Goal: Task Accomplishment & Management: Manage account settings

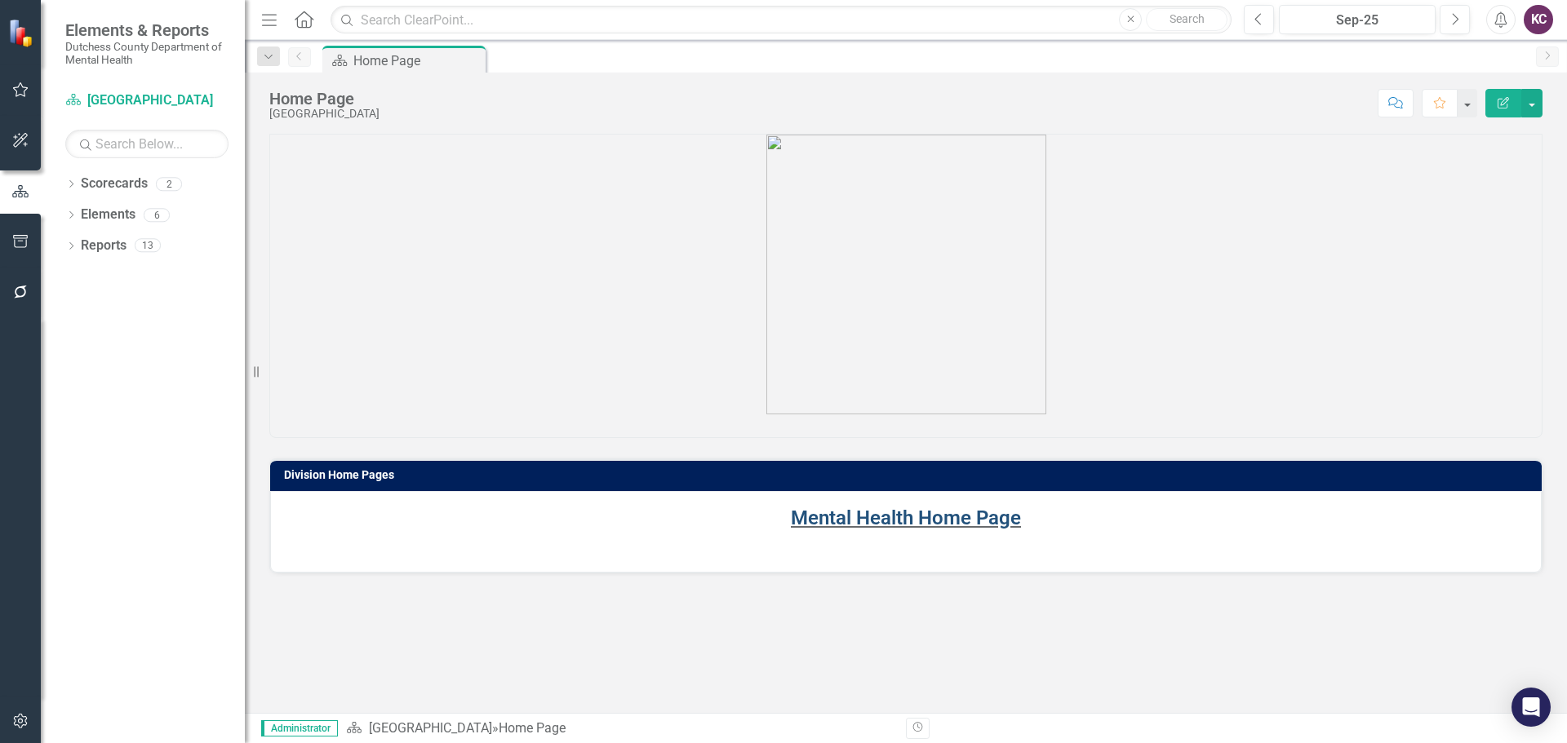
click at [876, 516] on link "Mental Health Home Page" at bounding box center [906, 518] width 230 height 23
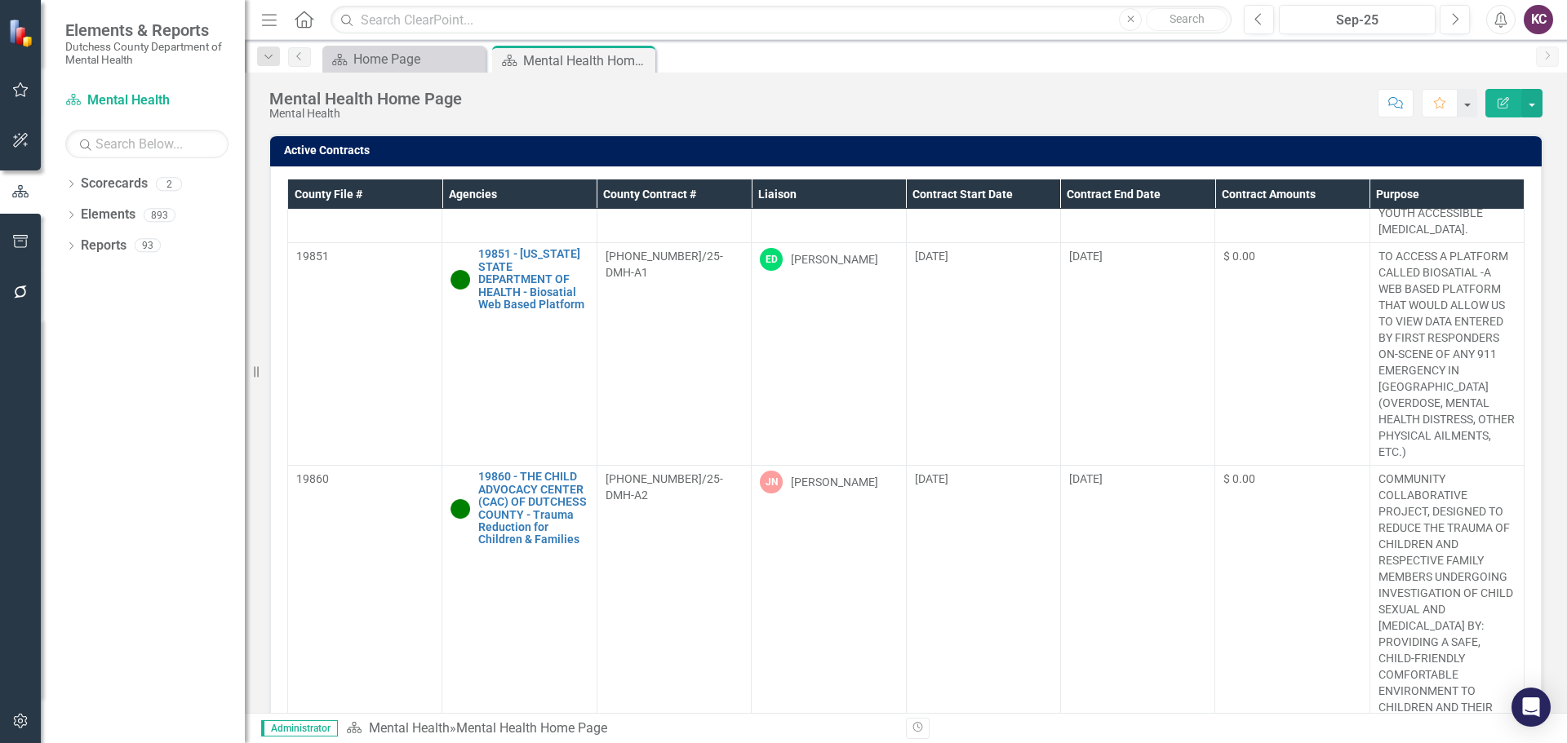
scroll to position [245, 0]
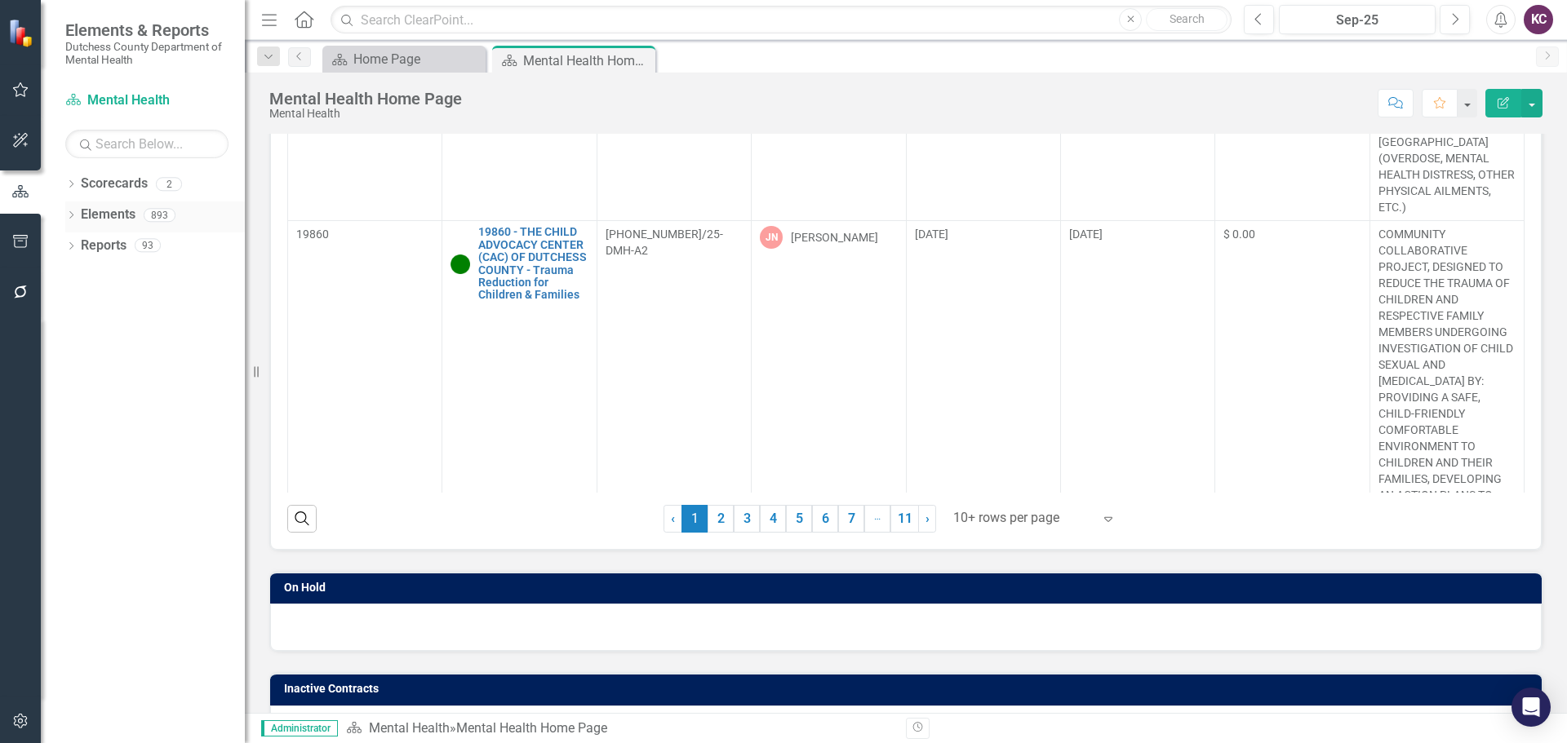
click at [78, 204] on div "Dropdown Elements 893" at bounding box center [154, 217] width 179 height 31
click at [76, 215] on icon "Dropdown" at bounding box center [70, 216] width 11 height 9
click at [135, 272] on link "Agency Agencies" at bounding box center [127, 277] width 77 height 19
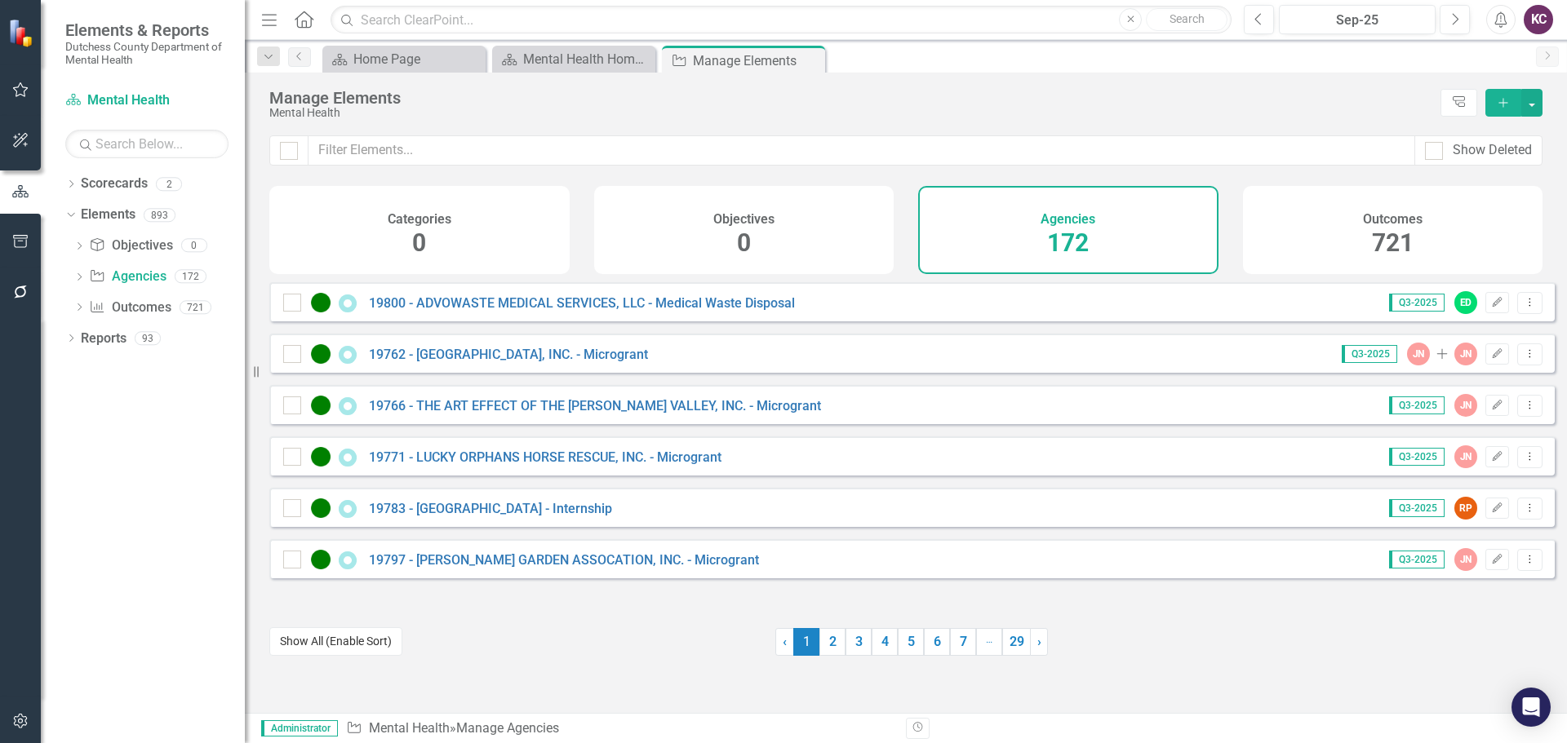
click at [307, 640] on button "Show All (Enable Sort)" at bounding box center [335, 641] width 133 height 29
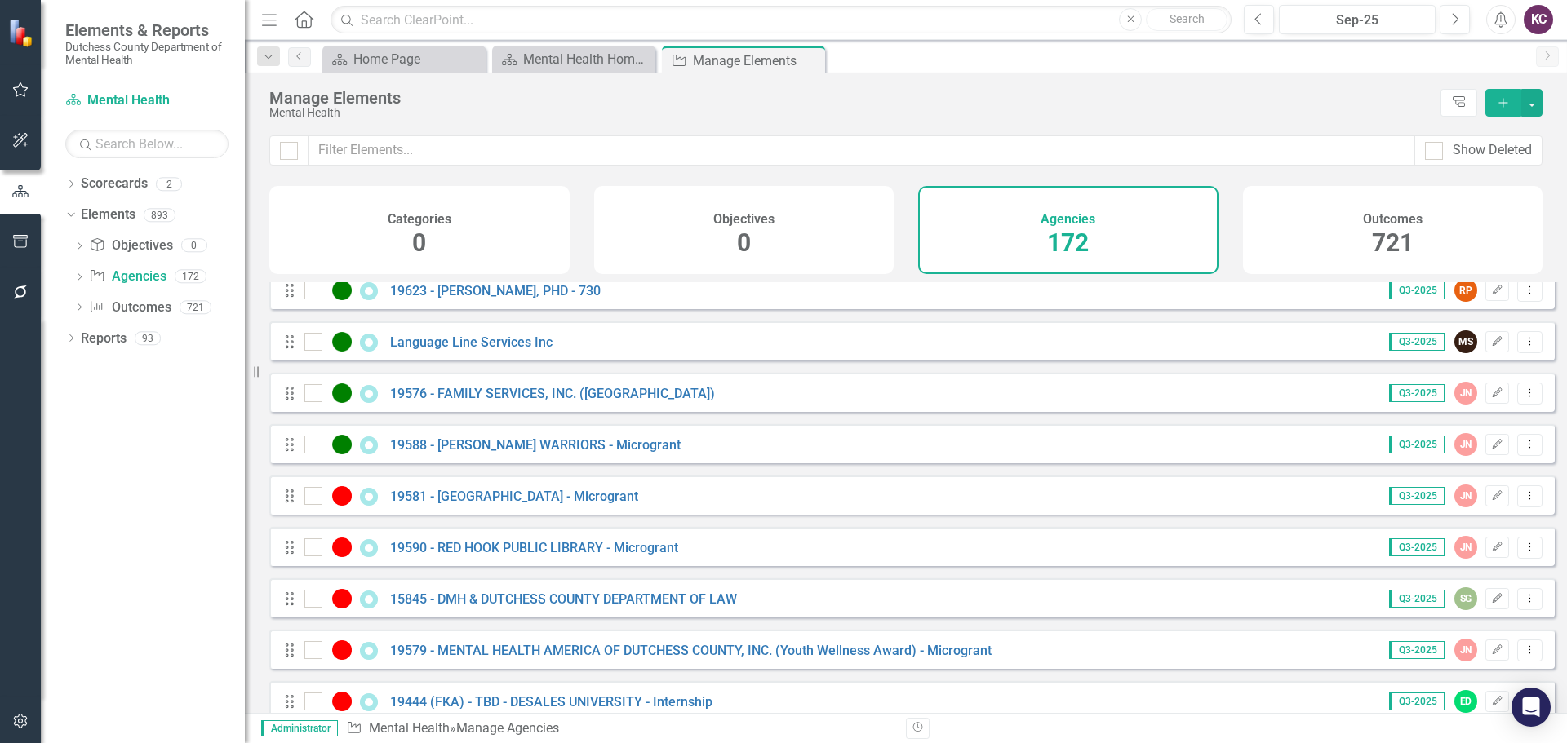
scroll to position [2908, 0]
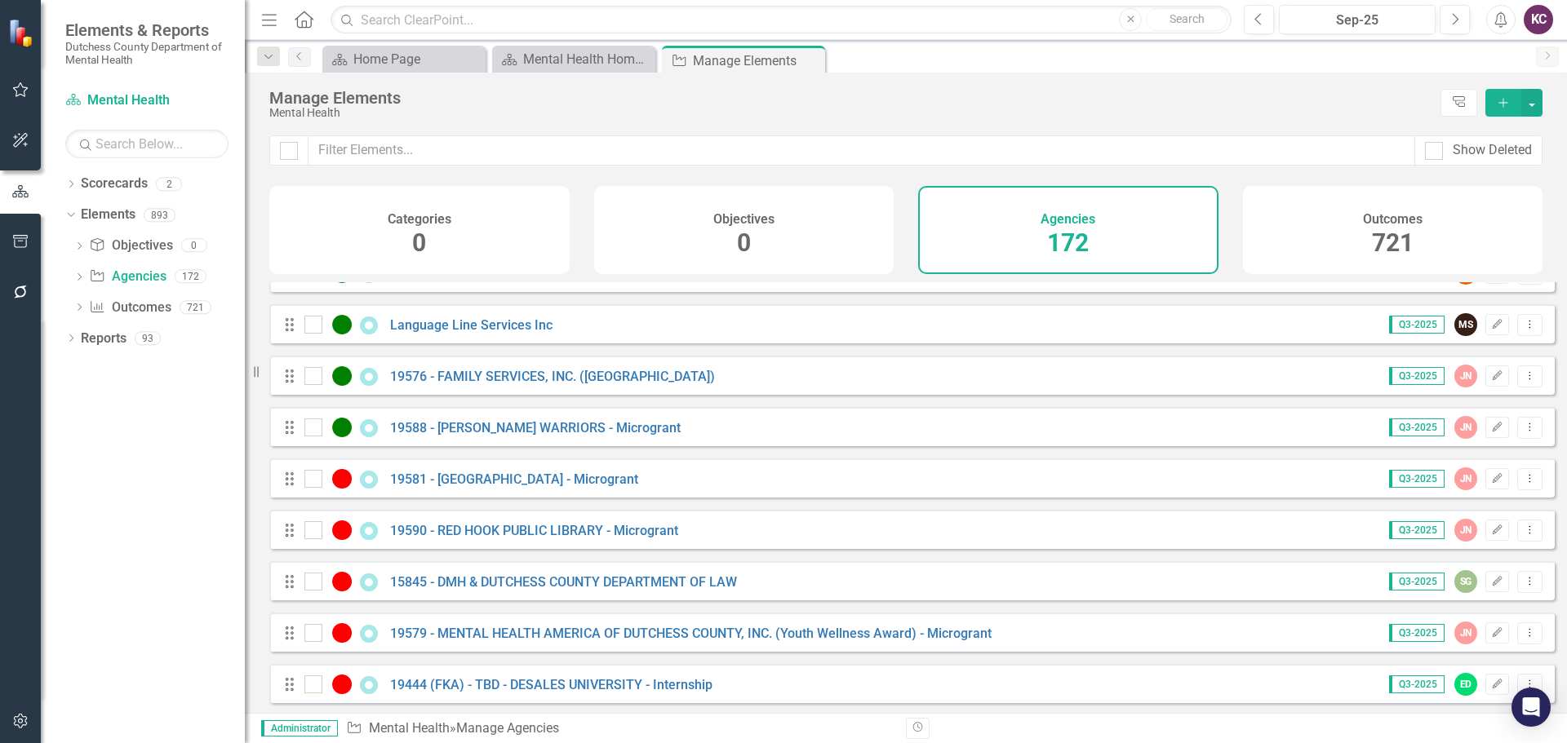
click at [13, 726] on icon "button" at bounding box center [20, 721] width 17 height 13
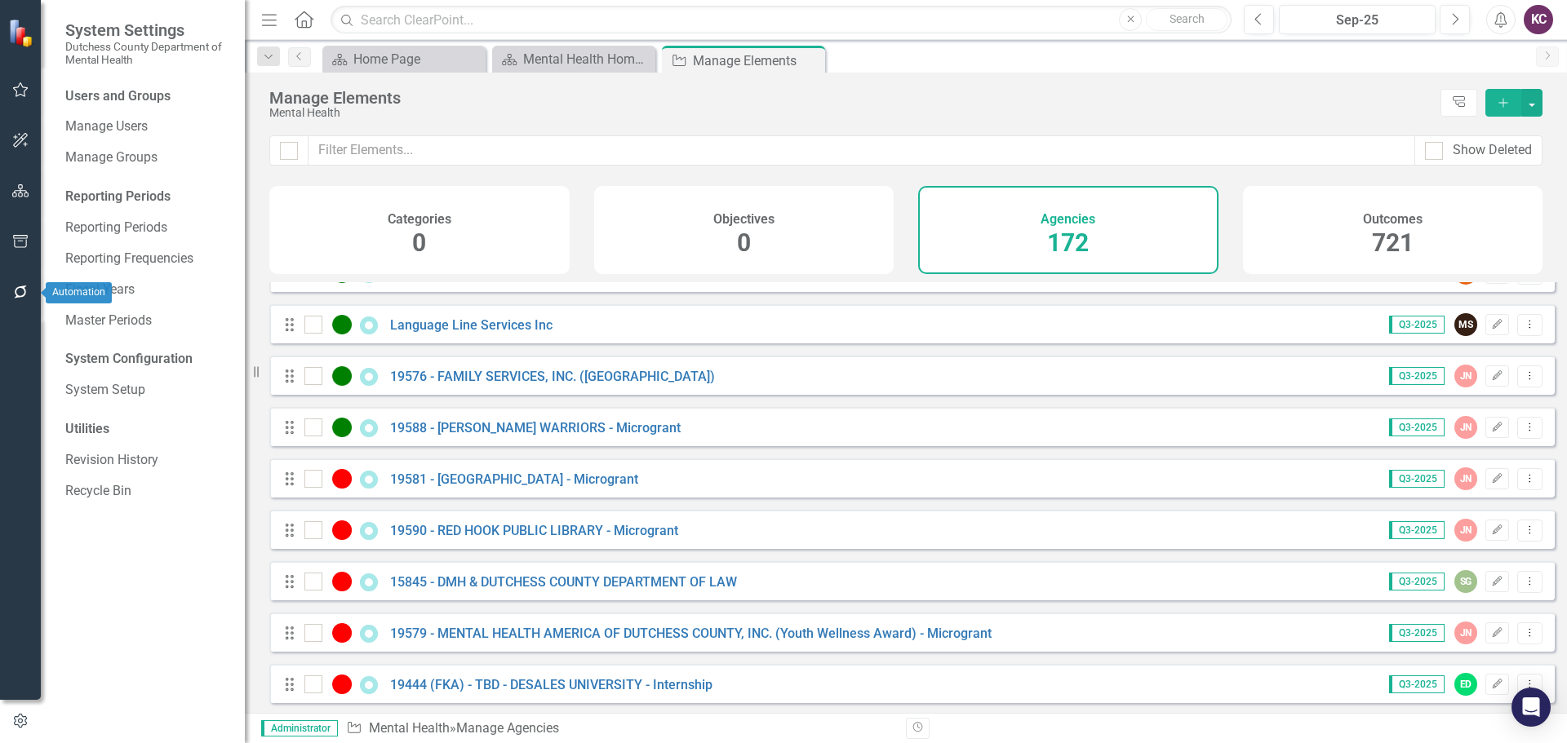
click at [18, 290] on icon "button" at bounding box center [20, 292] width 17 height 13
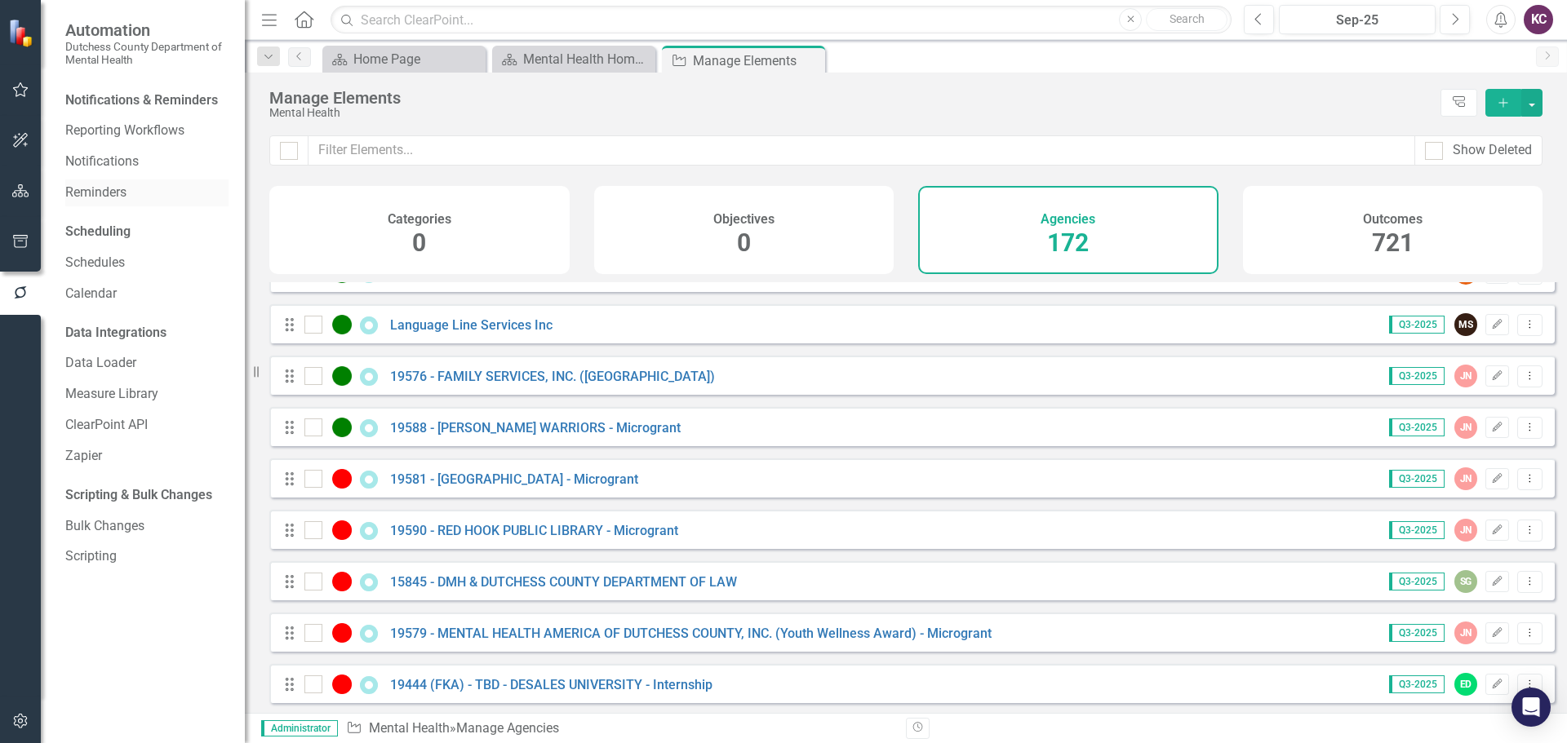
click at [102, 193] on link "Reminders" at bounding box center [146, 193] width 163 height 19
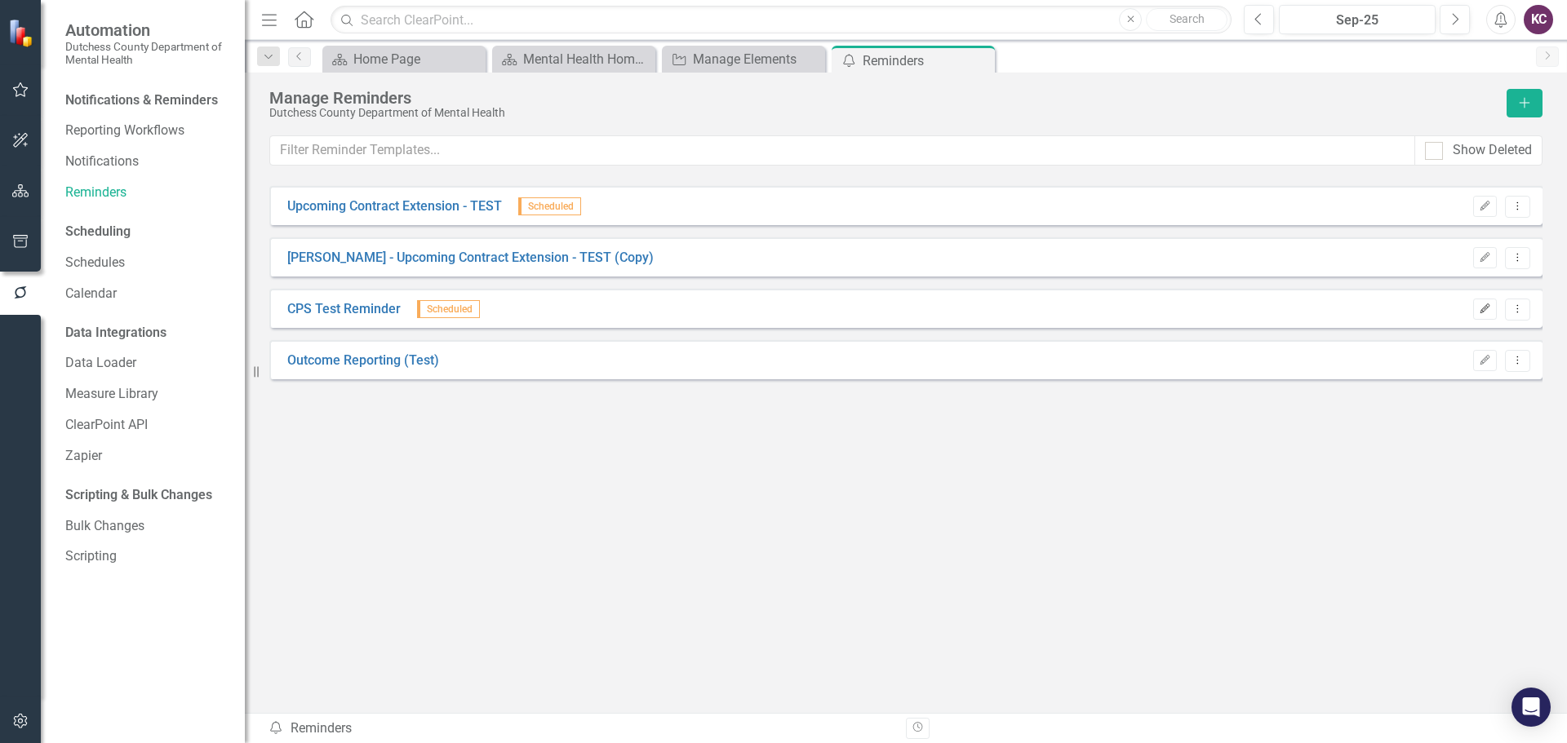
click at [1482, 308] on icon "Edit" at bounding box center [1484, 309] width 12 height 10
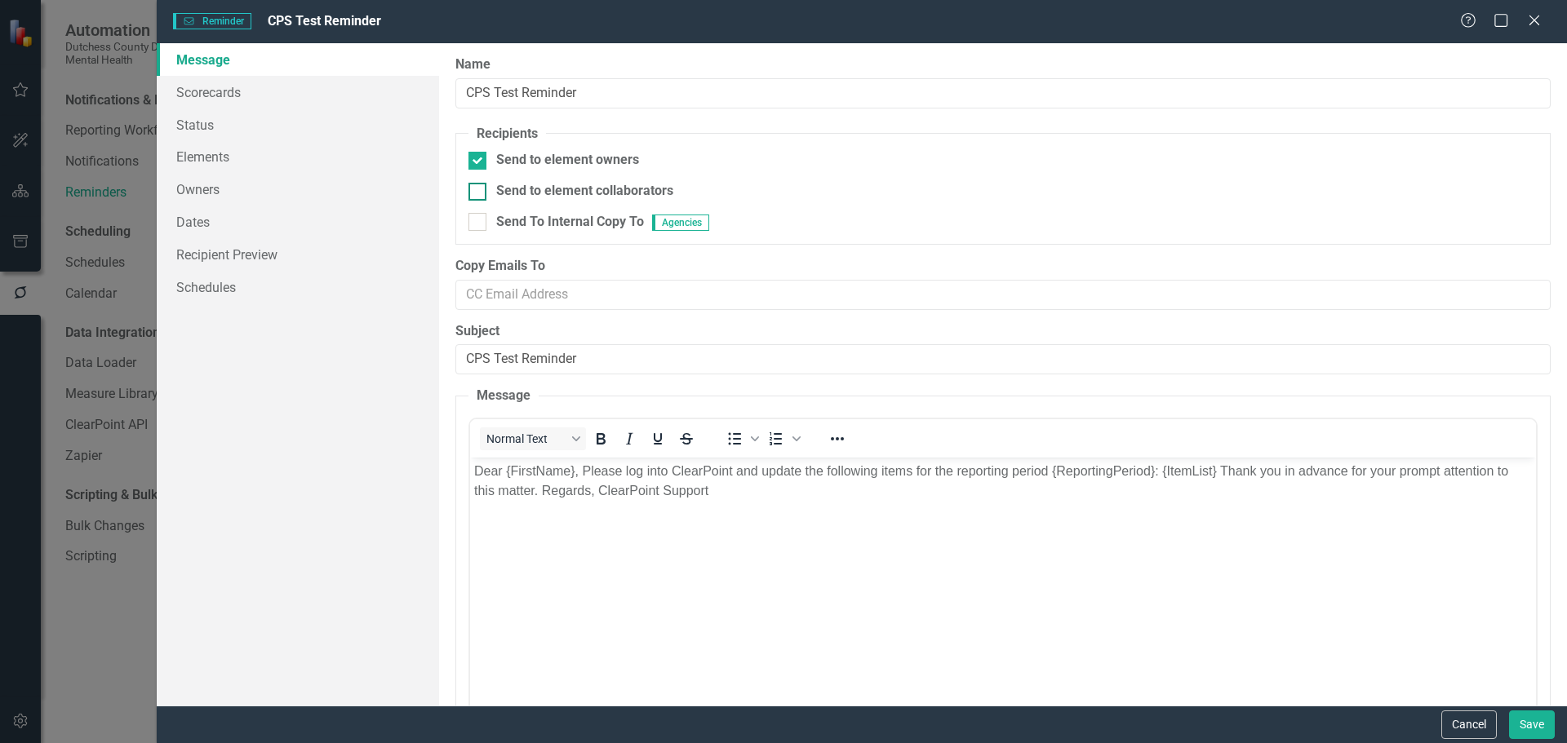
click at [472, 195] on div at bounding box center [477, 192] width 18 height 18
click at [472, 193] on input "Send to element collaborators" at bounding box center [473, 188] width 11 height 11
checkbox input "true"
click at [221, 192] on link "Owners" at bounding box center [298, 189] width 282 height 33
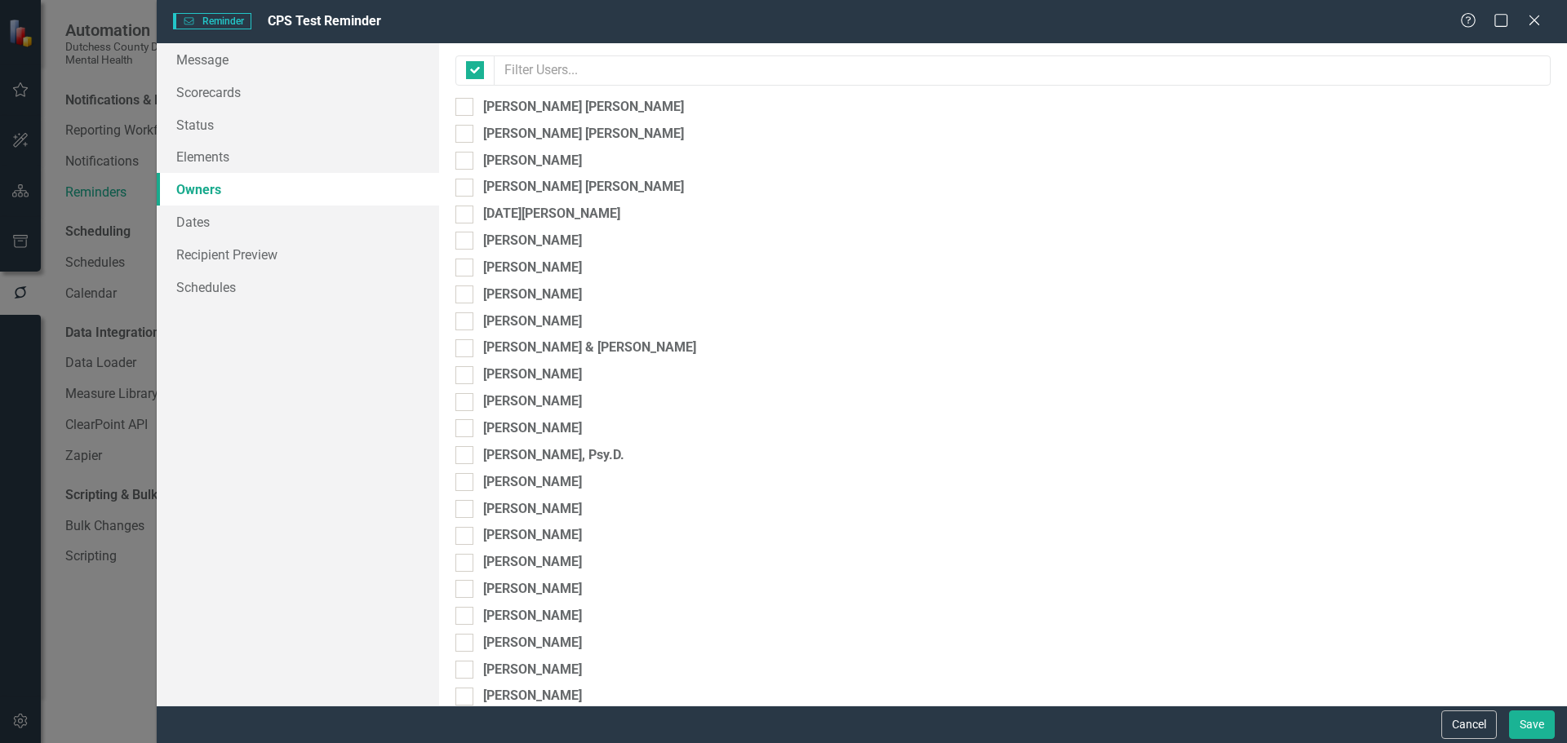
checkbox input "false"
click at [468, 215] on div at bounding box center [464, 215] width 18 height 18
click at [466, 215] on input "[DATE][PERSON_NAME]" at bounding box center [460, 211] width 11 height 11
checkbox input "true"
click at [247, 258] on link "Recipient Preview" at bounding box center [298, 254] width 282 height 33
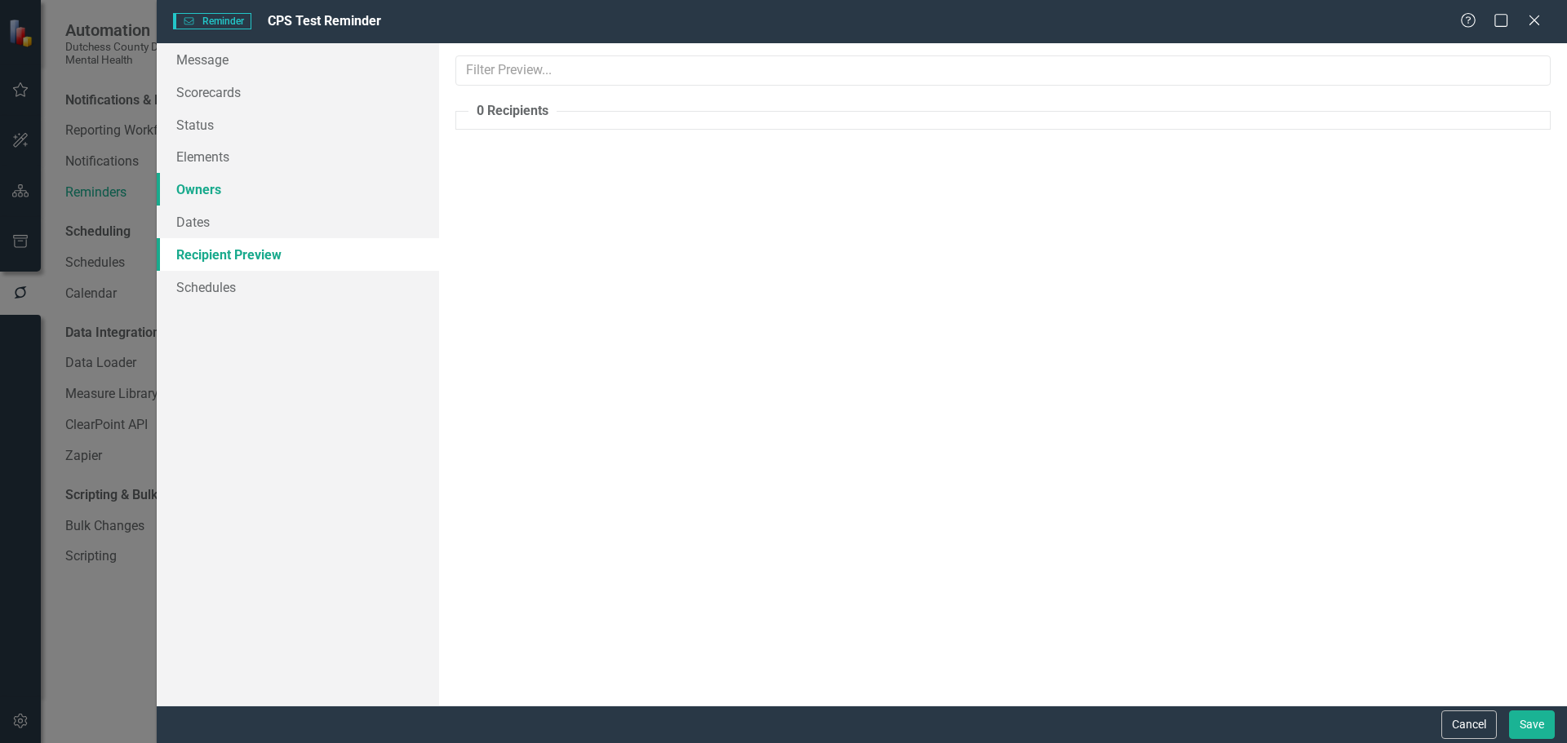
click at [224, 188] on link "Owners" at bounding box center [298, 189] width 282 height 33
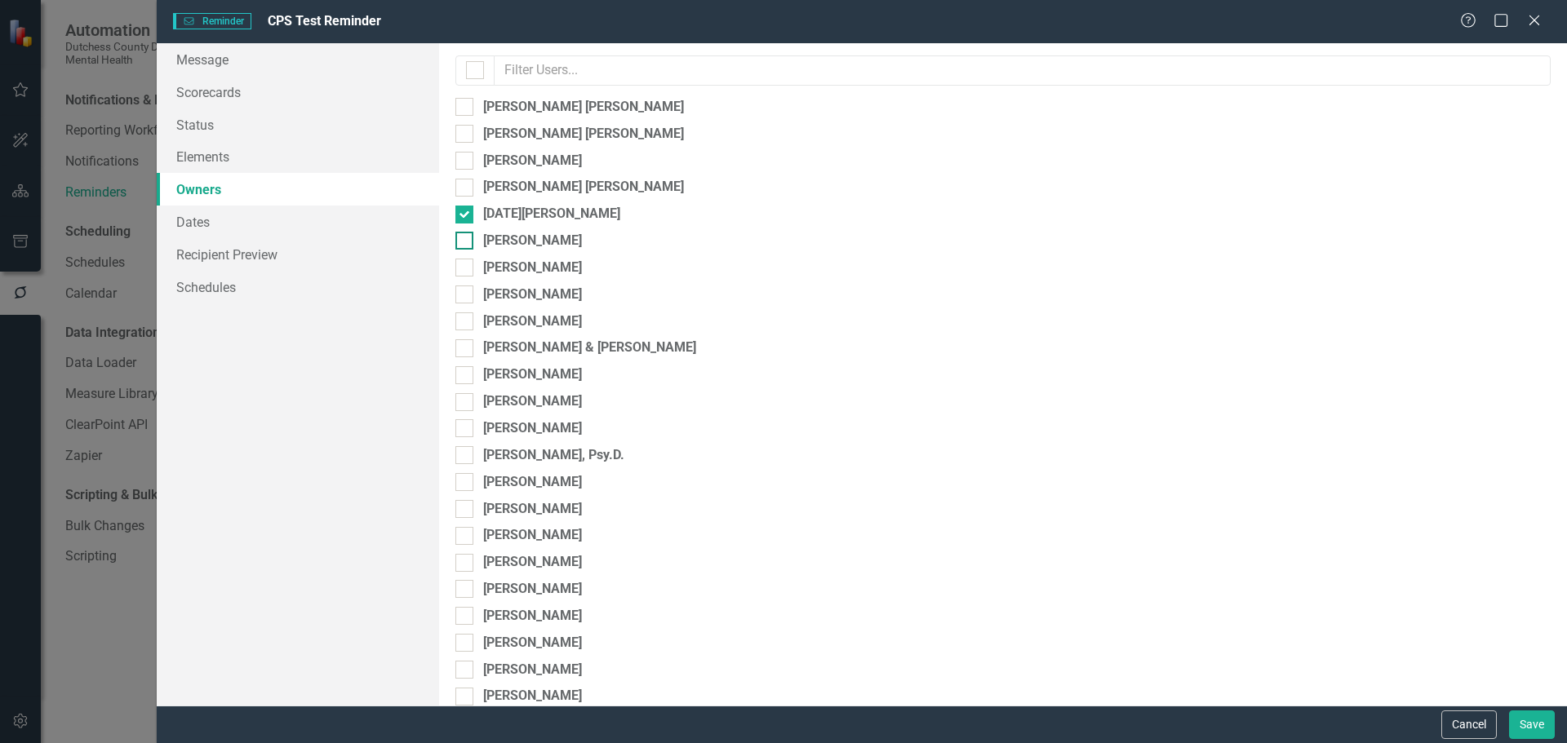
click at [466, 246] on div at bounding box center [464, 241] width 18 height 18
click at [466, 242] on input "[PERSON_NAME]" at bounding box center [460, 237] width 11 height 11
click at [243, 248] on link "Recipient Preview" at bounding box center [298, 254] width 282 height 33
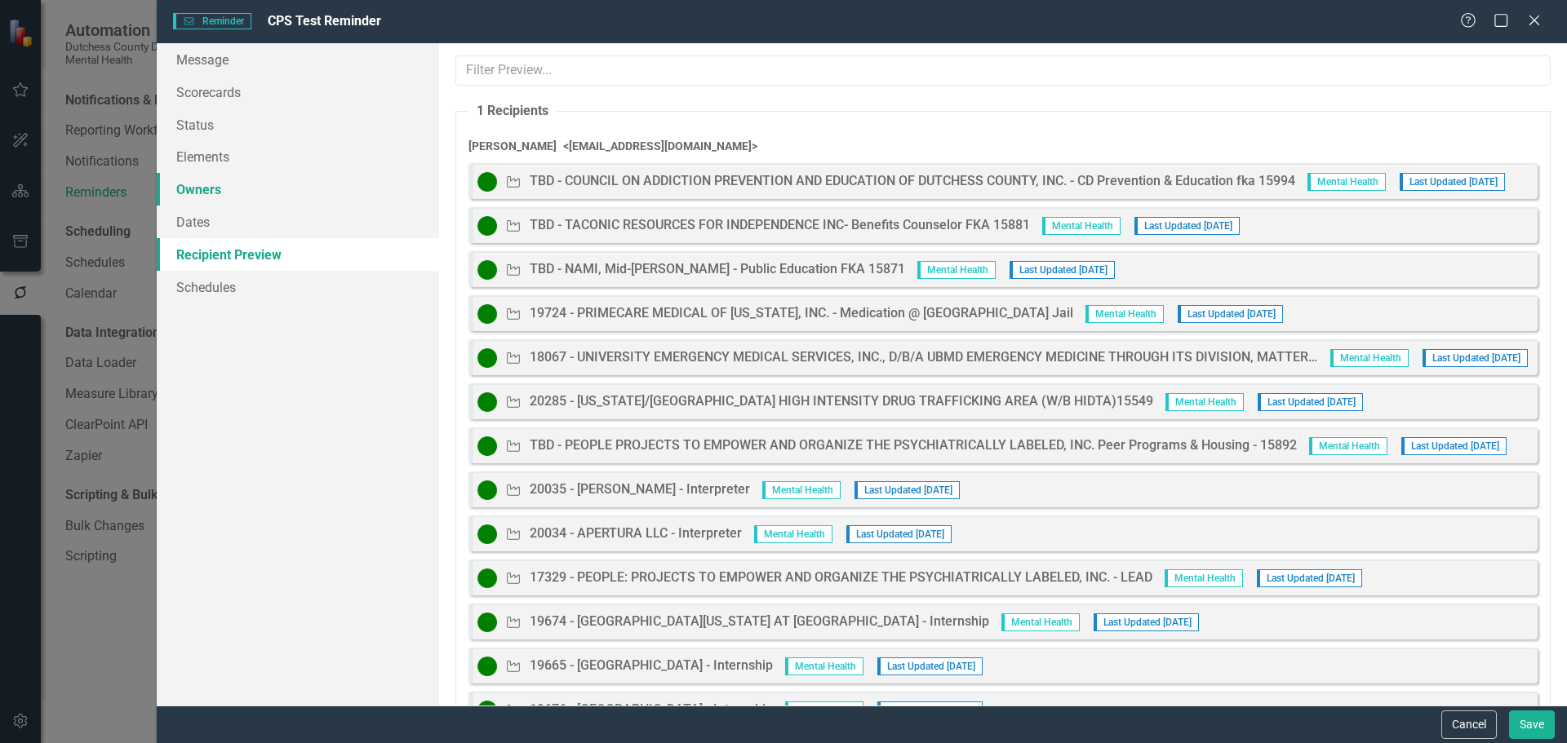
click at [202, 193] on link "Owners" at bounding box center [298, 189] width 282 height 33
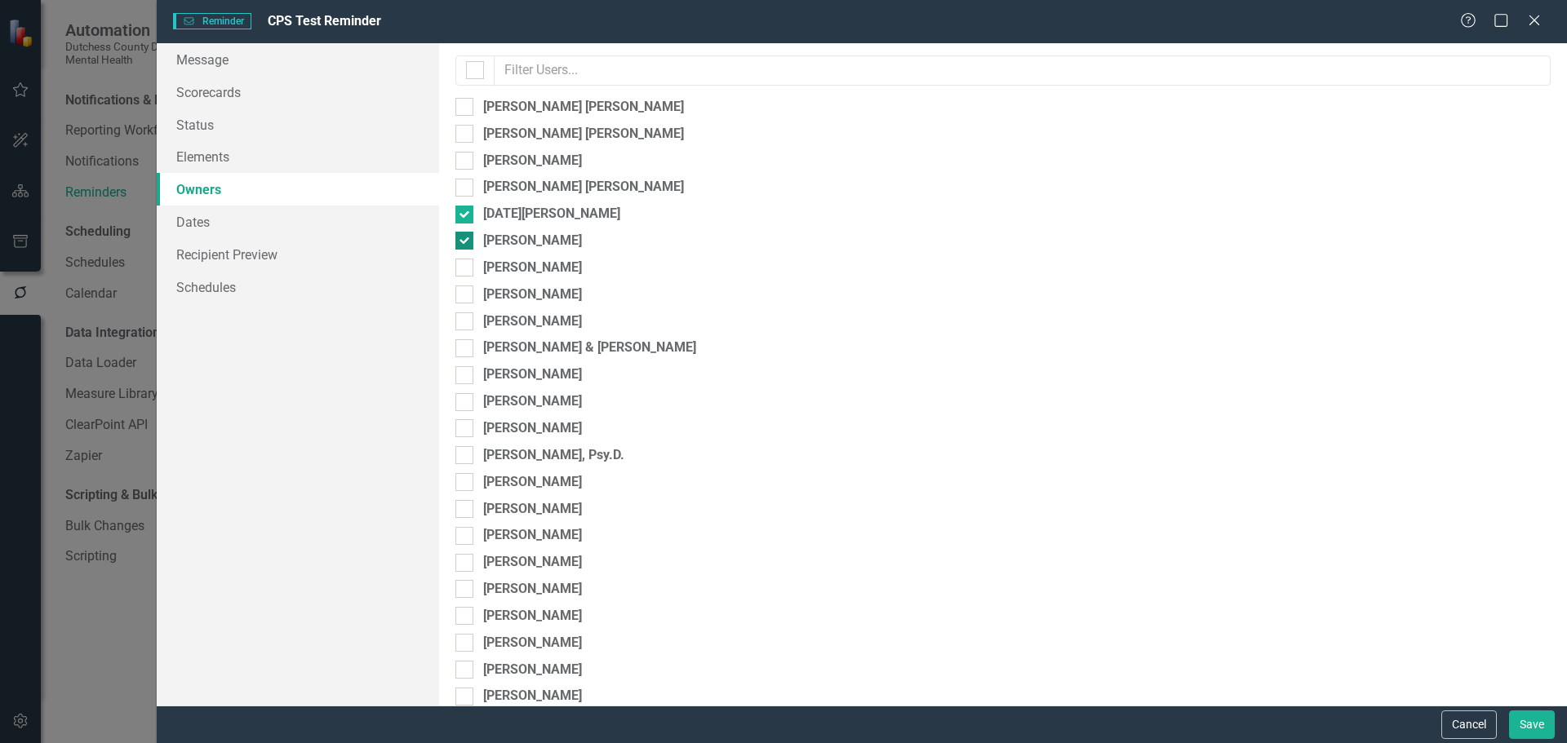
click at [460, 242] on input "[PERSON_NAME]" at bounding box center [460, 237] width 11 height 11
checkbox input "false"
click at [465, 218] on div at bounding box center [464, 215] width 18 height 18
click at [465, 216] on input "[DATE][PERSON_NAME]" at bounding box center [460, 211] width 11 height 11
checkbox input "false"
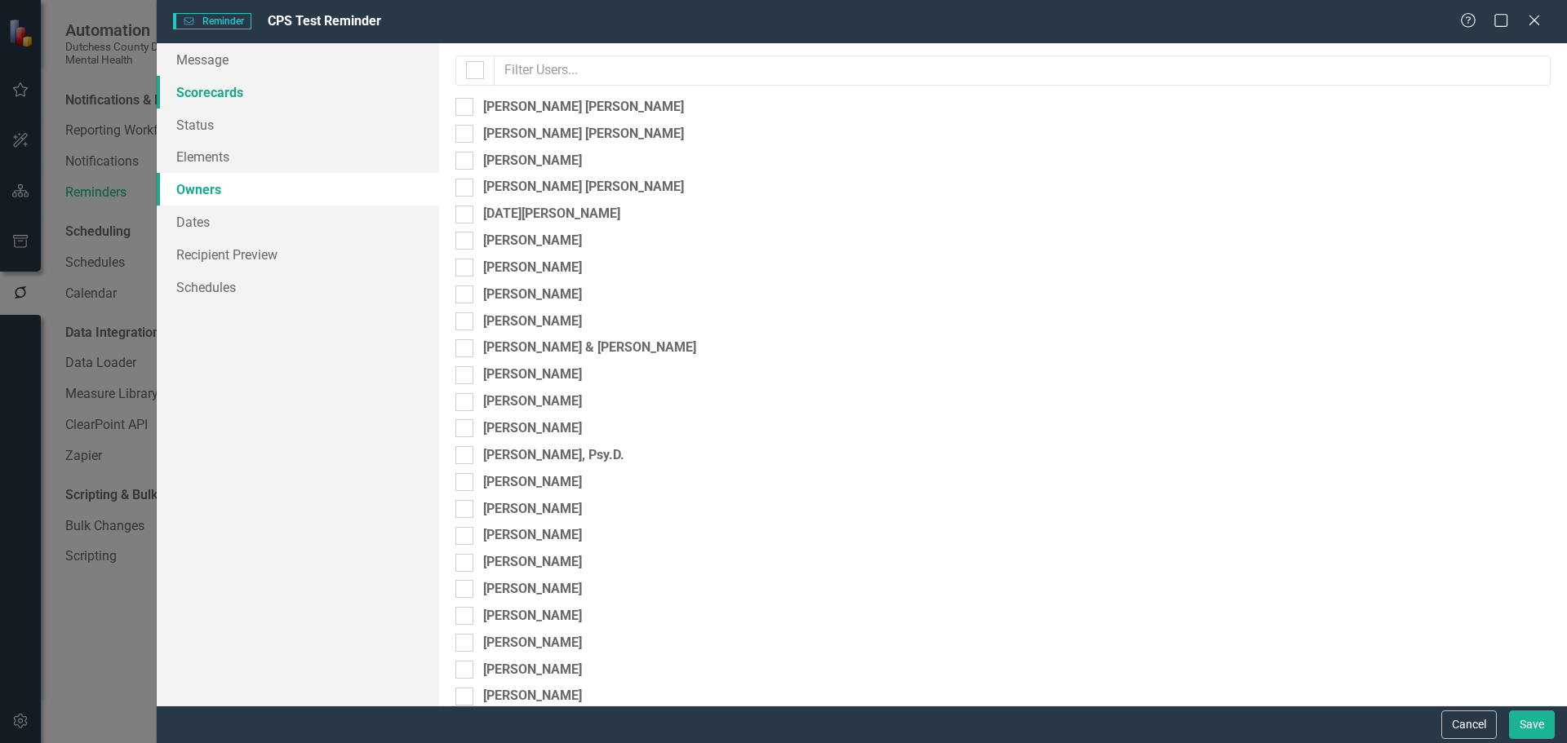
click at [228, 95] on link "Scorecards" at bounding box center [298, 92] width 282 height 33
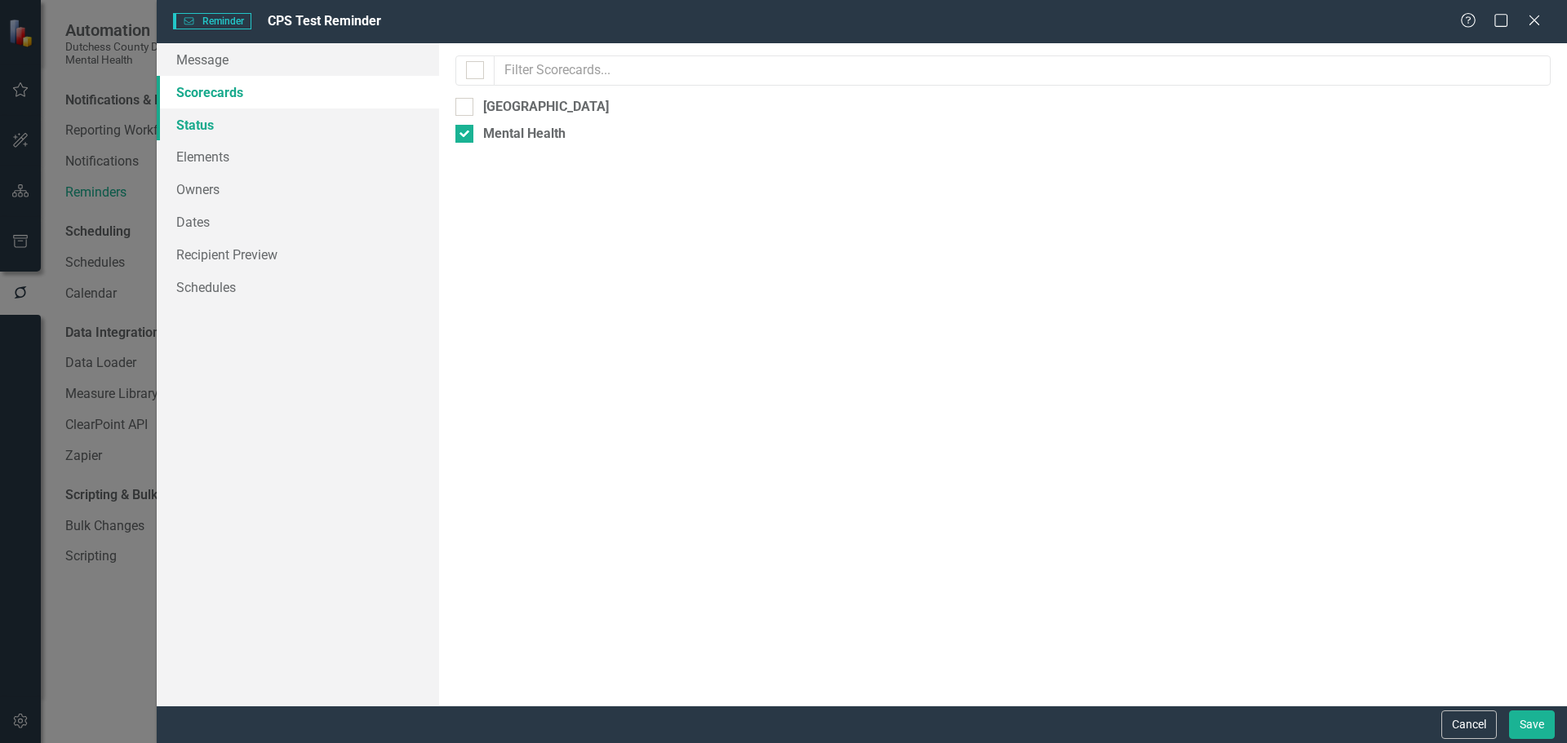
click at [206, 125] on link "Status" at bounding box center [298, 125] width 282 height 33
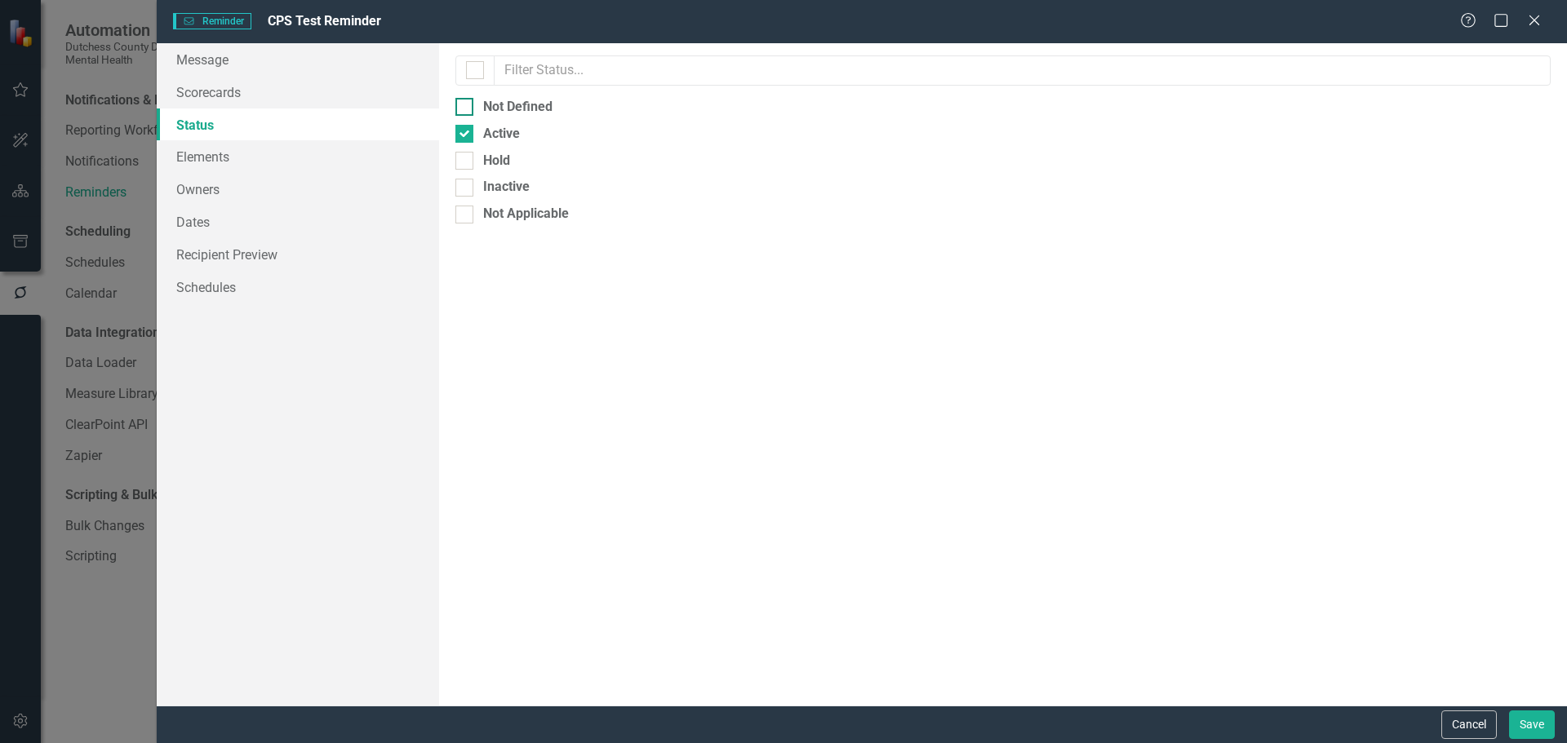
click at [467, 104] on div at bounding box center [464, 107] width 18 height 18
click at [466, 104] on input "Not Defined" at bounding box center [460, 103] width 11 height 11
checkbox input "true"
click at [242, 191] on link "Owners" at bounding box center [298, 189] width 282 height 33
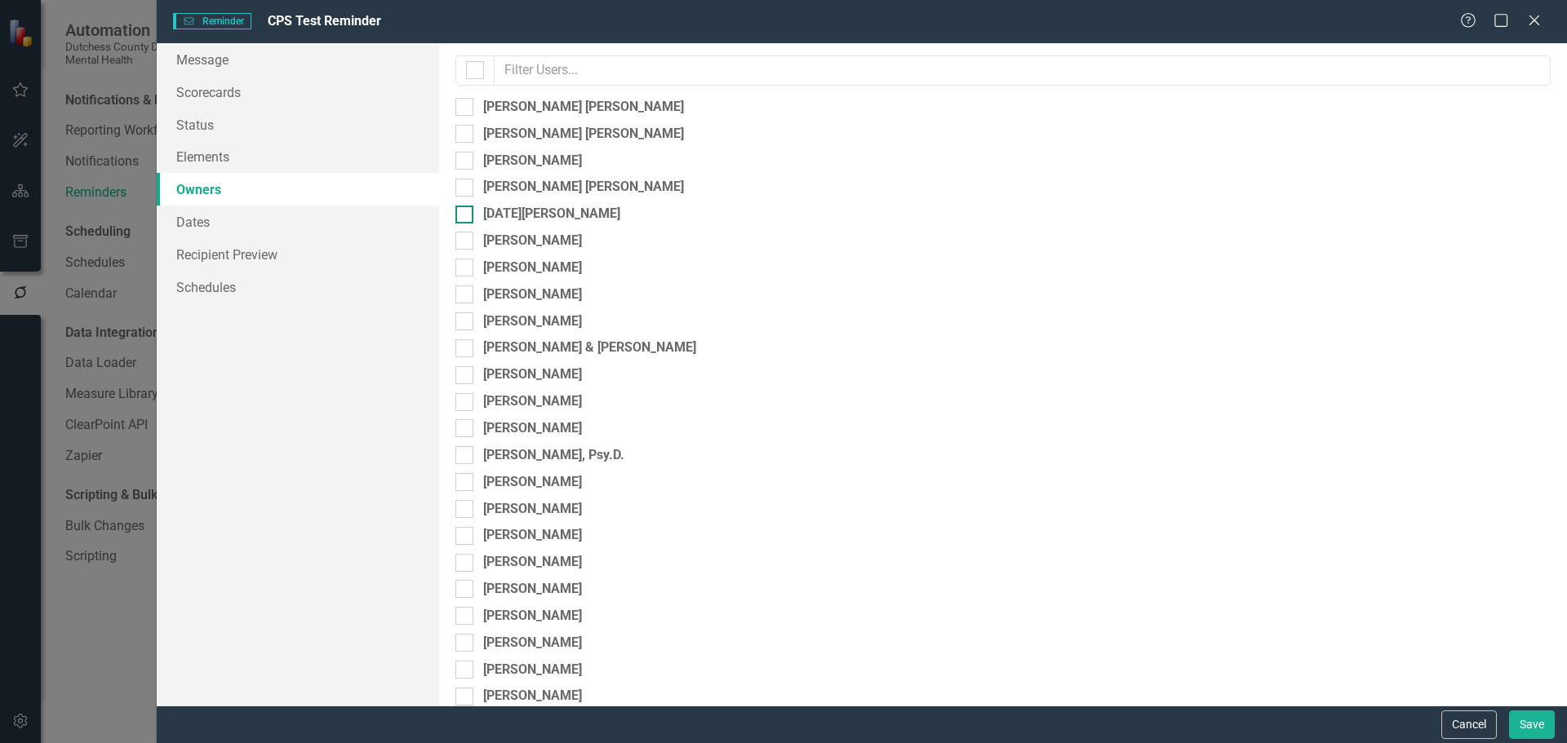
click at [470, 213] on div at bounding box center [464, 215] width 18 height 18
click at [466, 213] on input "[DATE][PERSON_NAME]" at bounding box center [460, 211] width 11 height 11
checkbox input "true"
click at [225, 255] on link "Recipient Preview" at bounding box center [298, 254] width 282 height 33
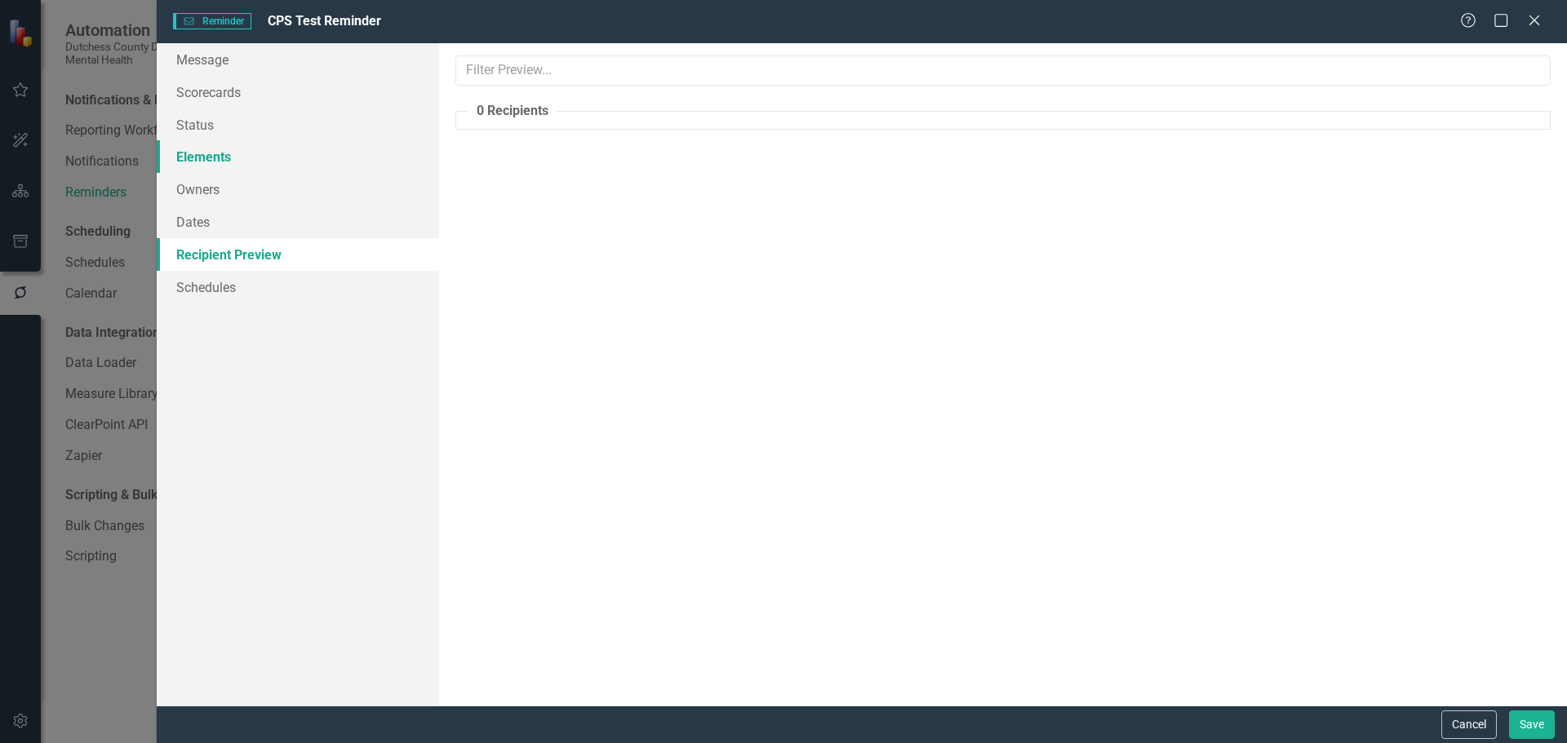
click at [216, 155] on link "Elements" at bounding box center [298, 156] width 282 height 33
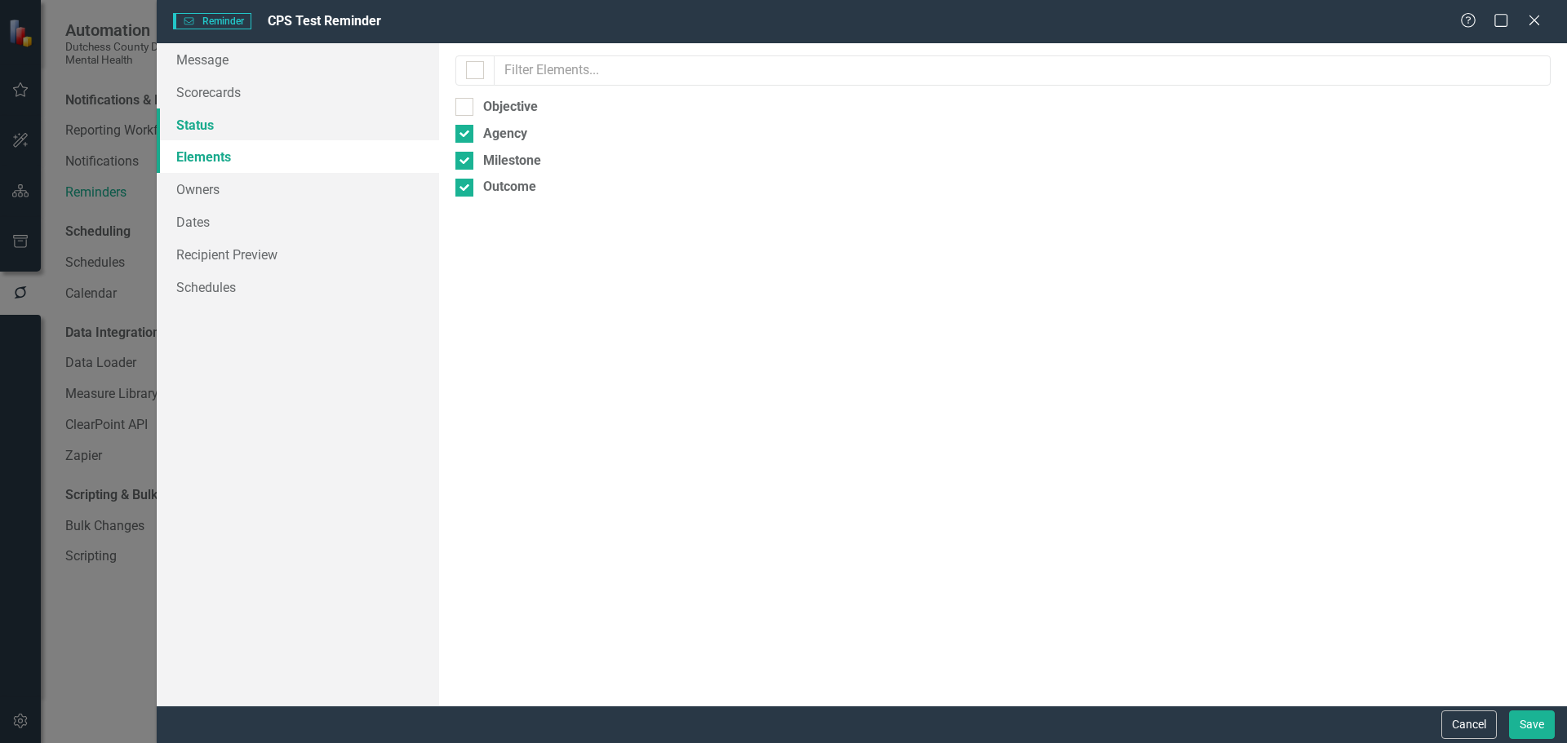
click at [216, 126] on link "Status" at bounding box center [298, 125] width 282 height 33
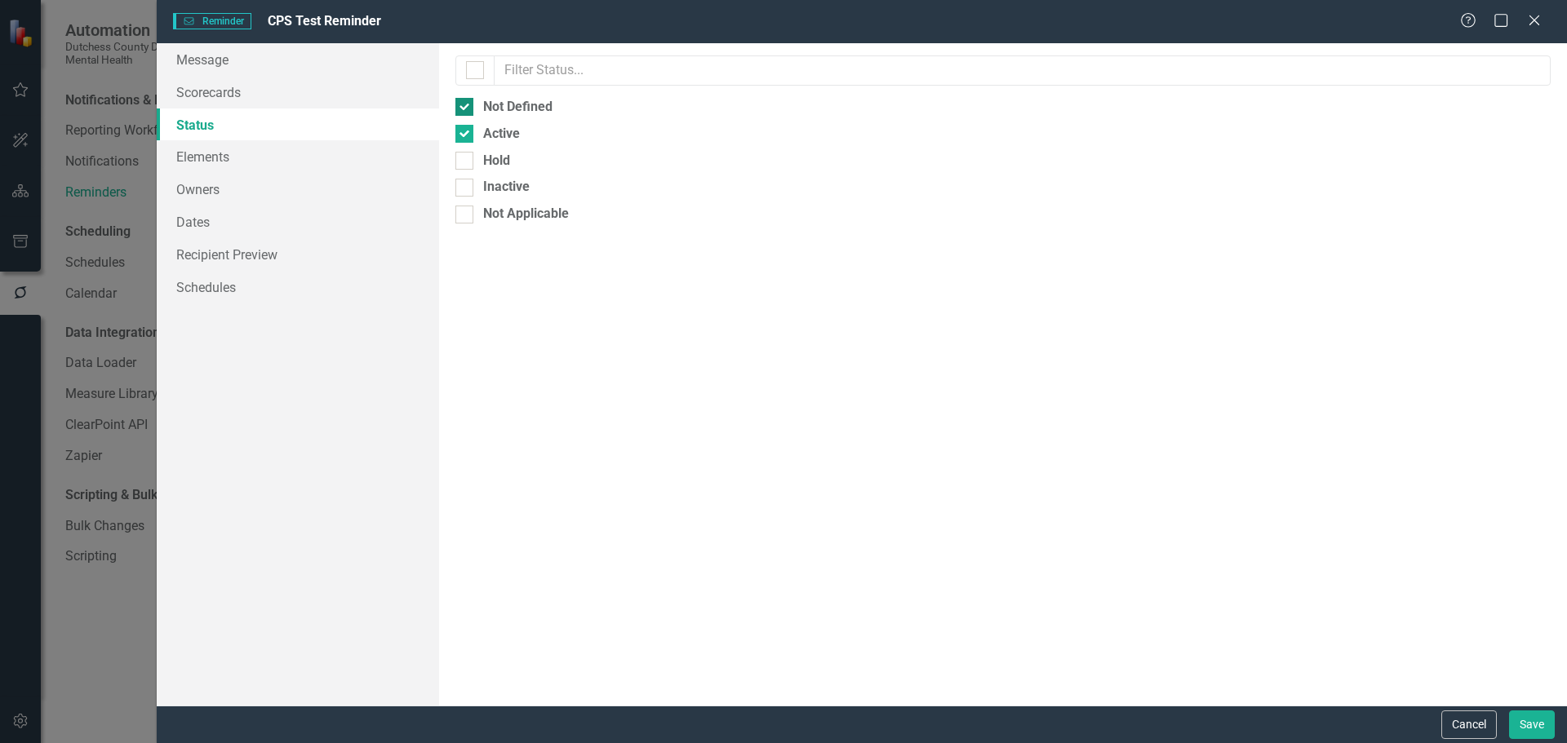
click at [463, 104] on input "Not Defined" at bounding box center [460, 103] width 11 height 11
checkbox input "false"
click at [208, 73] on link "Message" at bounding box center [298, 59] width 282 height 33
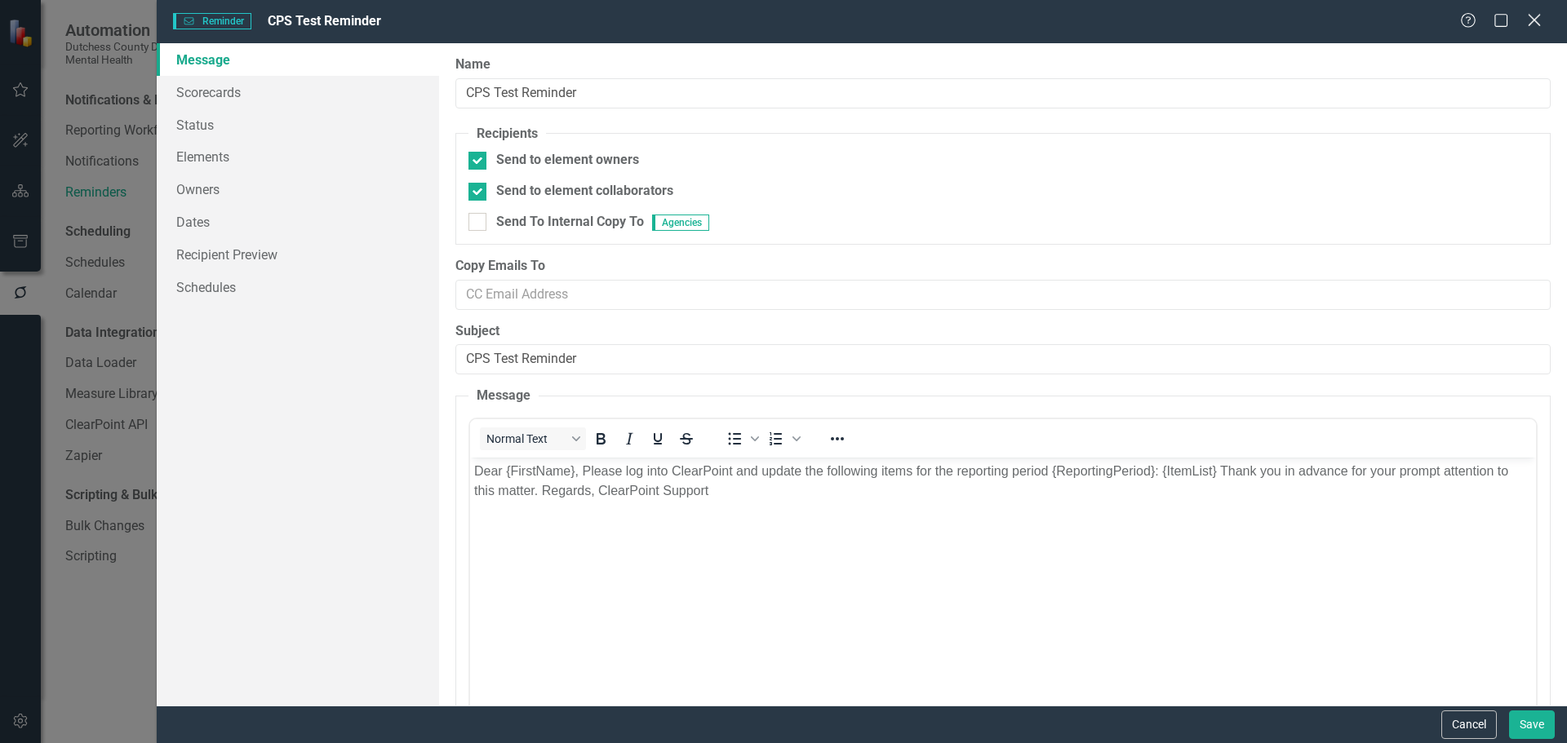
click at [1527, 24] on icon "Close" at bounding box center [1533, 20] width 20 height 16
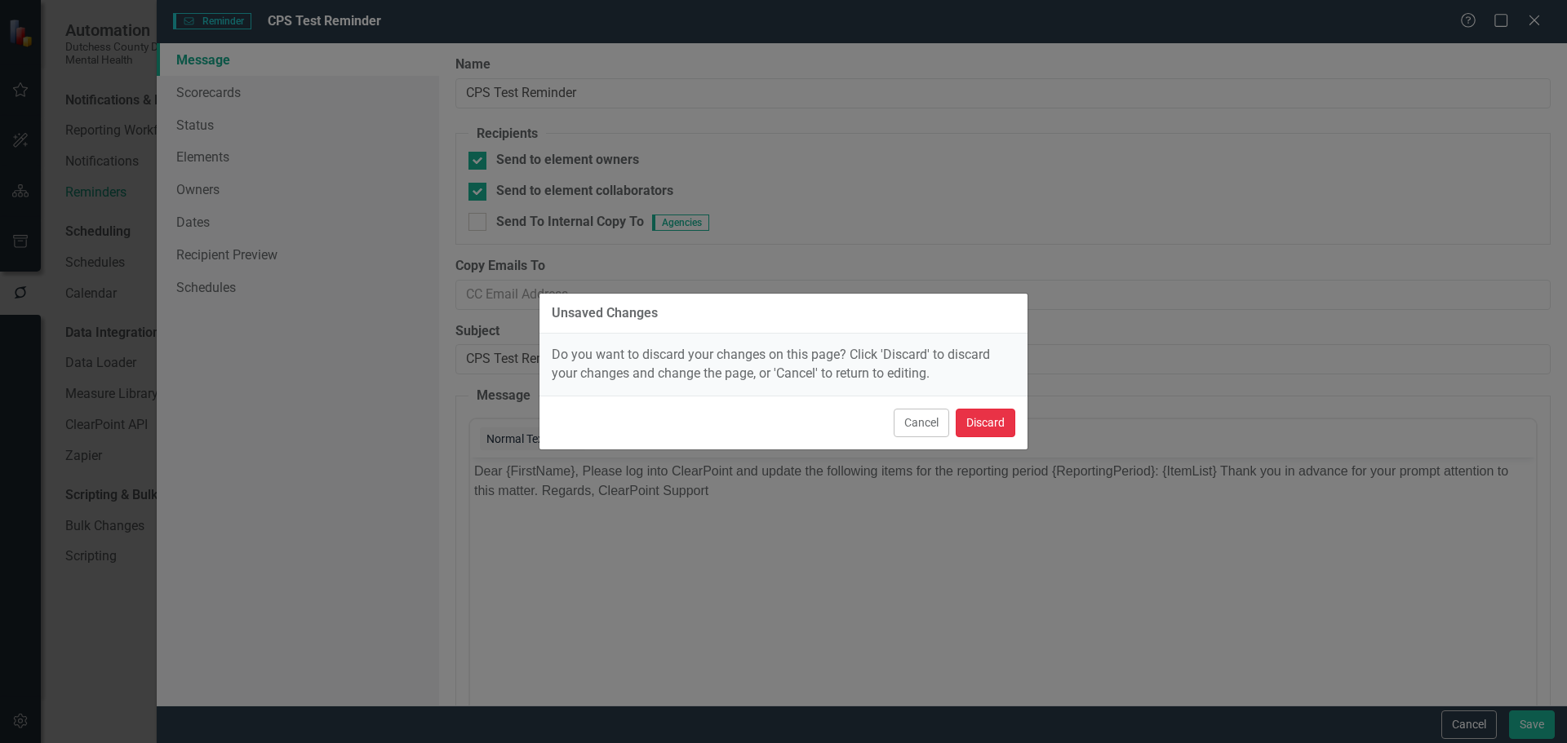
click at [980, 423] on button "Discard" at bounding box center [985, 423] width 60 height 29
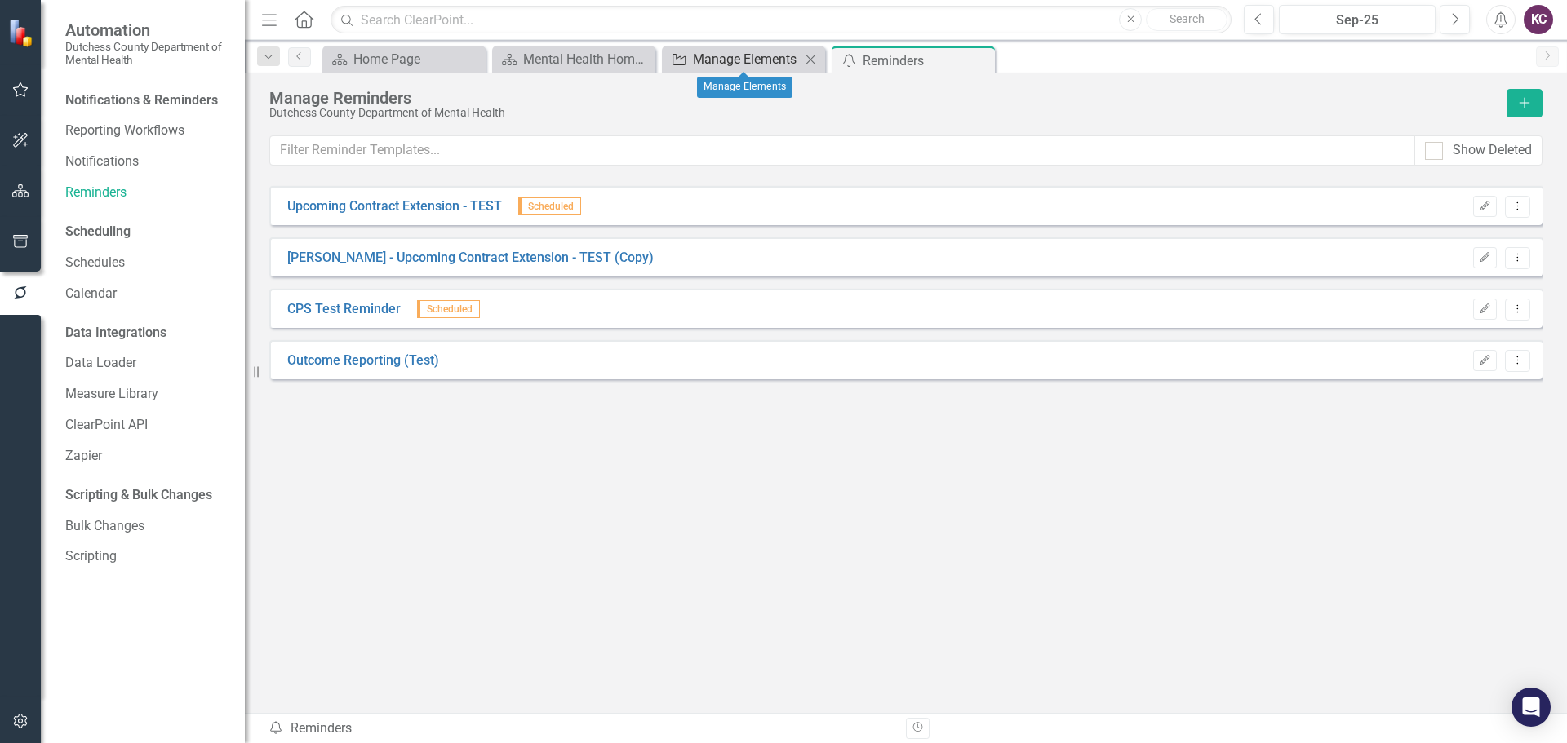
click at [709, 60] on div "Manage Elements" at bounding box center [747, 59] width 108 height 20
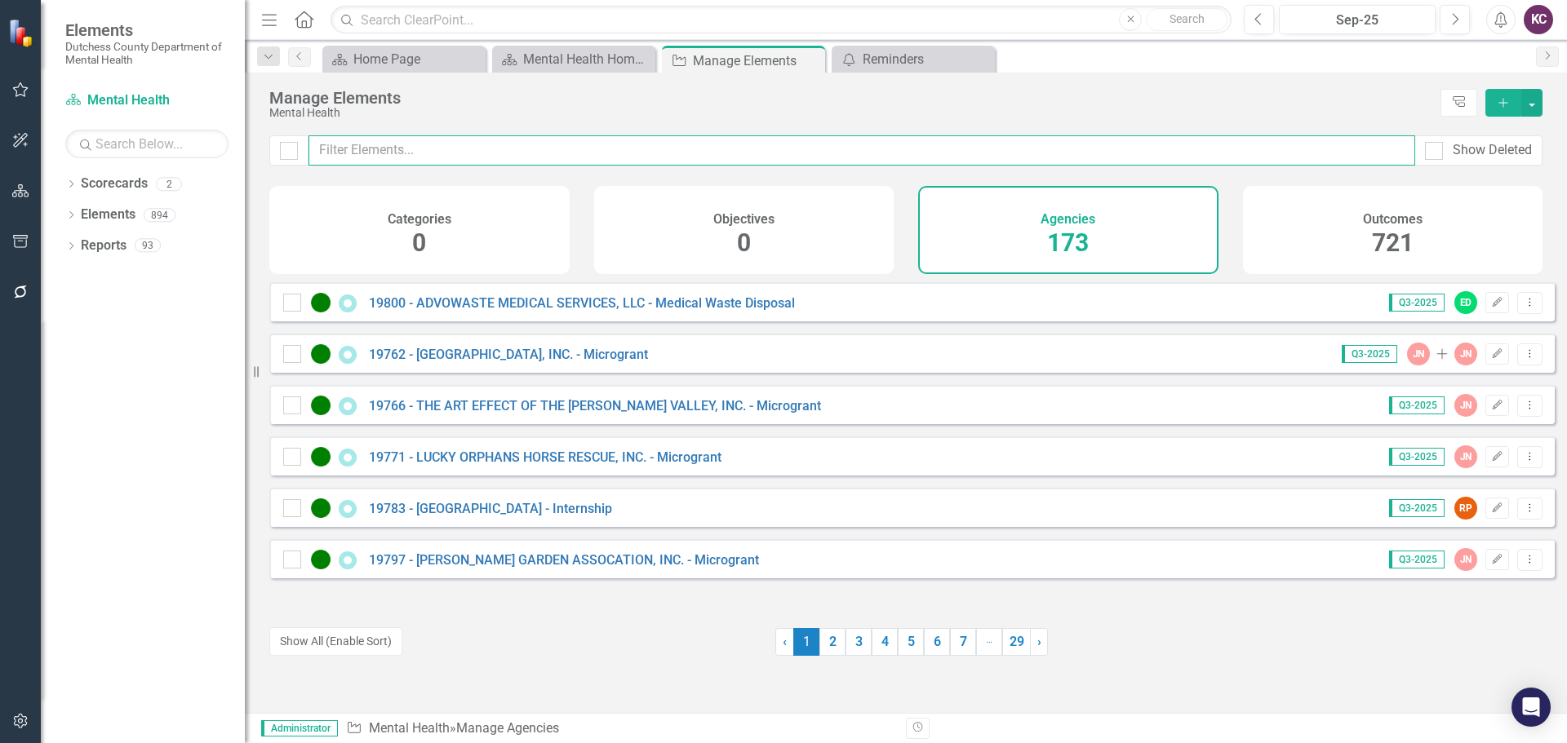
click at [386, 142] on input "text" at bounding box center [861, 150] width 1106 height 30
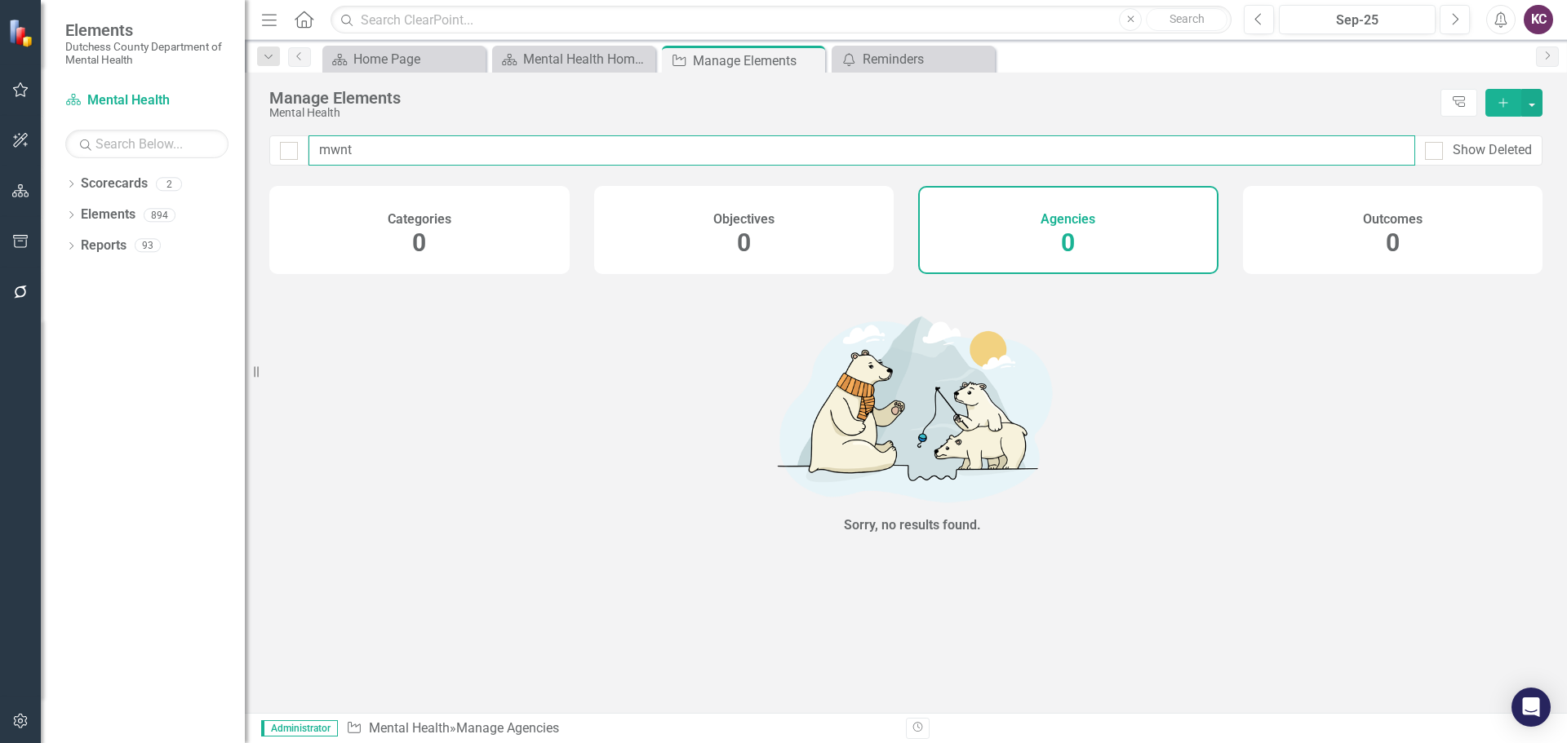
type input "mwnt"
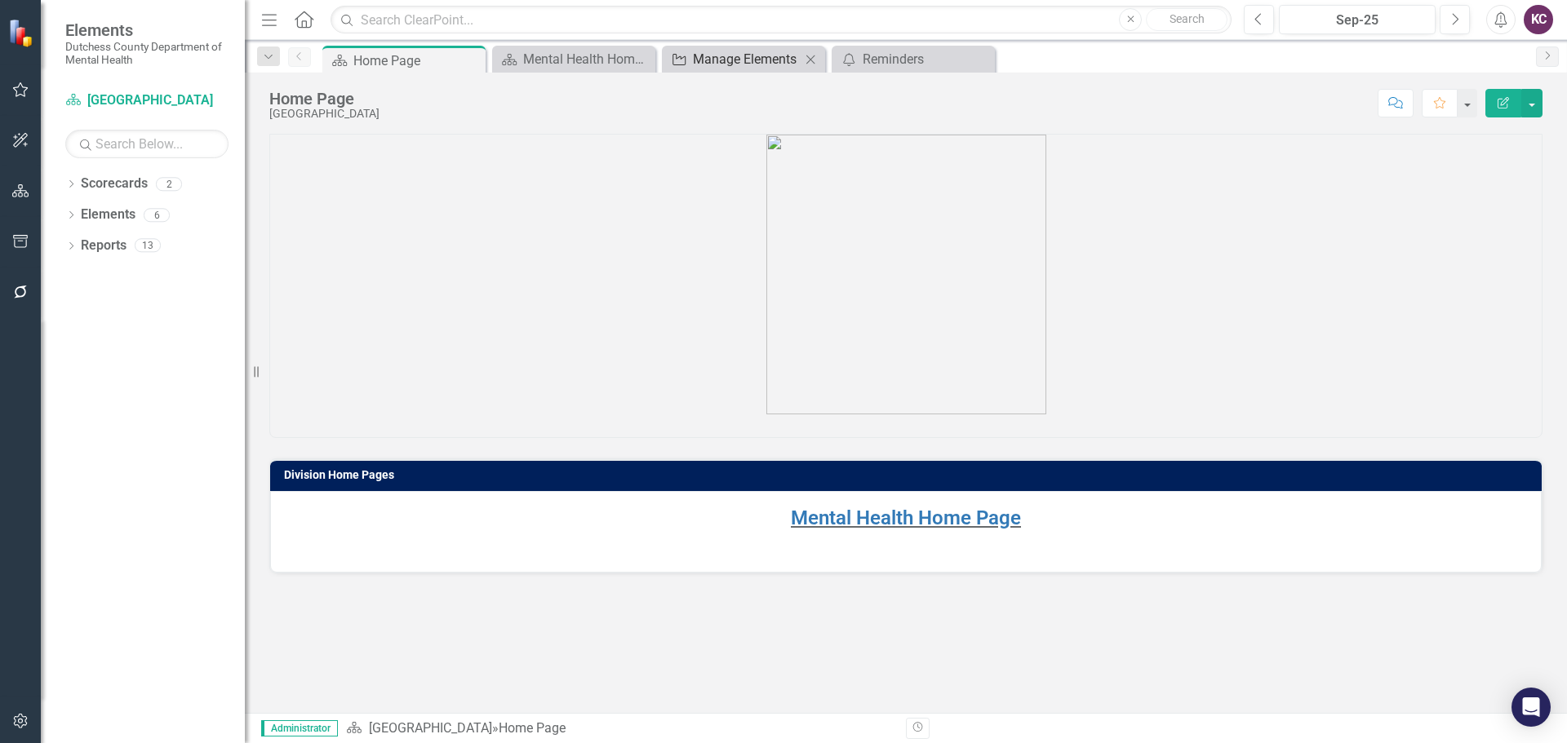
click at [737, 61] on div "Manage Elements" at bounding box center [747, 59] width 108 height 20
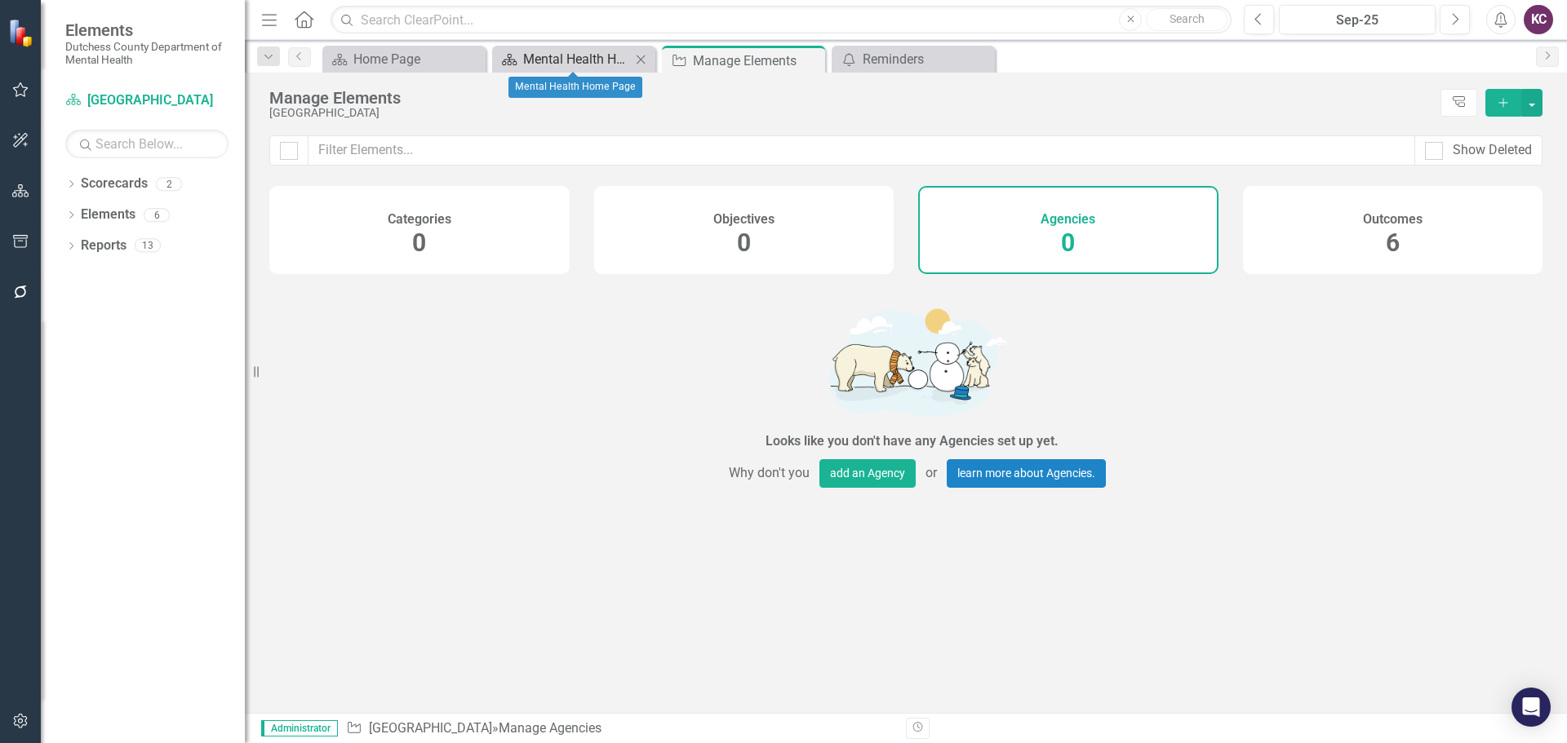
click at [534, 53] on div "Mental Health Home Page" at bounding box center [577, 59] width 108 height 20
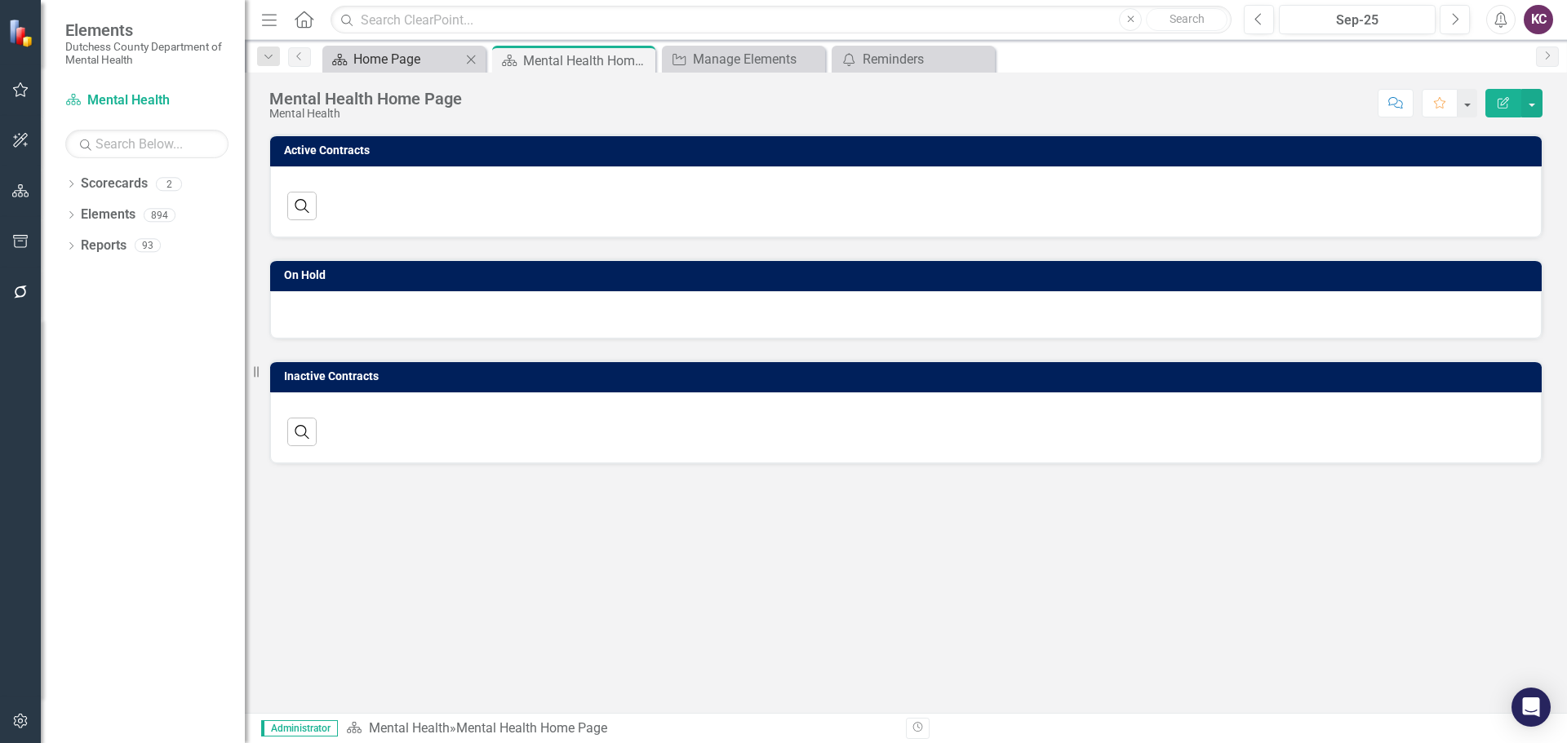
click at [383, 59] on div "Home Page" at bounding box center [407, 59] width 108 height 20
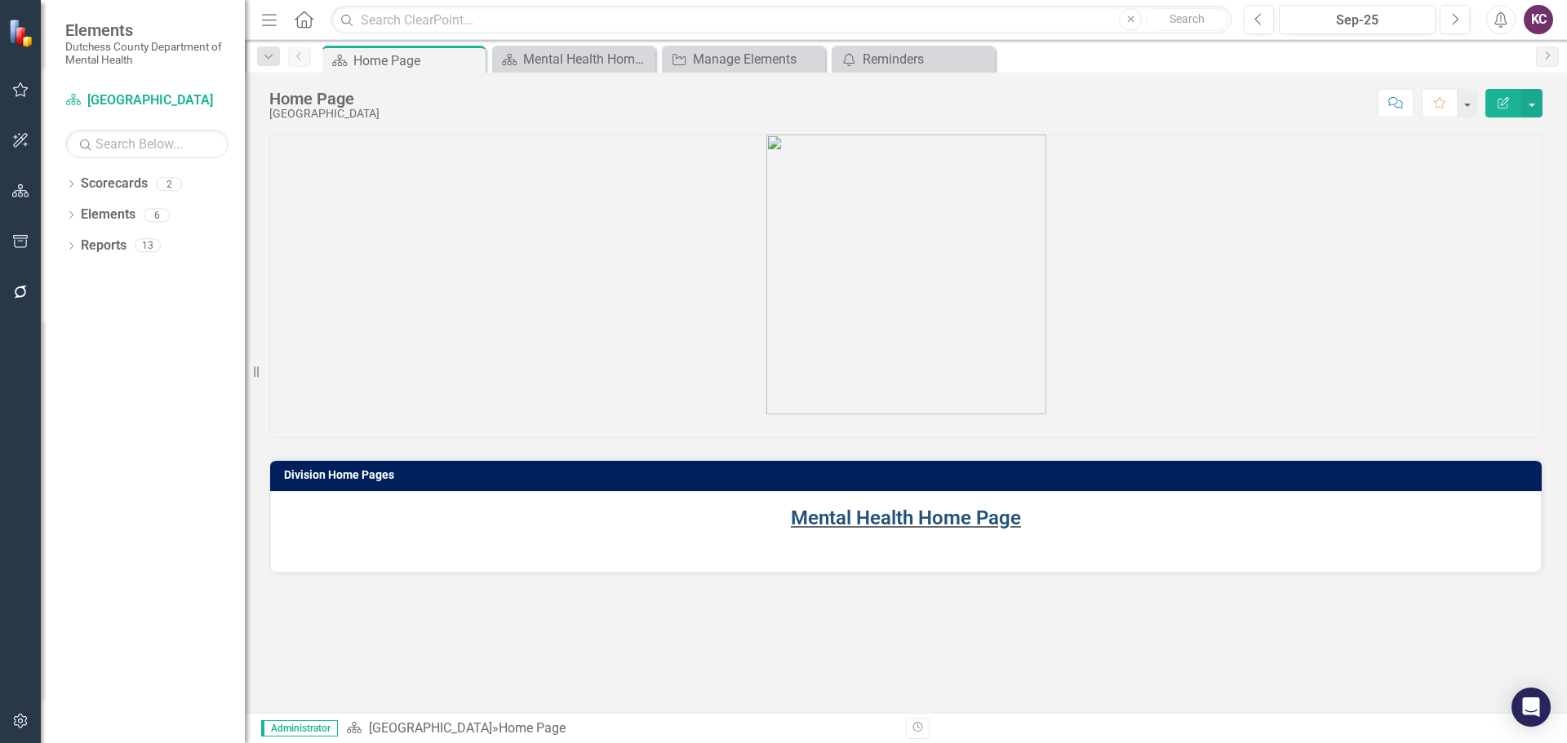
click at [844, 525] on link "Mental Health Home Page" at bounding box center [906, 518] width 230 height 23
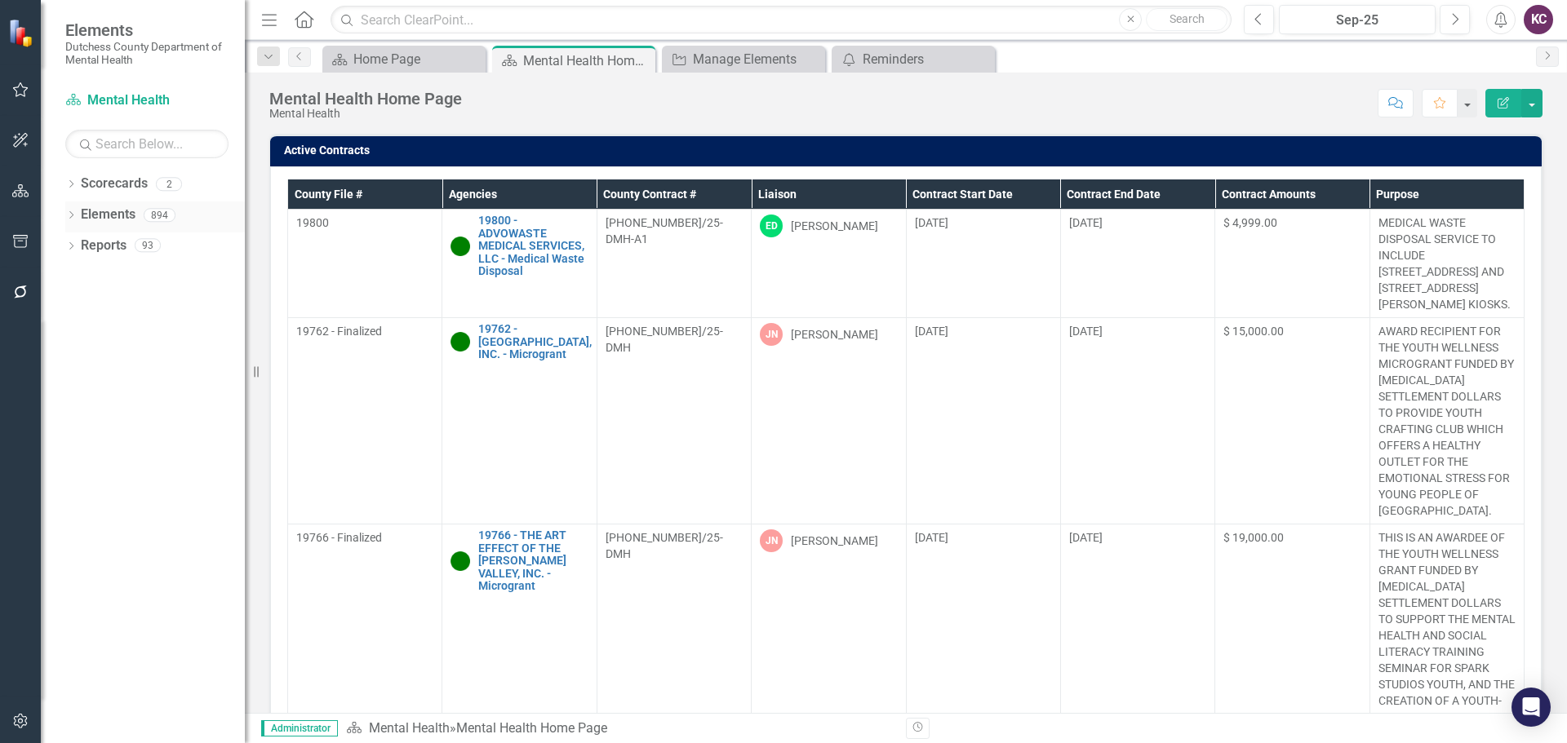
click at [75, 216] on icon "Dropdown" at bounding box center [70, 216] width 11 height 9
click at [809, 56] on icon "Close" at bounding box center [810, 59] width 16 height 13
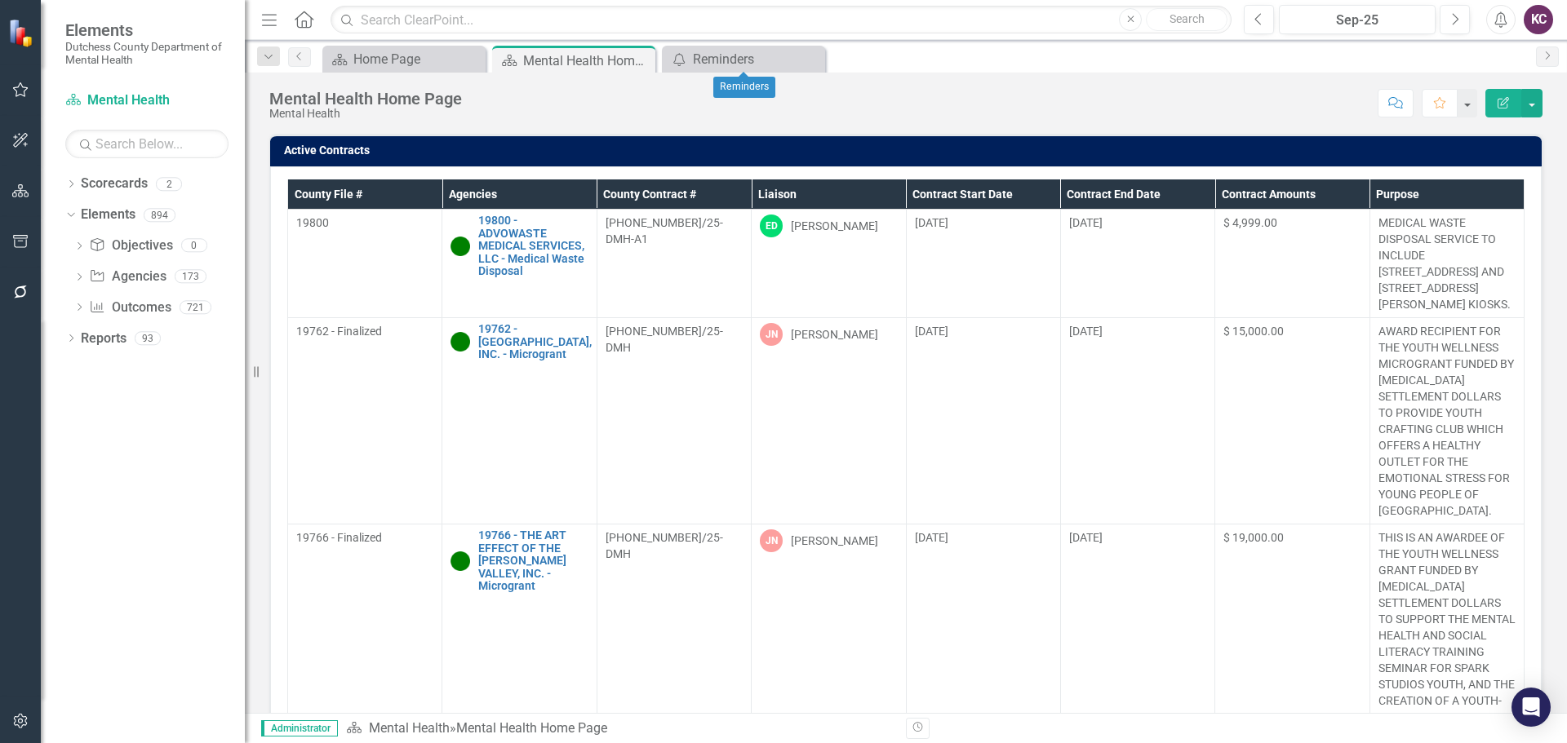
click at [0, 0] on icon "Close" at bounding box center [0, 0] width 0 height 0
click at [131, 265] on div "Agency Agencies" at bounding box center [127, 277] width 77 height 27
click at [124, 277] on link "Agency Agencies" at bounding box center [127, 277] width 77 height 19
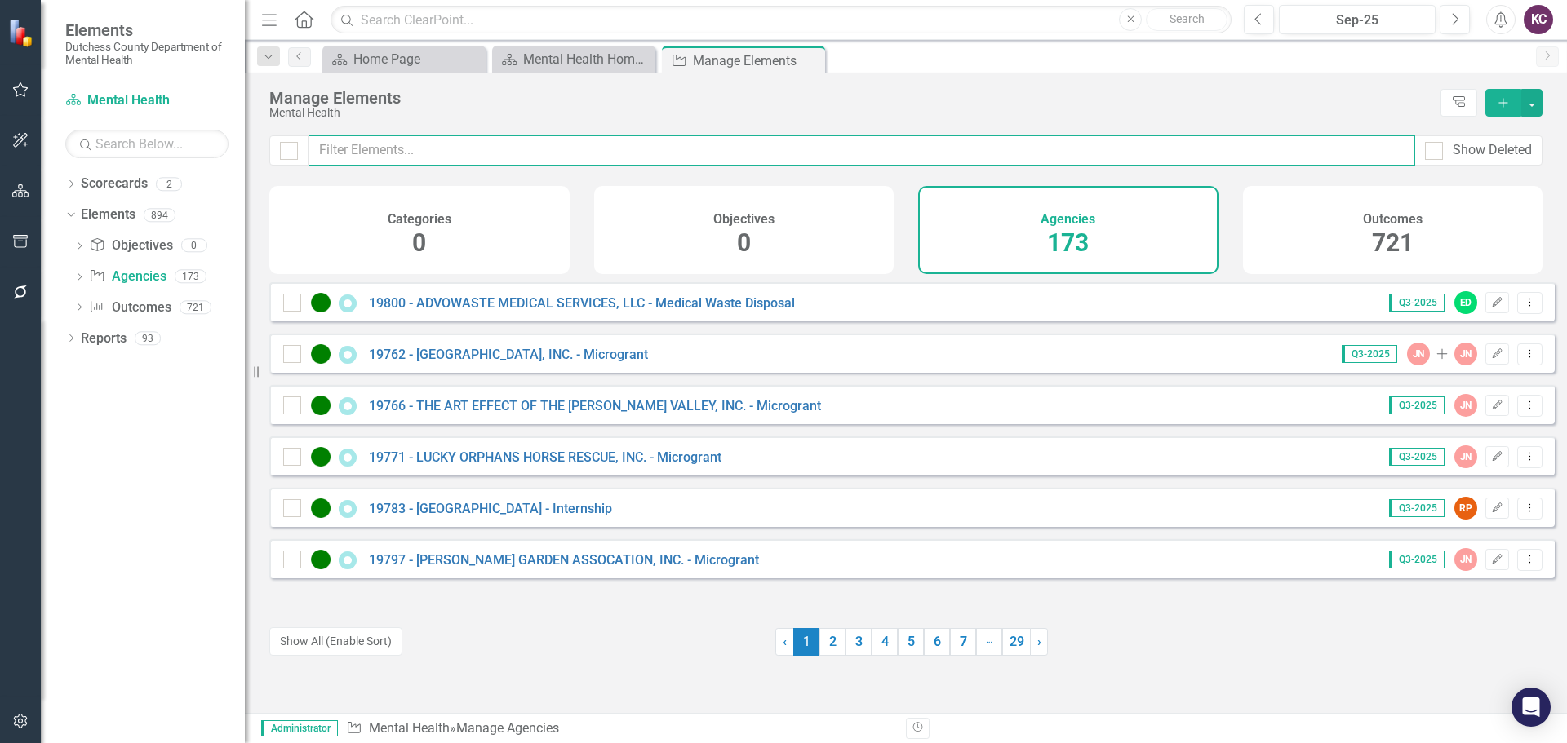
click at [545, 154] on input "text" at bounding box center [861, 150] width 1106 height 30
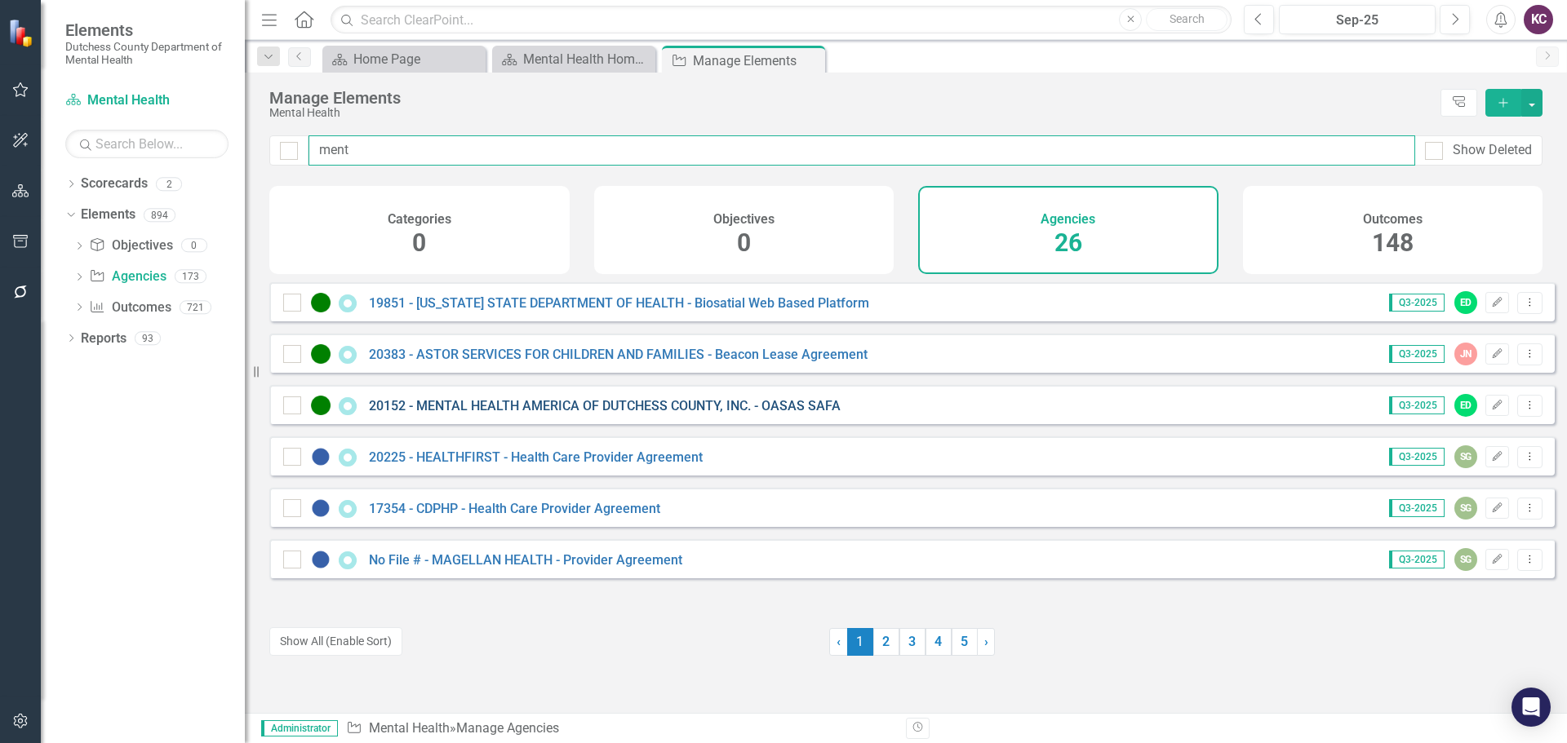
type input "ment"
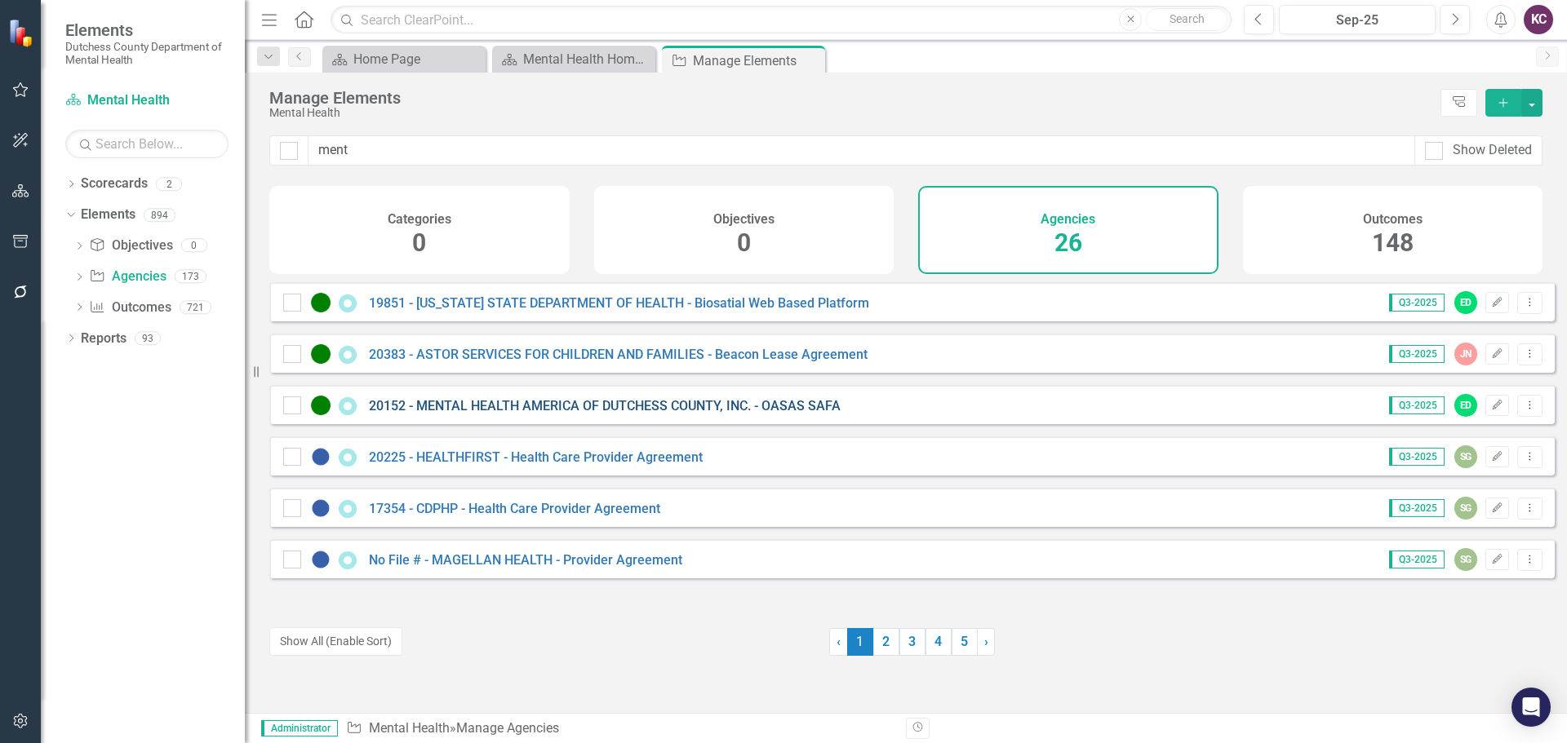
click at [521, 414] on link "20152 - MENTAL HEALTH AMERICA OF DUTCHESS COUNTY, INC. - OASAS SAFA" at bounding box center [605, 406] width 472 height 16
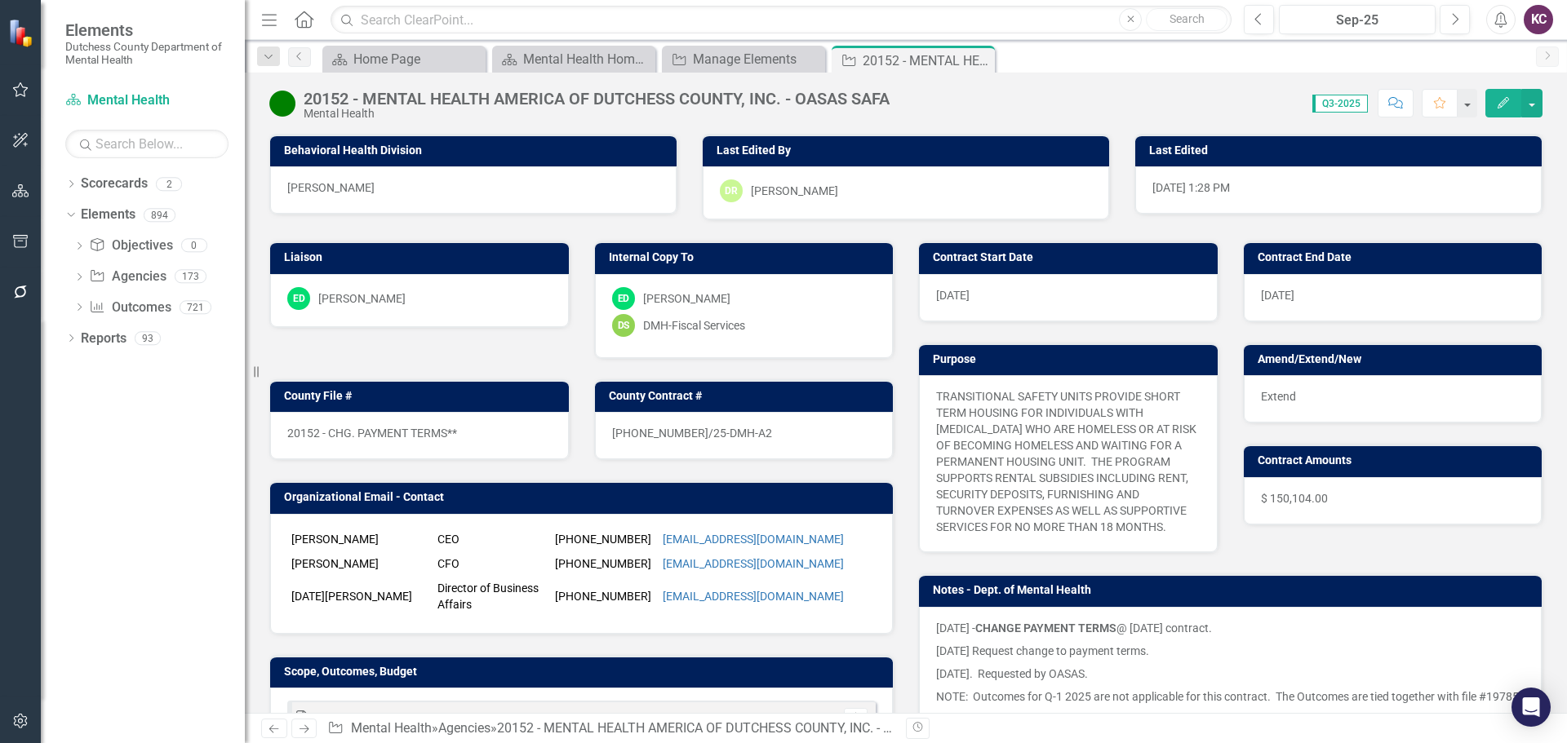
click at [487, 293] on div "ED [PERSON_NAME]" at bounding box center [419, 298] width 264 height 23
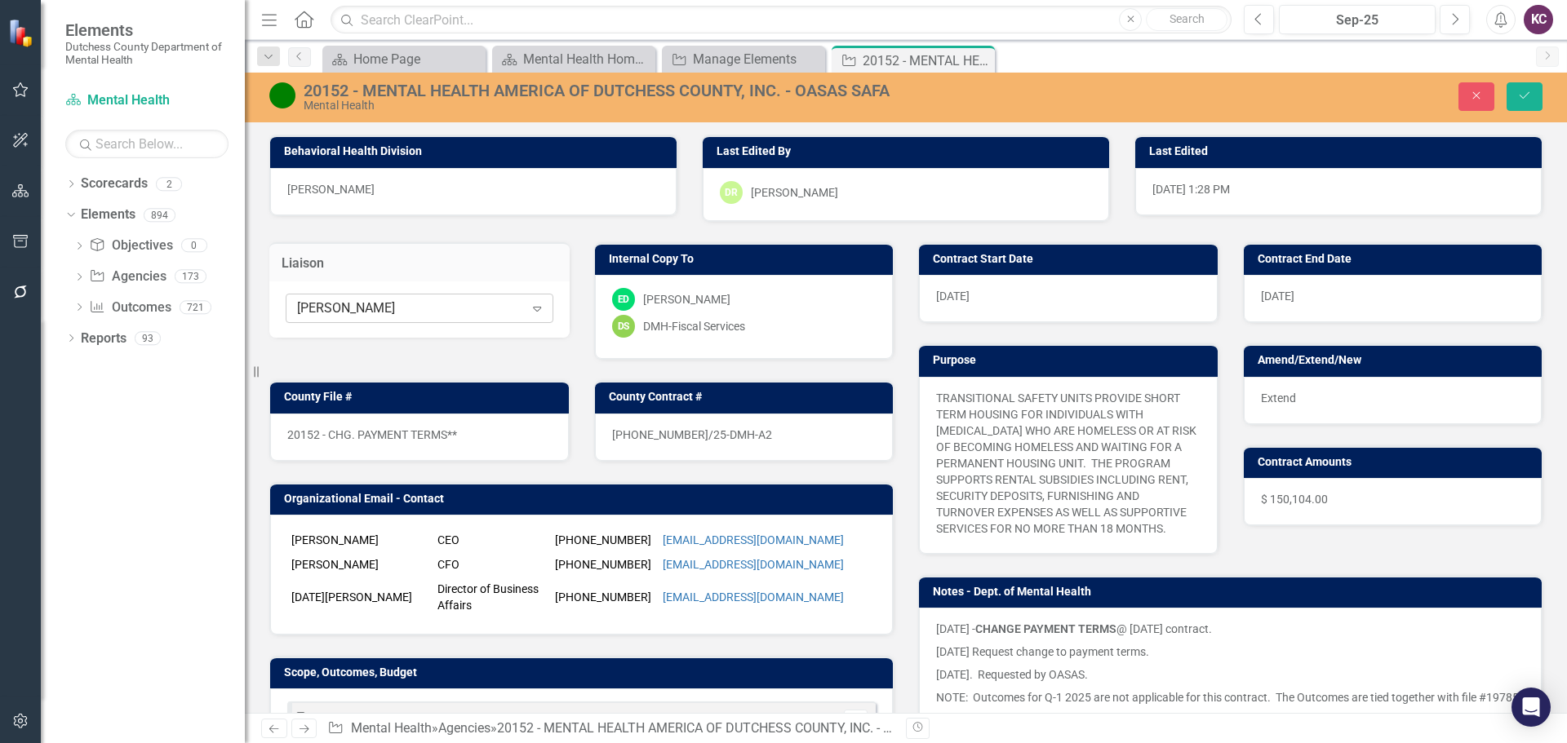
click at [535, 303] on icon "Expand" at bounding box center [537, 308] width 16 height 13
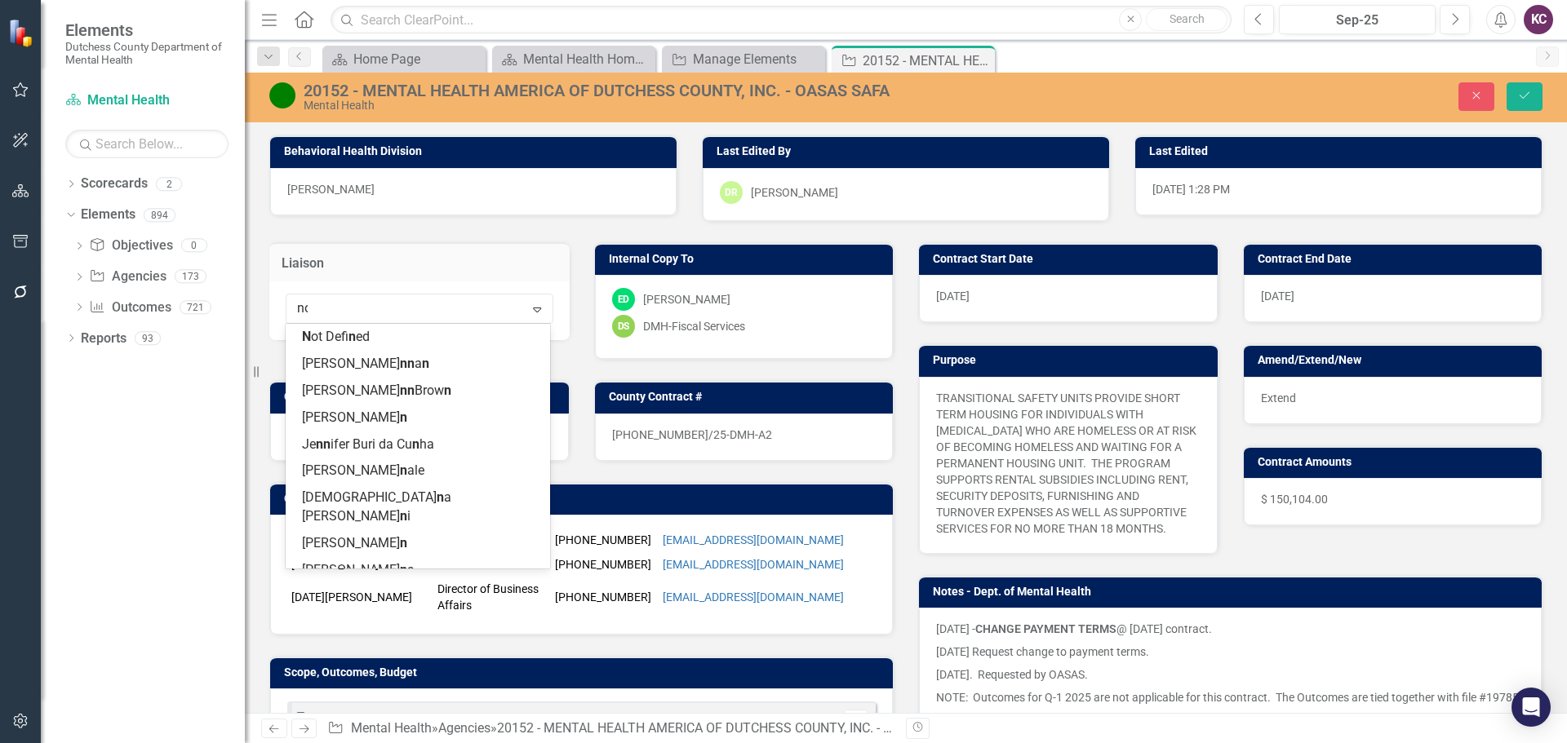
type input "[PERSON_NAME]"
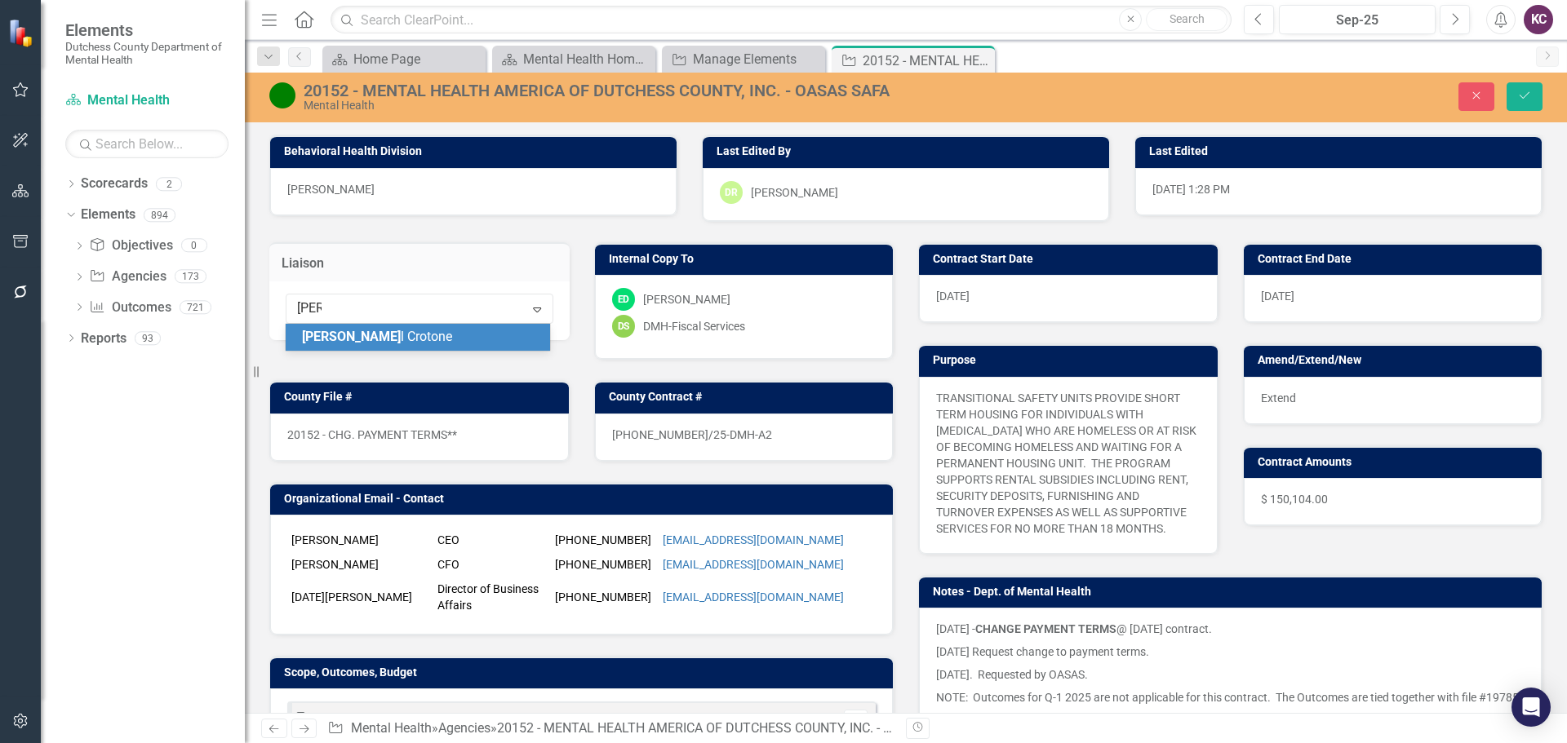
click at [420, 339] on div "[PERSON_NAME] l Crotone" at bounding box center [421, 337] width 238 height 19
click at [1529, 101] on icon "Save" at bounding box center [1524, 95] width 15 height 11
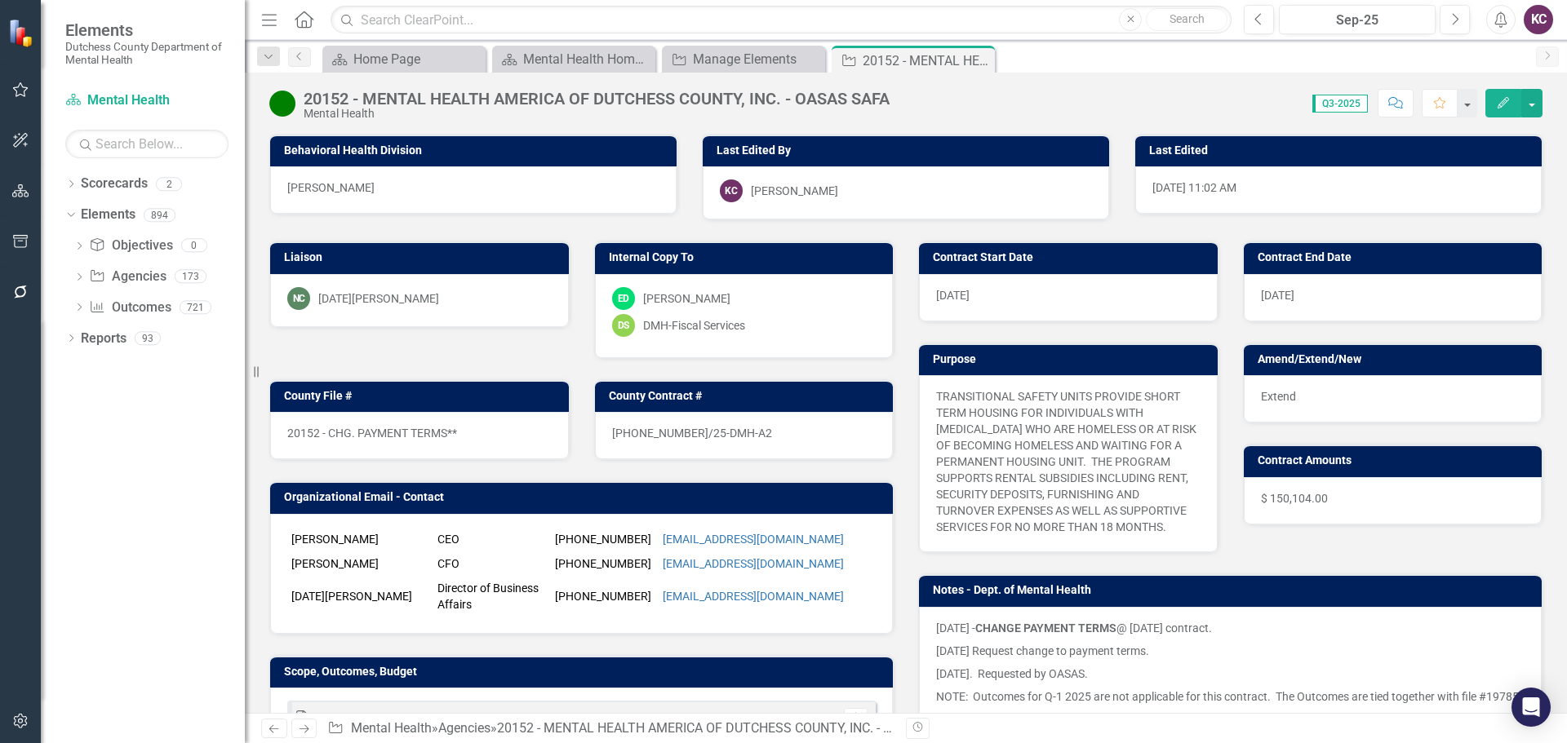
click at [17, 295] on icon "button" at bounding box center [20, 292] width 17 height 13
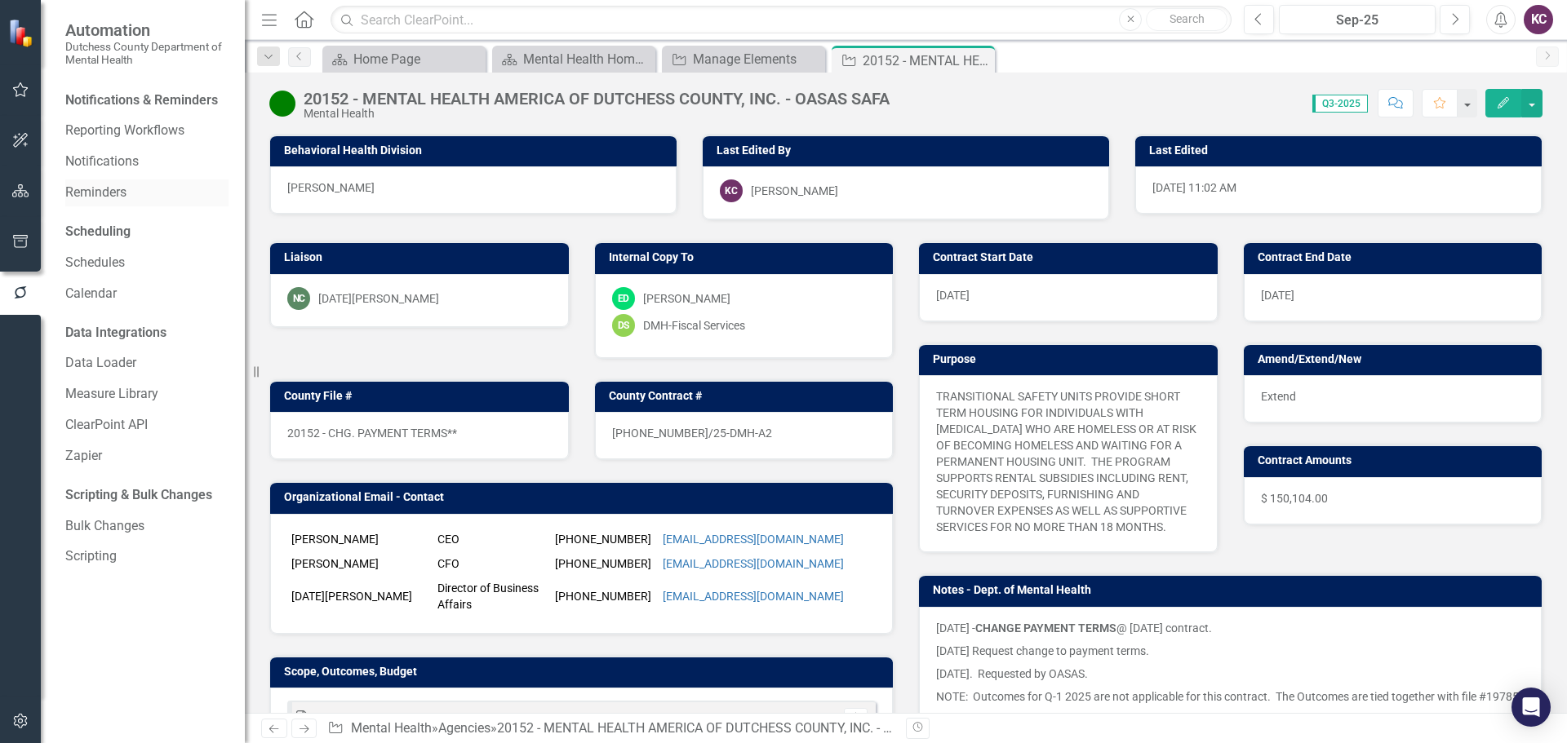
click at [100, 184] on link "Reminders" at bounding box center [146, 193] width 163 height 19
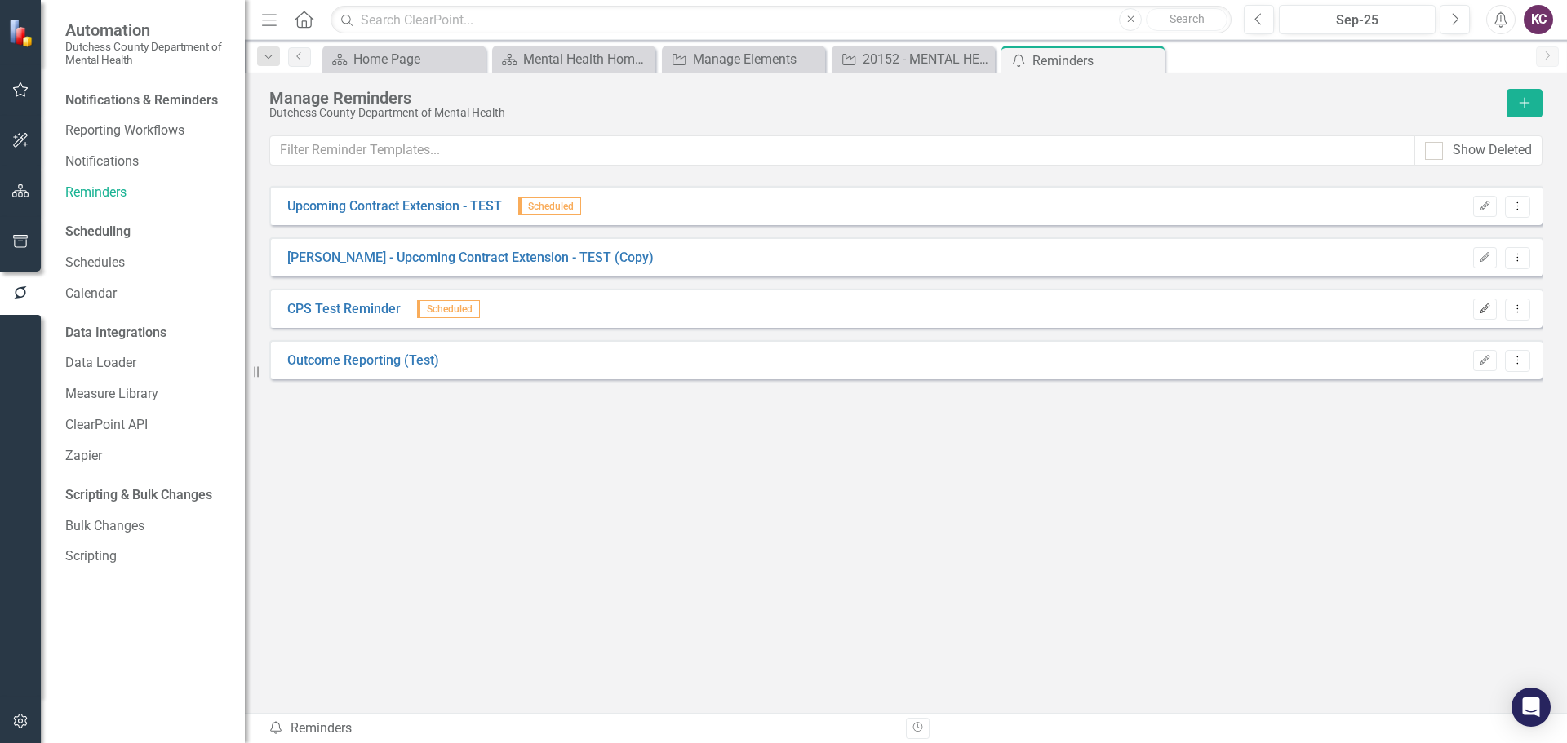
click at [1484, 310] on icon "Edit" at bounding box center [1484, 309] width 12 height 10
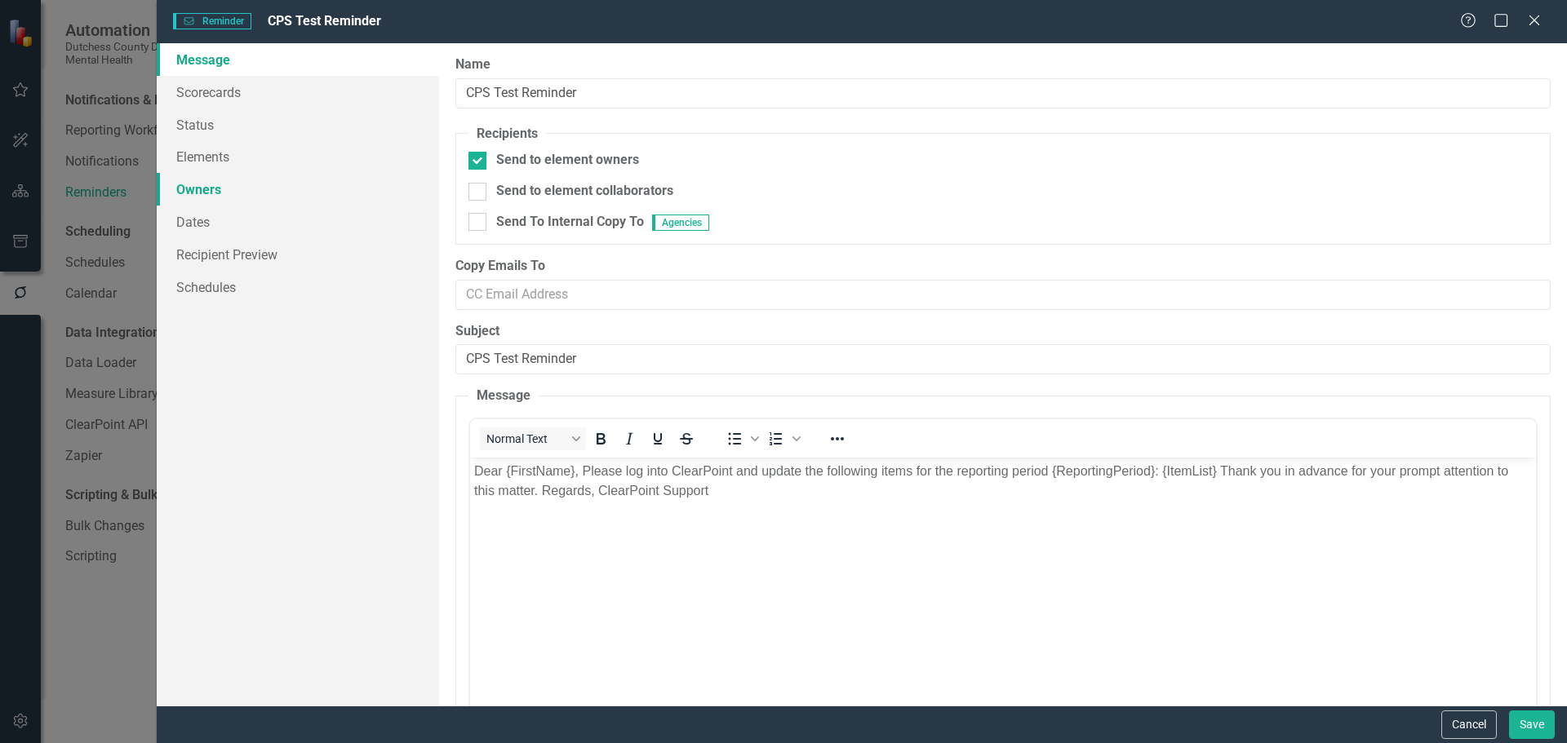
click at [200, 184] on link "Owners" at bounding box center [298, 189] width 282 height 33
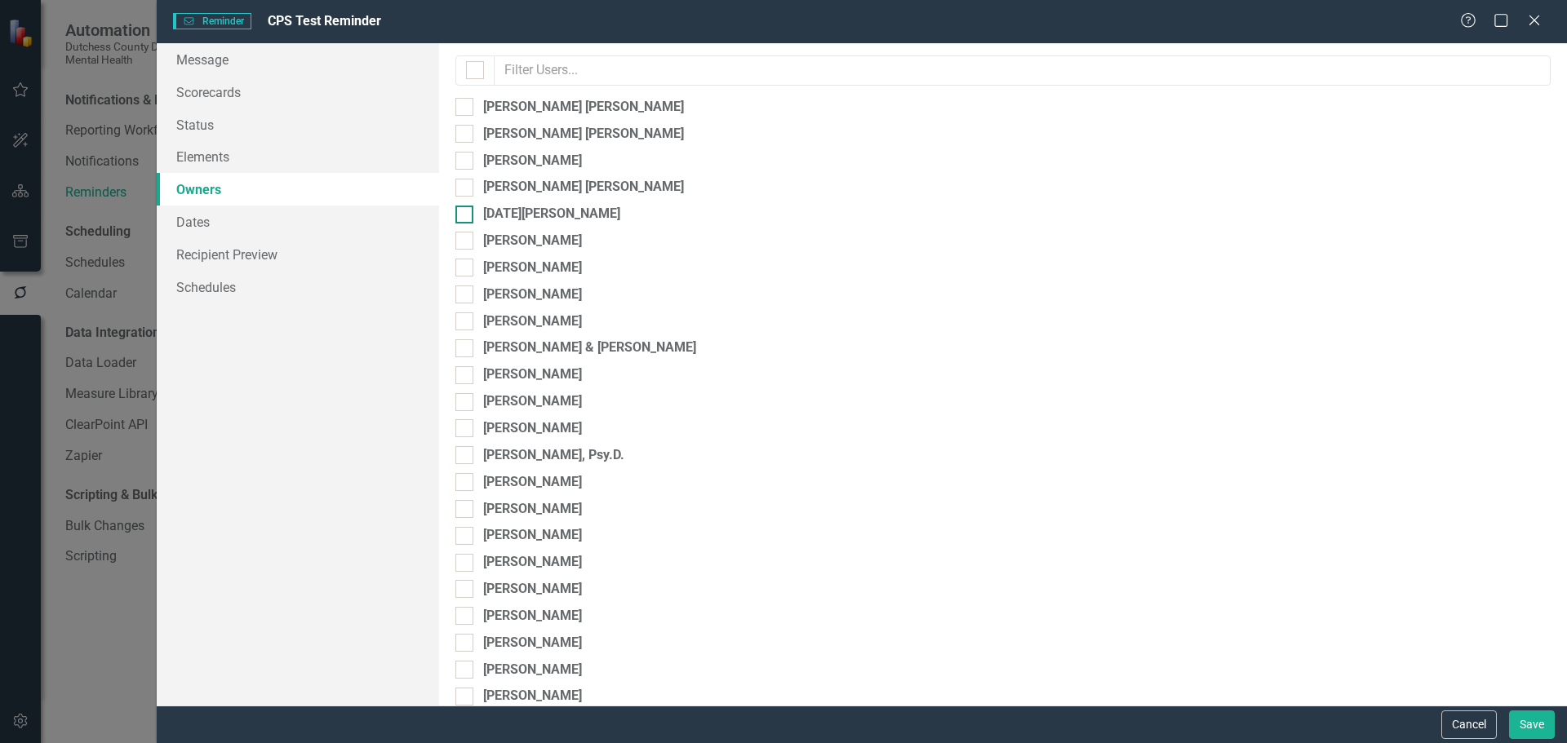
click at [468, 211] on div at bounding box center [464, 215] width 18 height 18
click at [466, 211] on input "[DATE][PERSON_NAME]" at bounding box center [460, 211] width 11 height 11
checkbox input "true"
click at [282, 259] on link "Recipient Preview" at bounding box center [298, 254] width 282 height 33
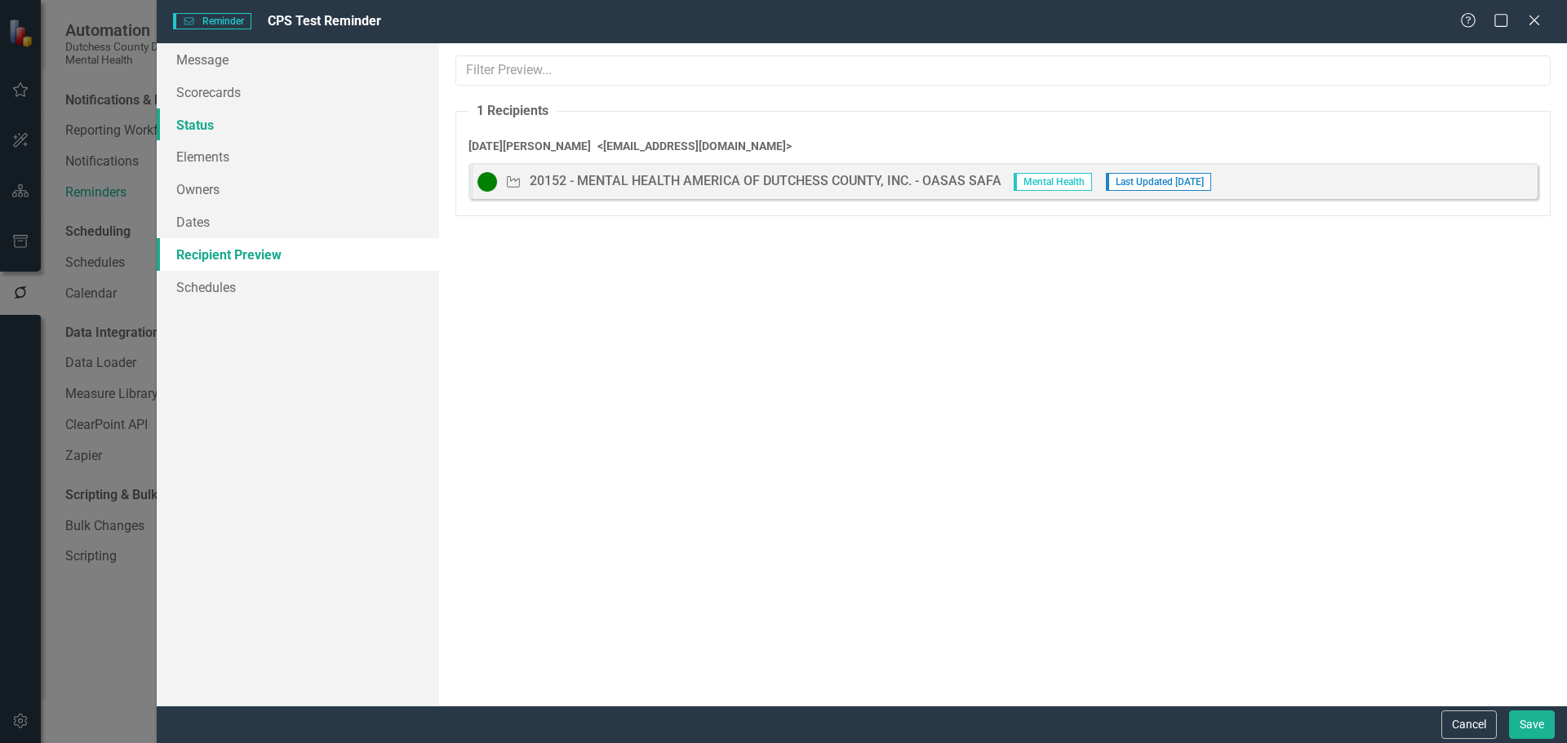
click at [211, 114] on link "Status" at bounding box center [298, 125] width 282 height 33
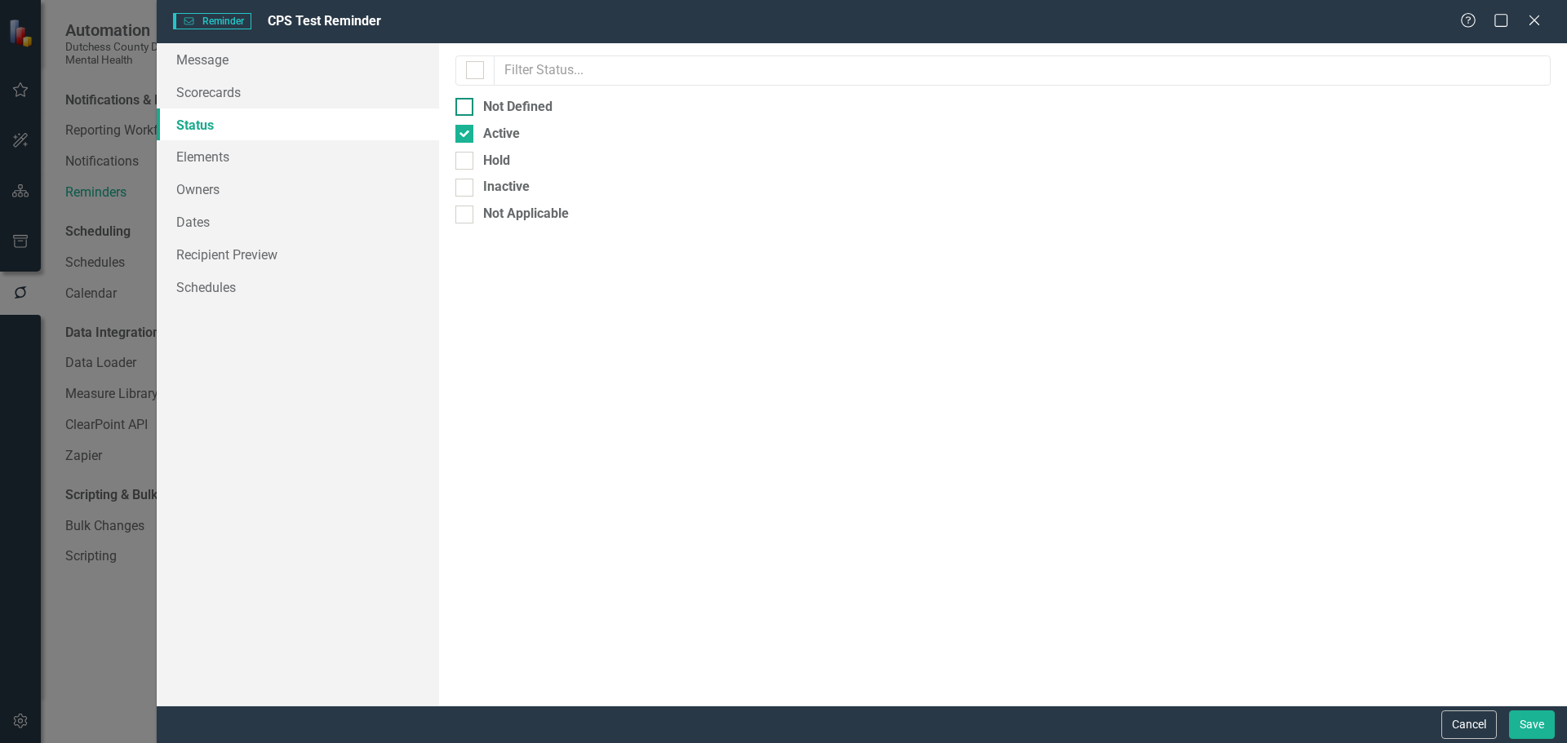
click at [466, 103] on div at bounding box center [464, 107] width 18 height 18
click at [466, 103] on input "Not Defined" at bounding box center [460, 103] width 11 height 11
click at [266, 258] on link "Recipient Preview" at bounding box center [298, 254] width 282 height 33
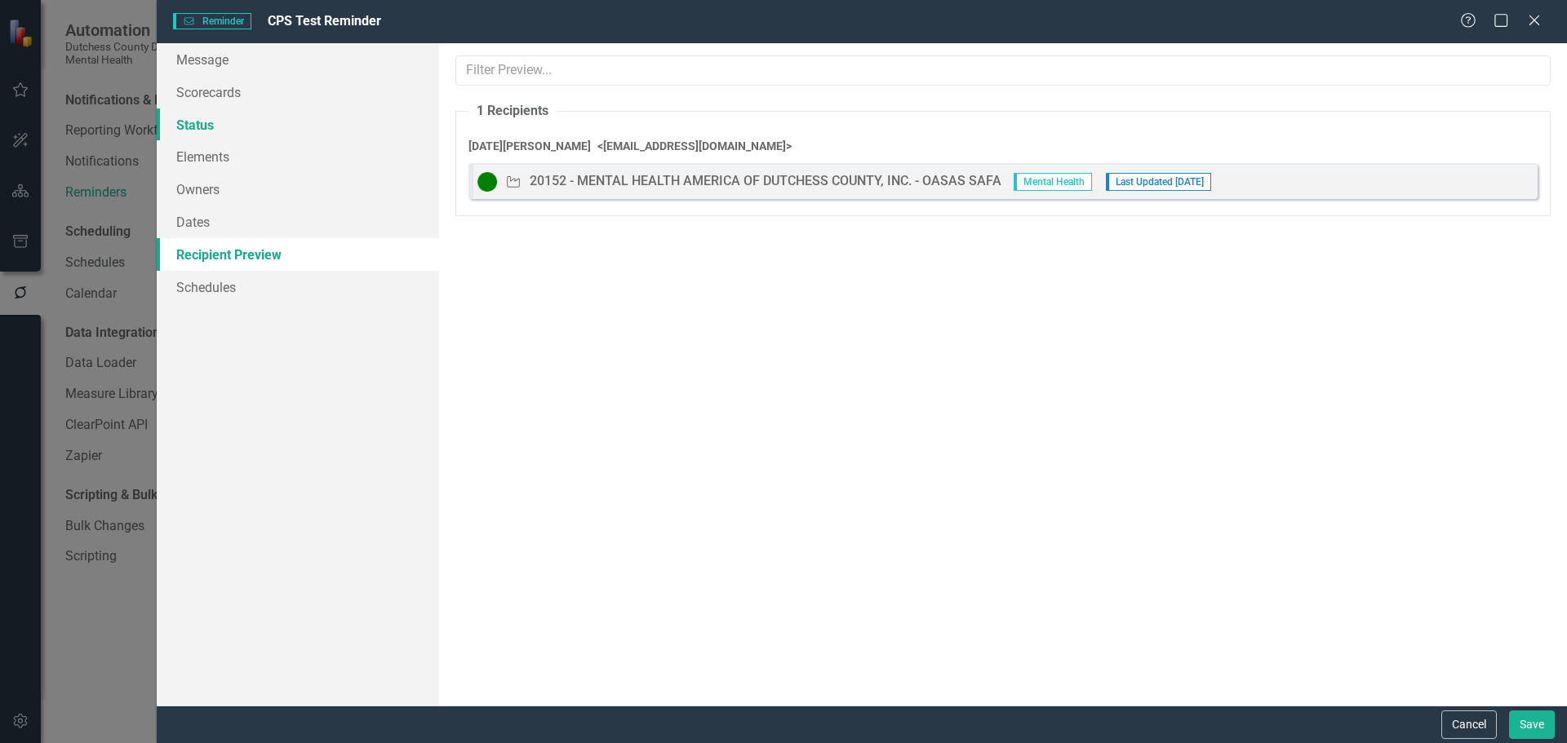
click at [213, 123] on link "Status" at bounding box center [298, 125] width 282 height 33
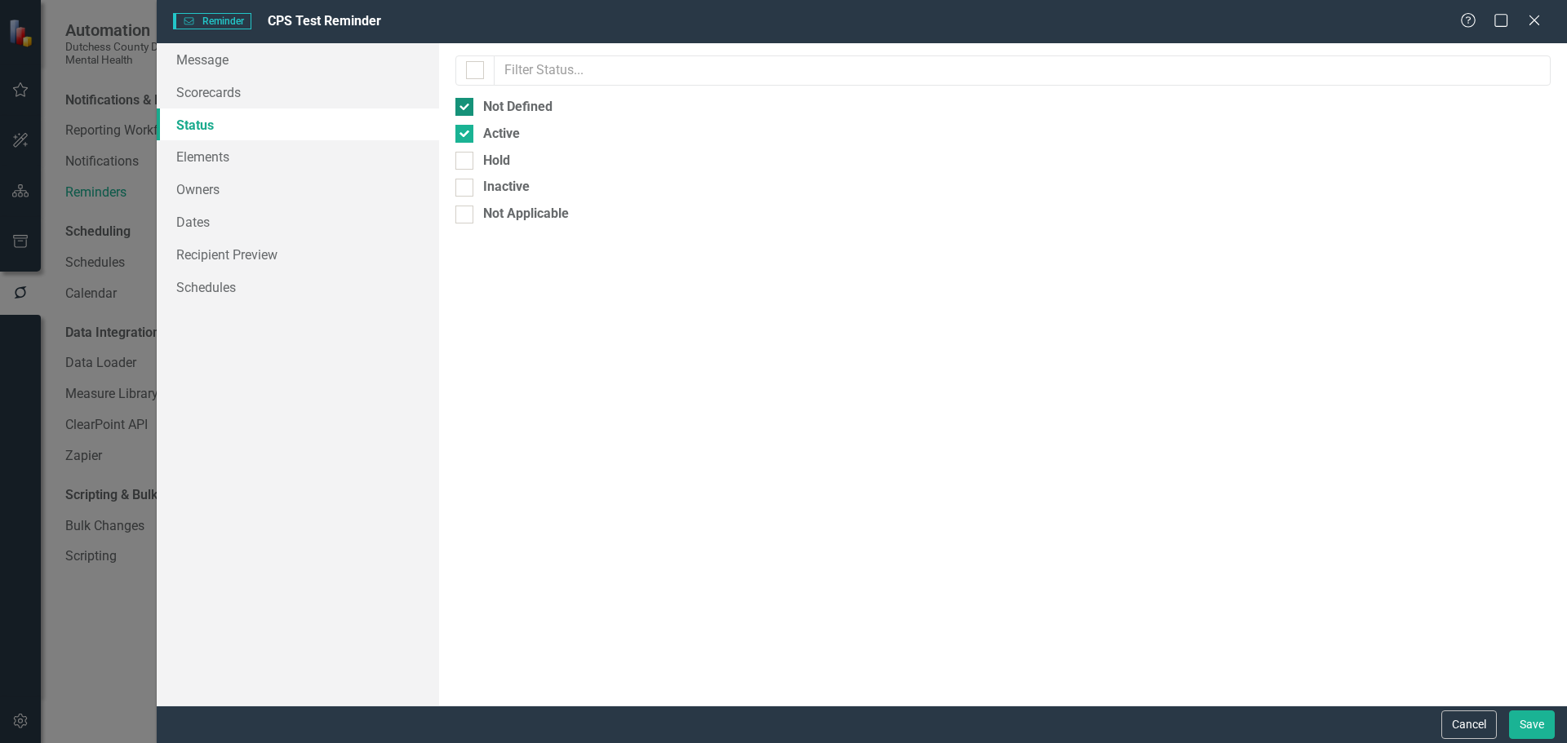
click at [461, 108] on input "Not Defined" at bounding box center [460, 103] width 11 height 11
checkbox input "false"
click at [230, 197] on link "Owners" at bounding box center [298, 189] width 282 height 33
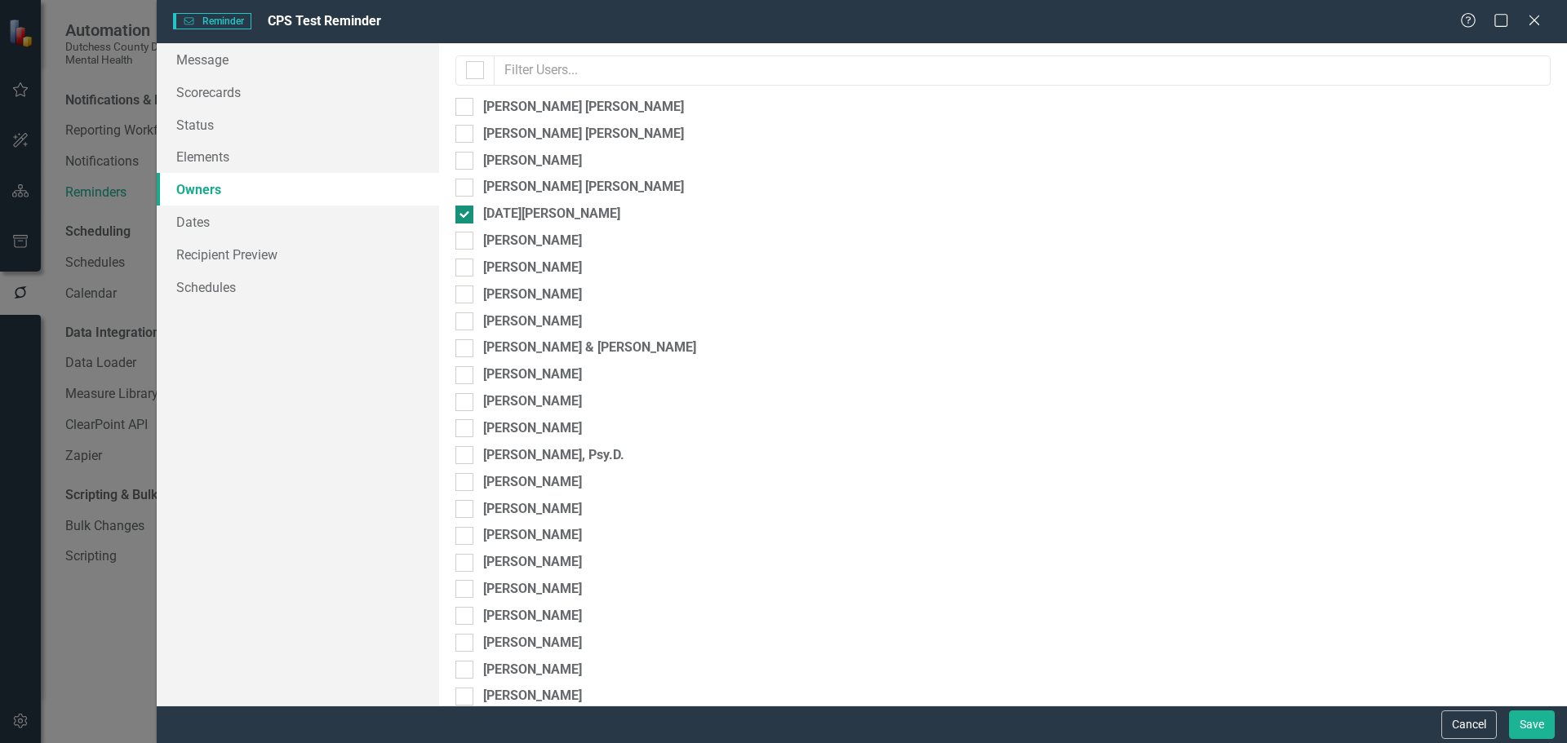
click at [464, 215] on input "[DATE][PERSON_NAME]" at bounding box center [460, 211] width 11 height 11
checkbox input "false"
click at [1544, 24] on div "Help Maximize Close" at bounding box center [1505, 21] width 91 height 19
click at [1539, 23] on icon "Close" at bounding box center [1533, 20] width 20 height 16
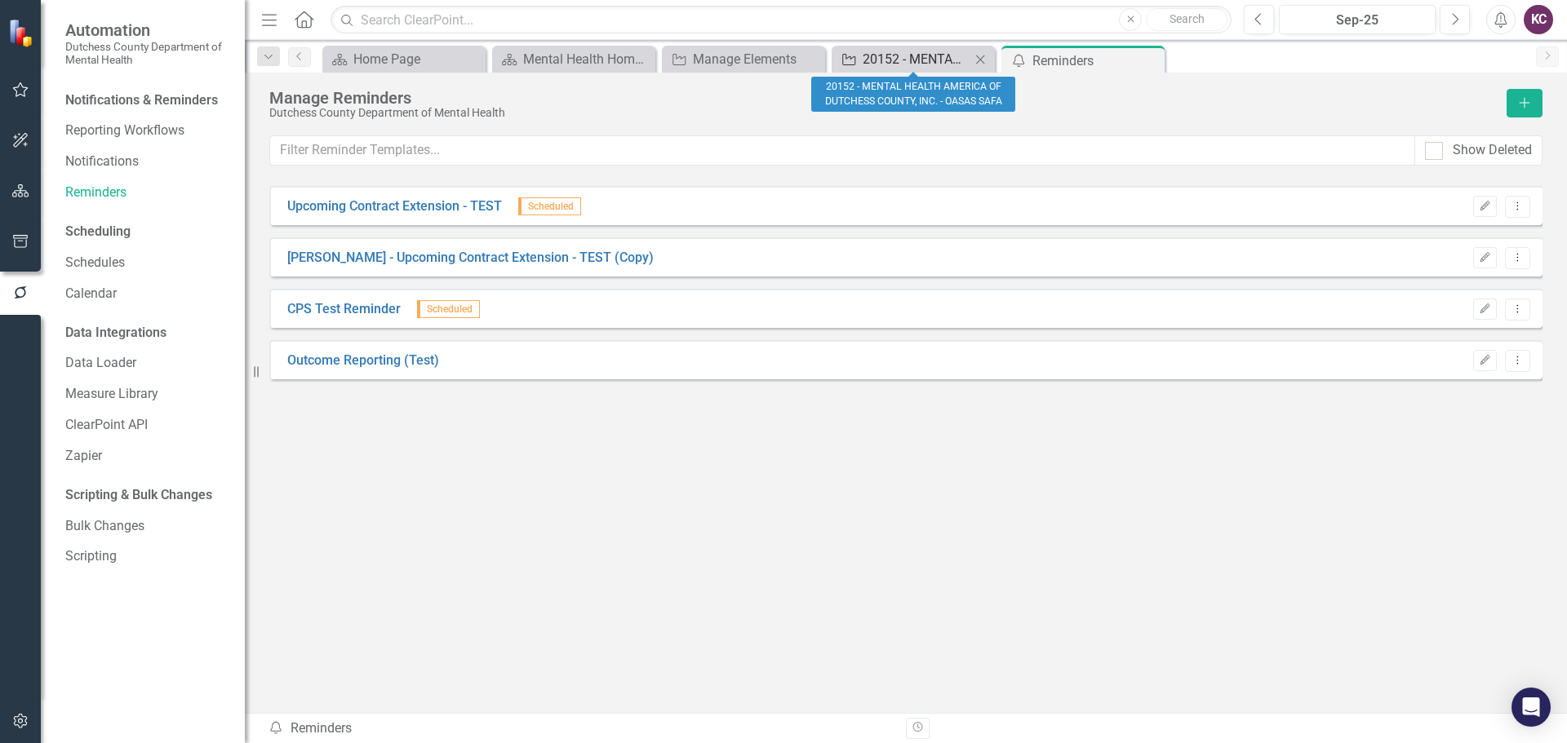
click at [908, 51] on div "20152 - MENTAL HEALTH AMERICA OF DUTCHESS COUNTY, INC. - OASAS SAFA" at bounding box center [916, 59] width 108 height 20
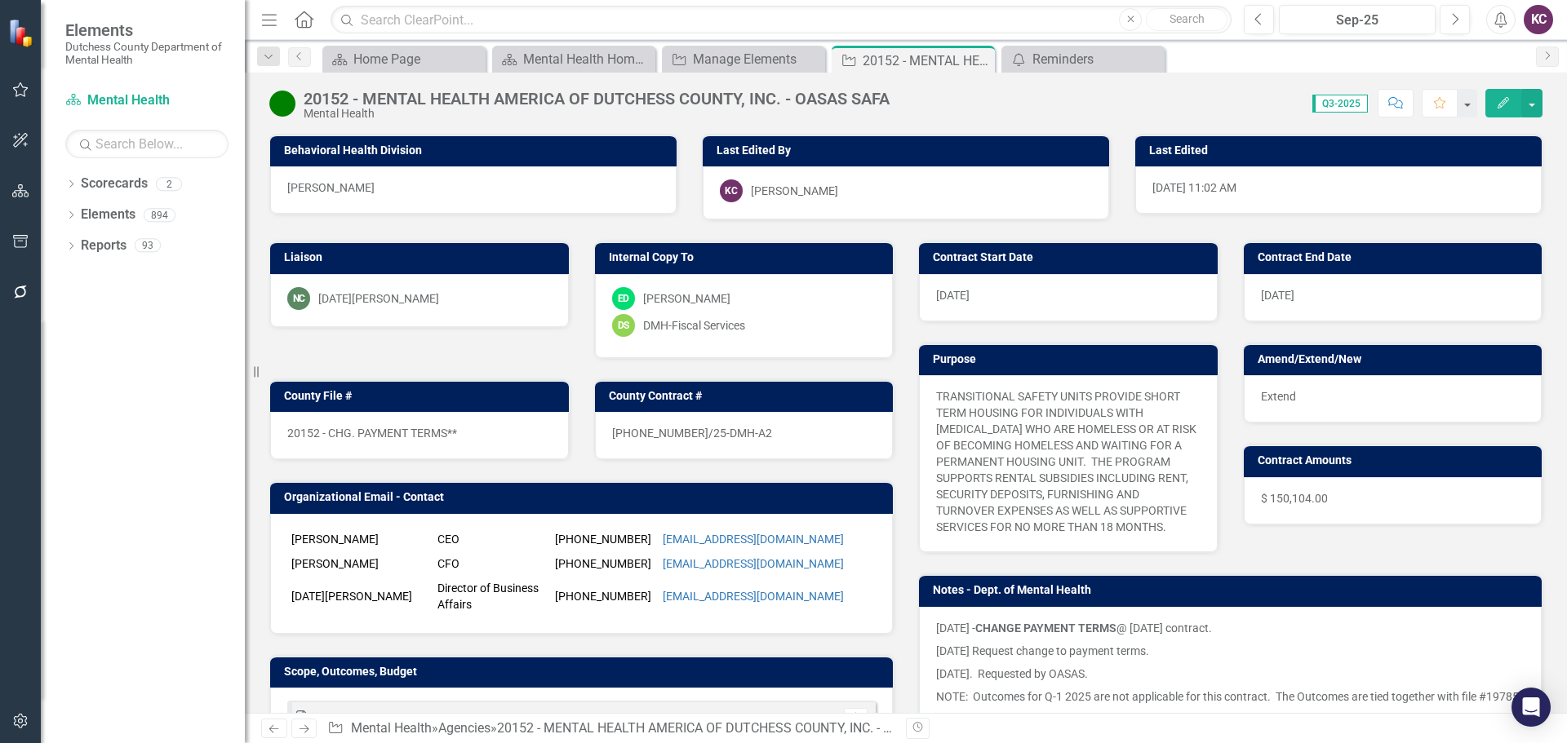
click at [473, 295] on div "NC [DATE][PERSON_NAME]" at bounding box center [419, 298] width 264 height 23
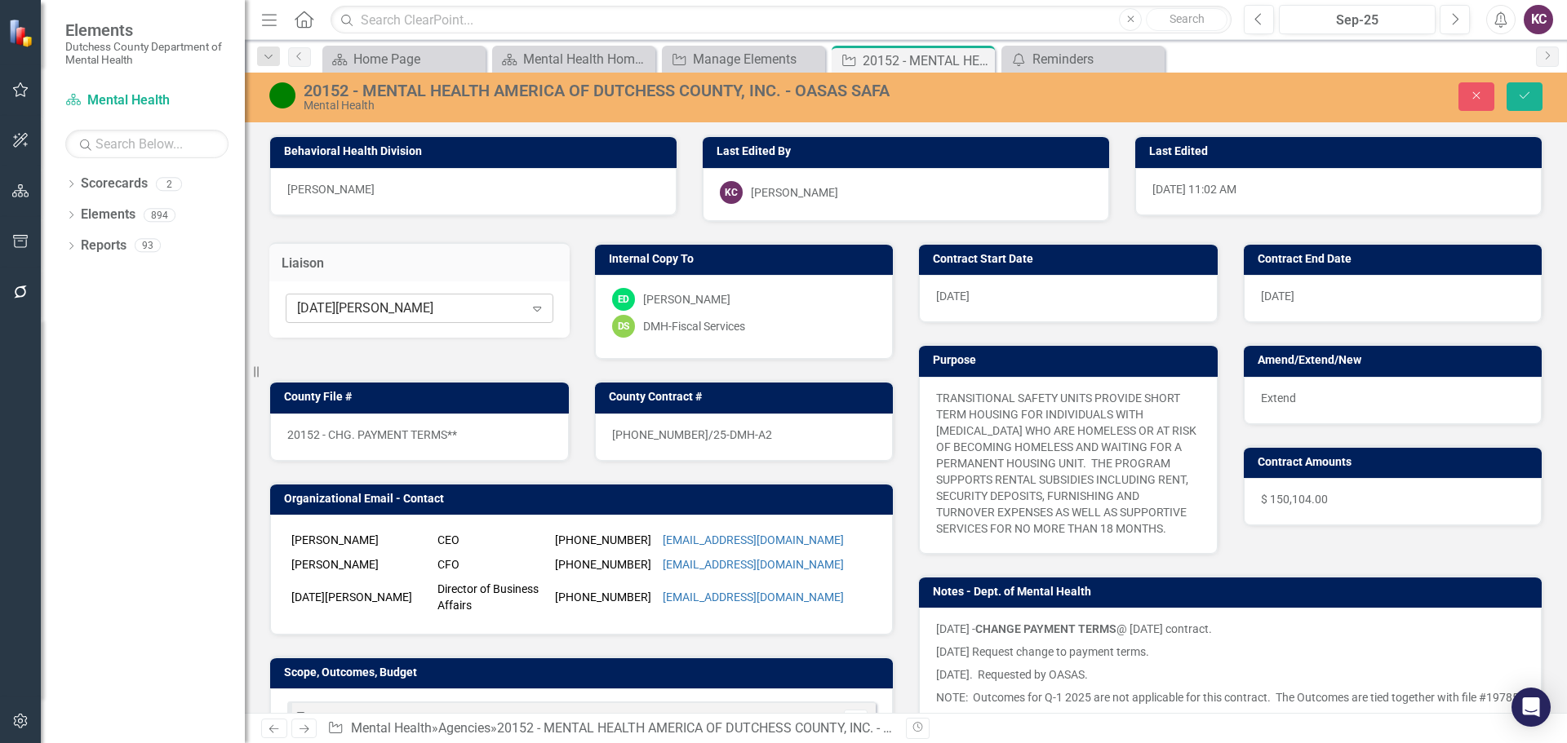
click at [536, 307] on icon "Expand" at bounding box center [537, 308] width 16 height 13
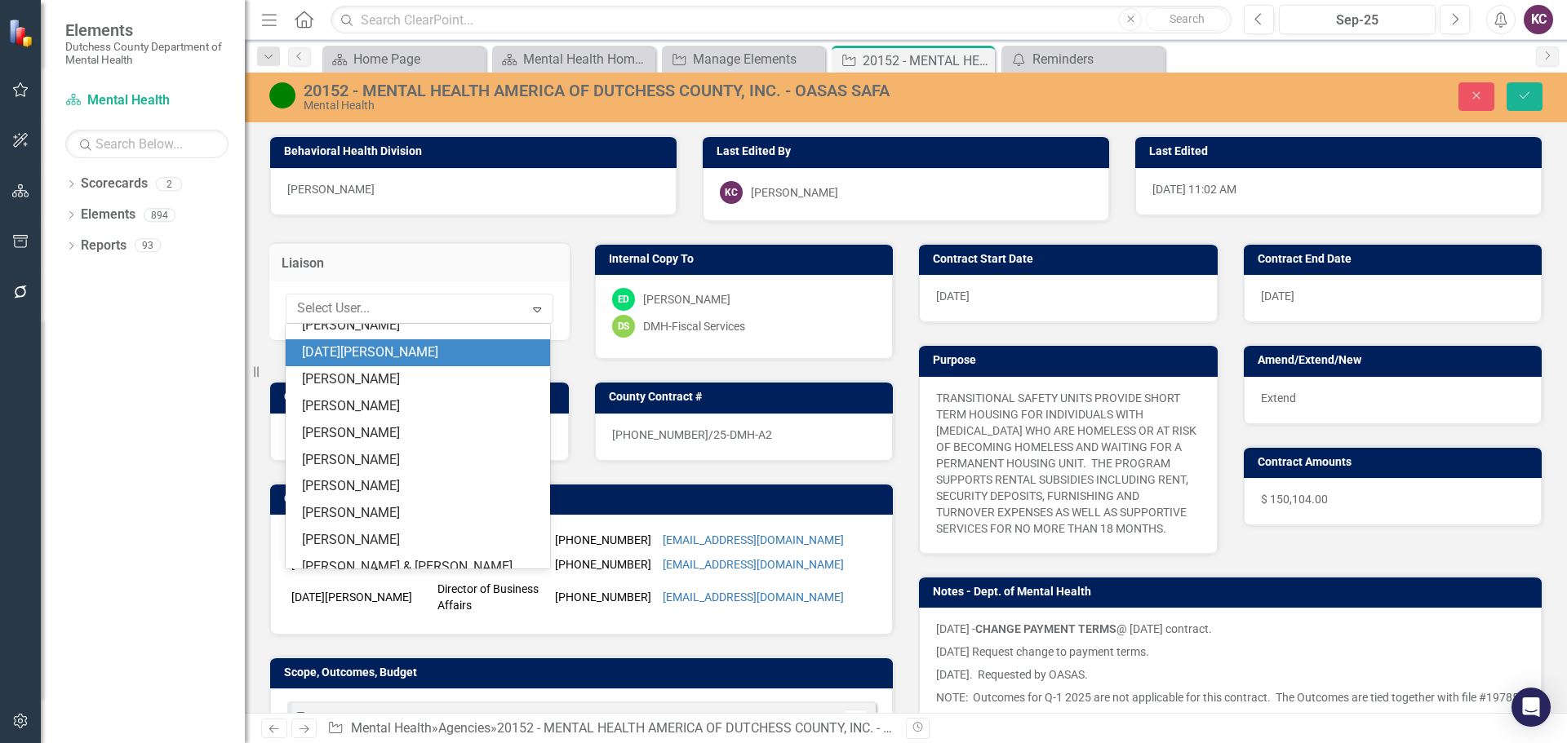
scroll to position [348, 0]
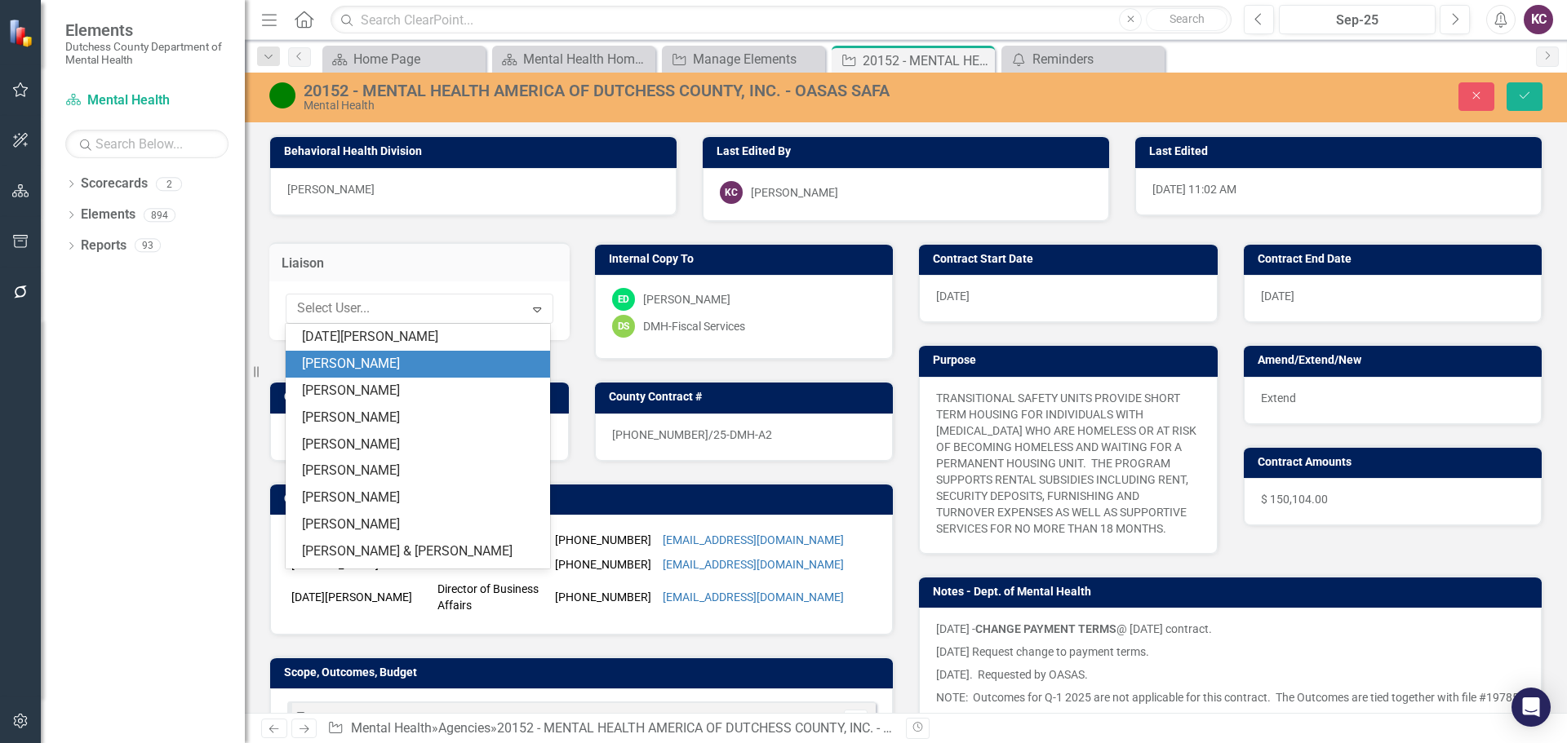
click at [425, 361] on div "[PERSON_NAME]" at bounding box center [421, 364] width 238 height 19
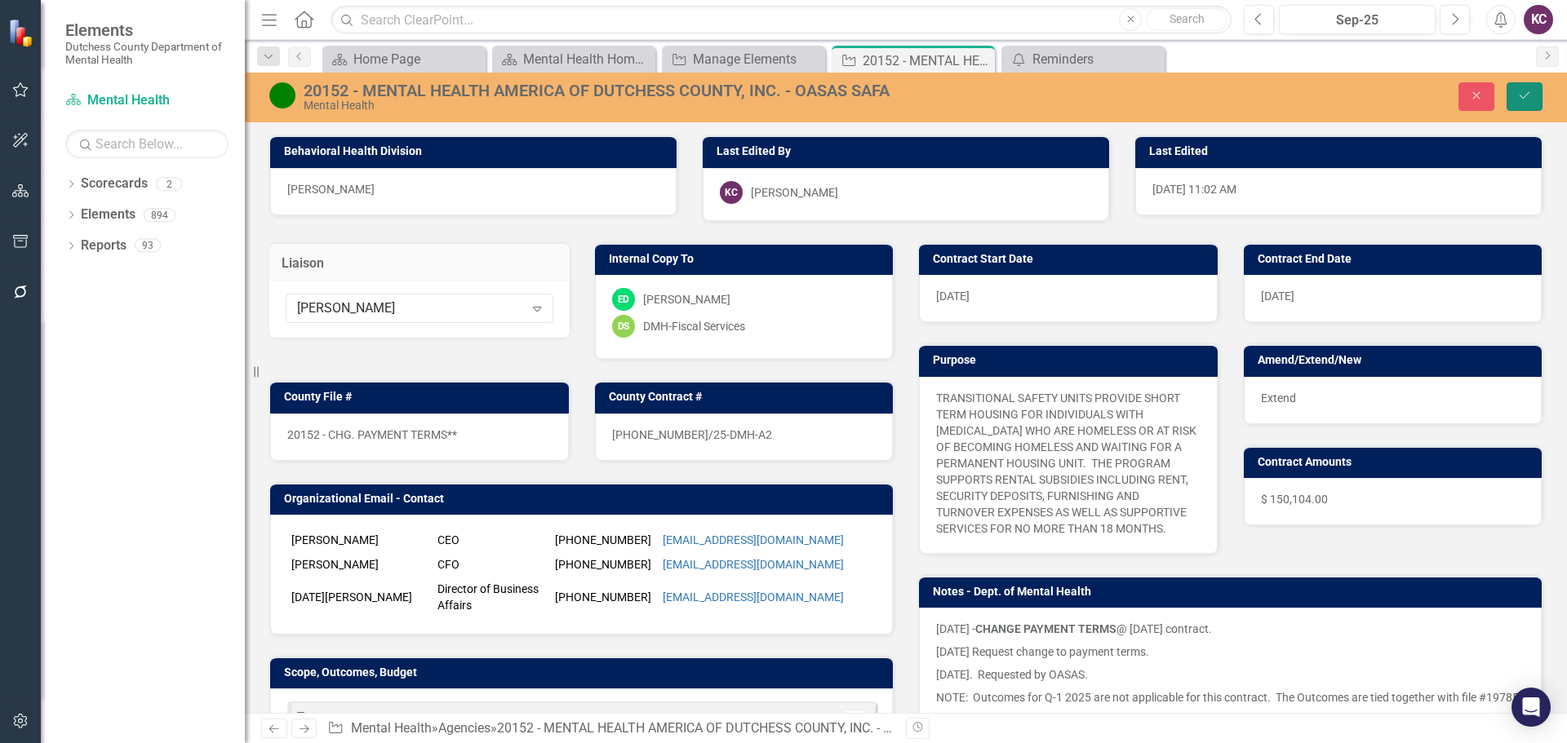
click at [1517, 91] on icon "Save" at bounding box center [1524, 95] width 15 height 11
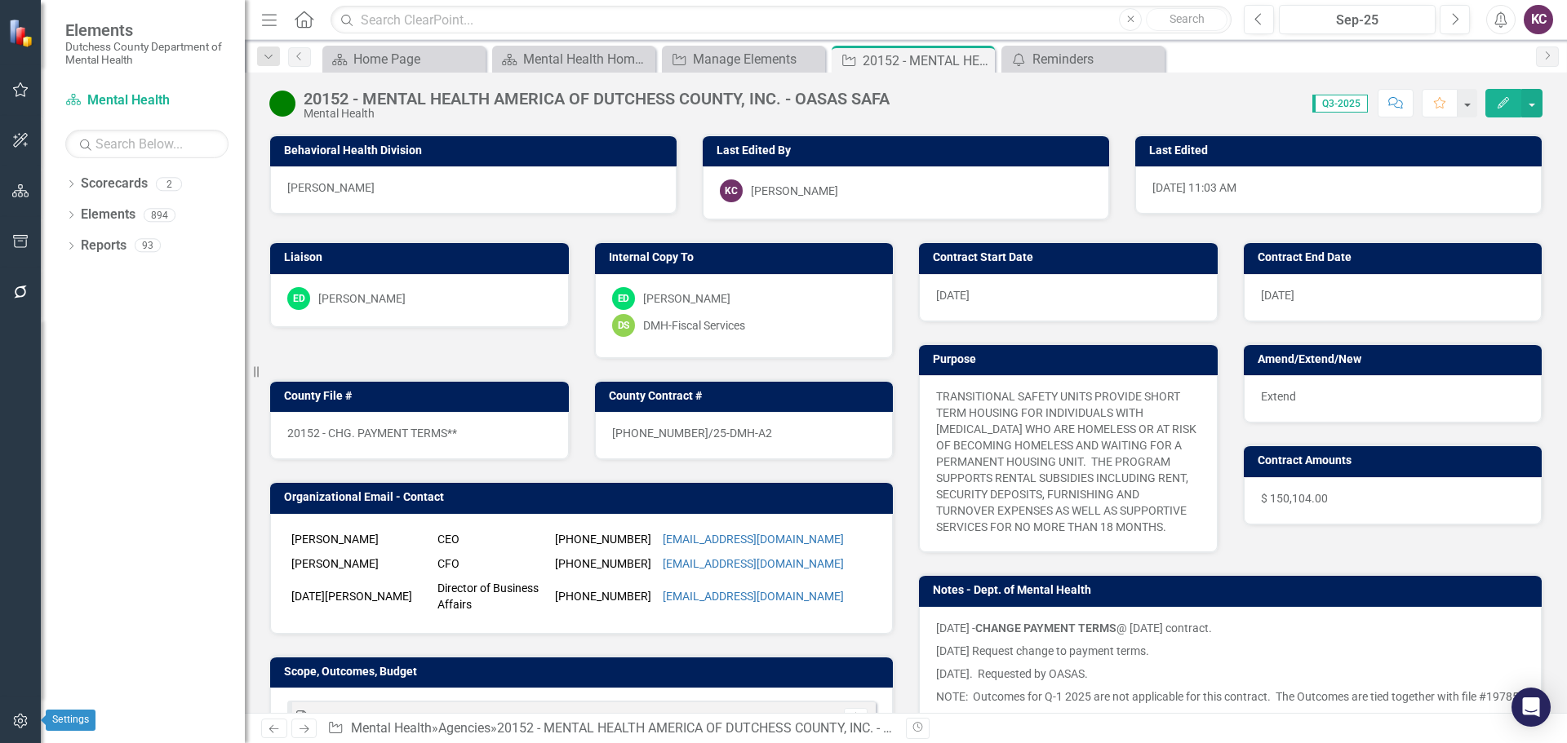
click at [16, 731] on button "button" at bounding box center [20, 722] width 37 height 34
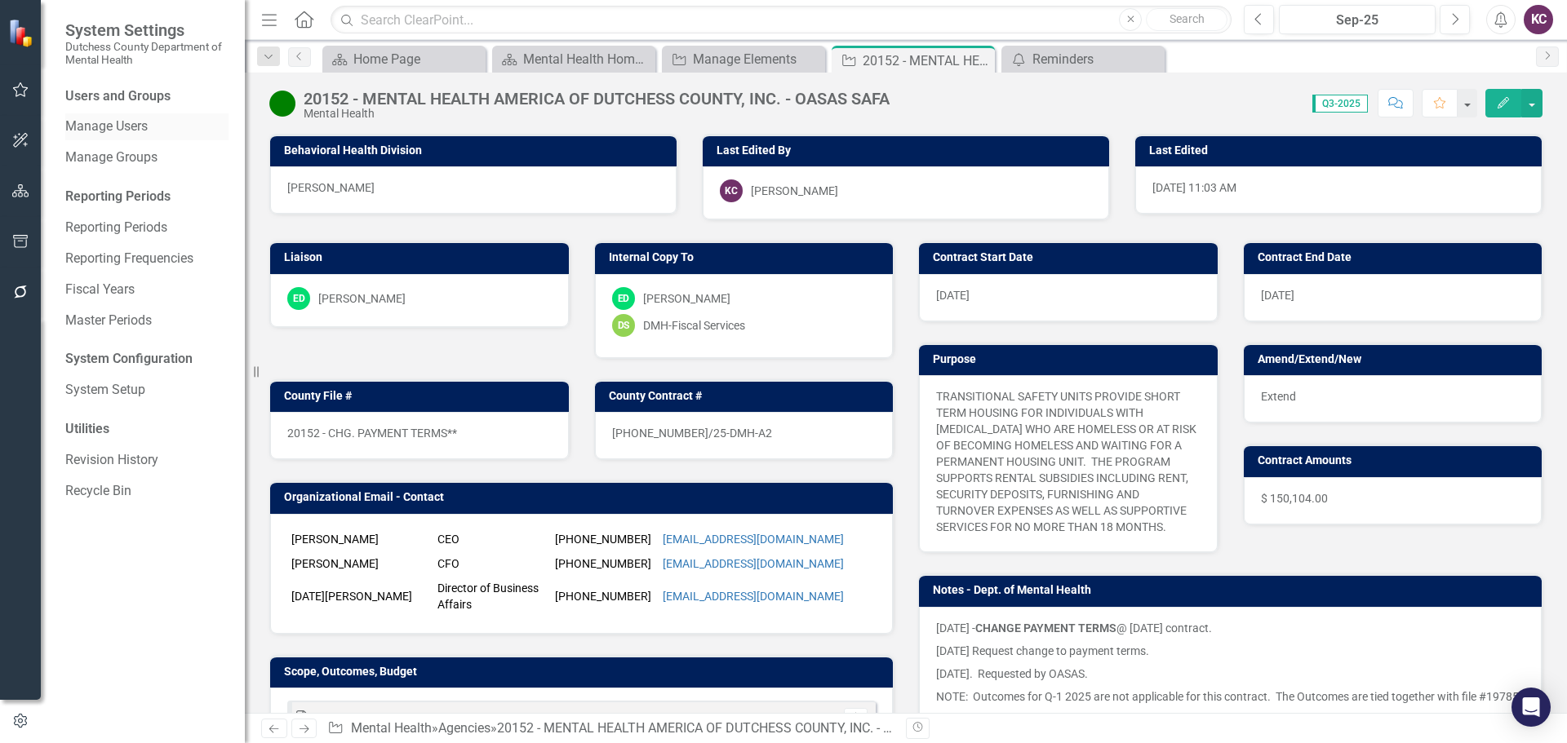
click at [132, 127] on link "Manage Users" at bounding box center [146, 126] width 163 height 19
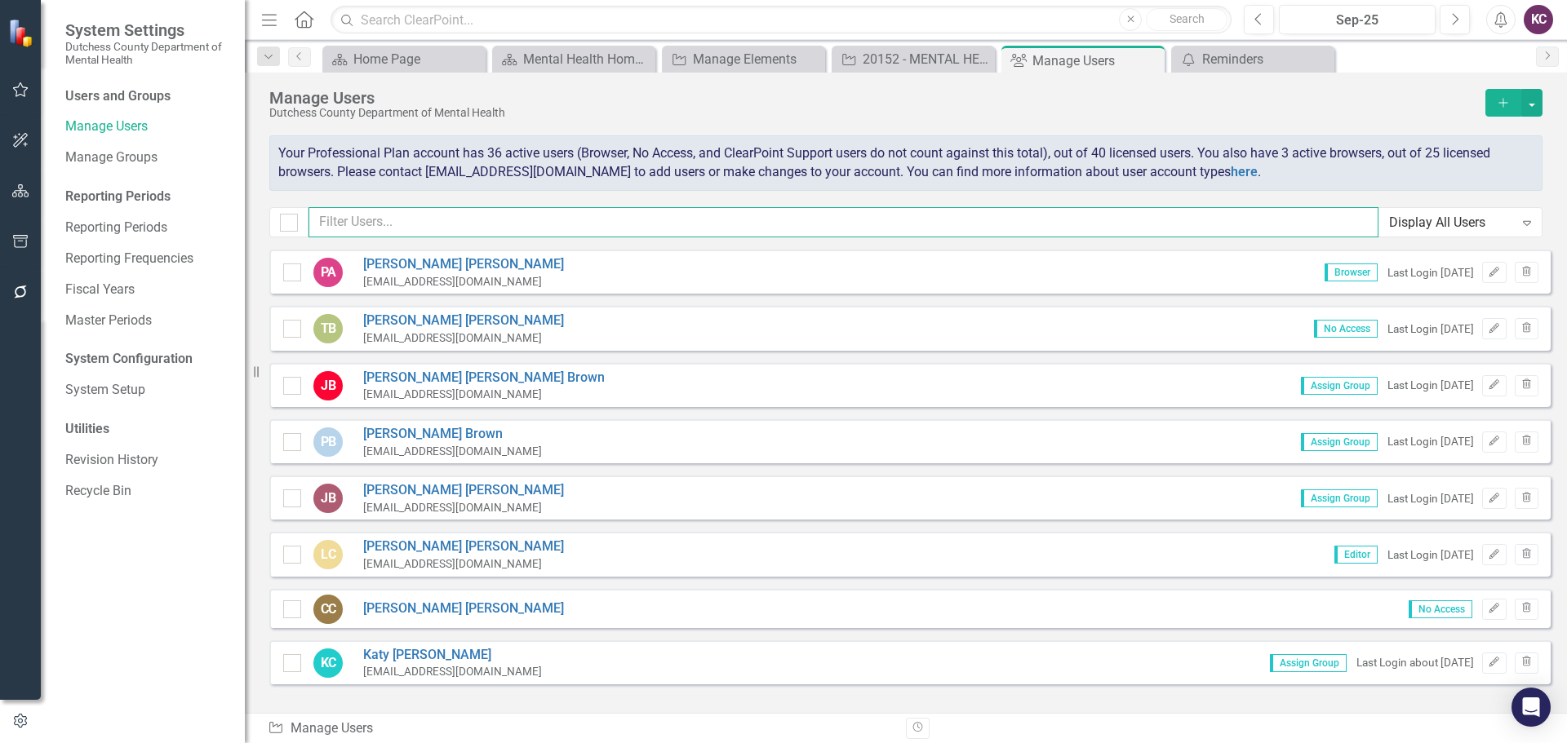
click at [373, 218] on input "text" at bounding box center [843, 222] width 1070 height 30
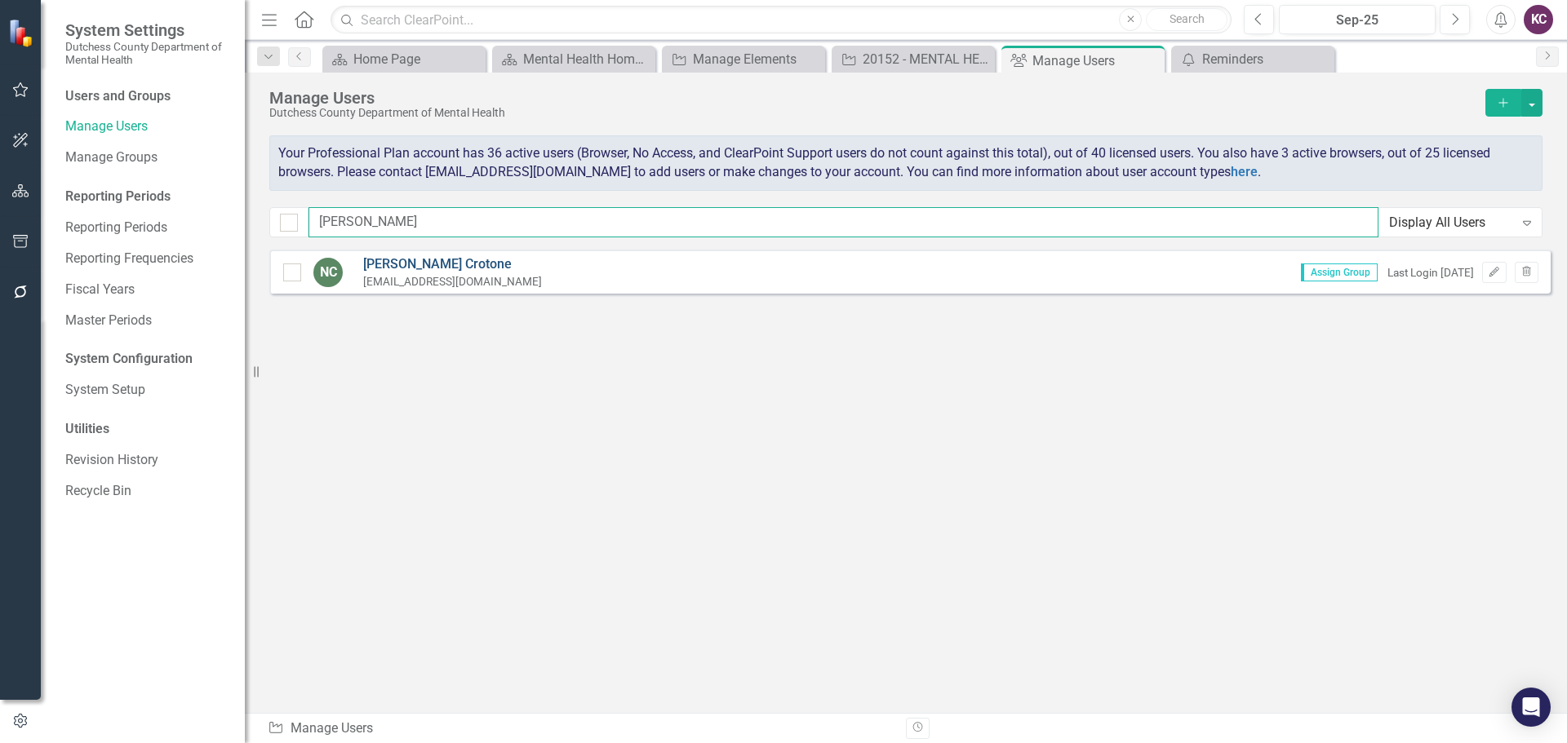
type input "[PERSON_NAME]"
click at [394, 263] on link "[DATE][PERSON_NAME]" at bounding box center [452, 264] width 179 height 19
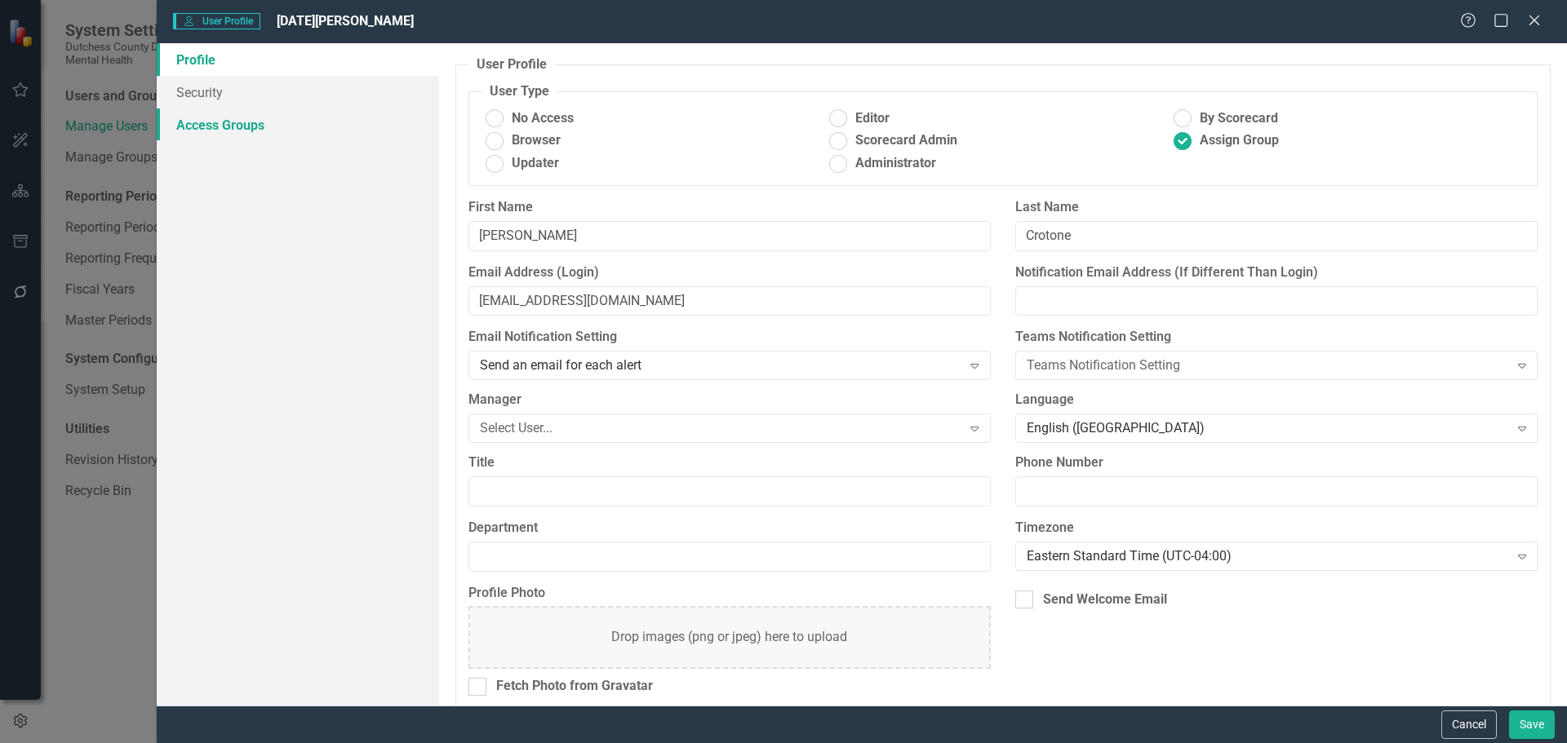
click at [246, 128] on link "Access Groups" at bounding box center [298, 125] width 282 height 33
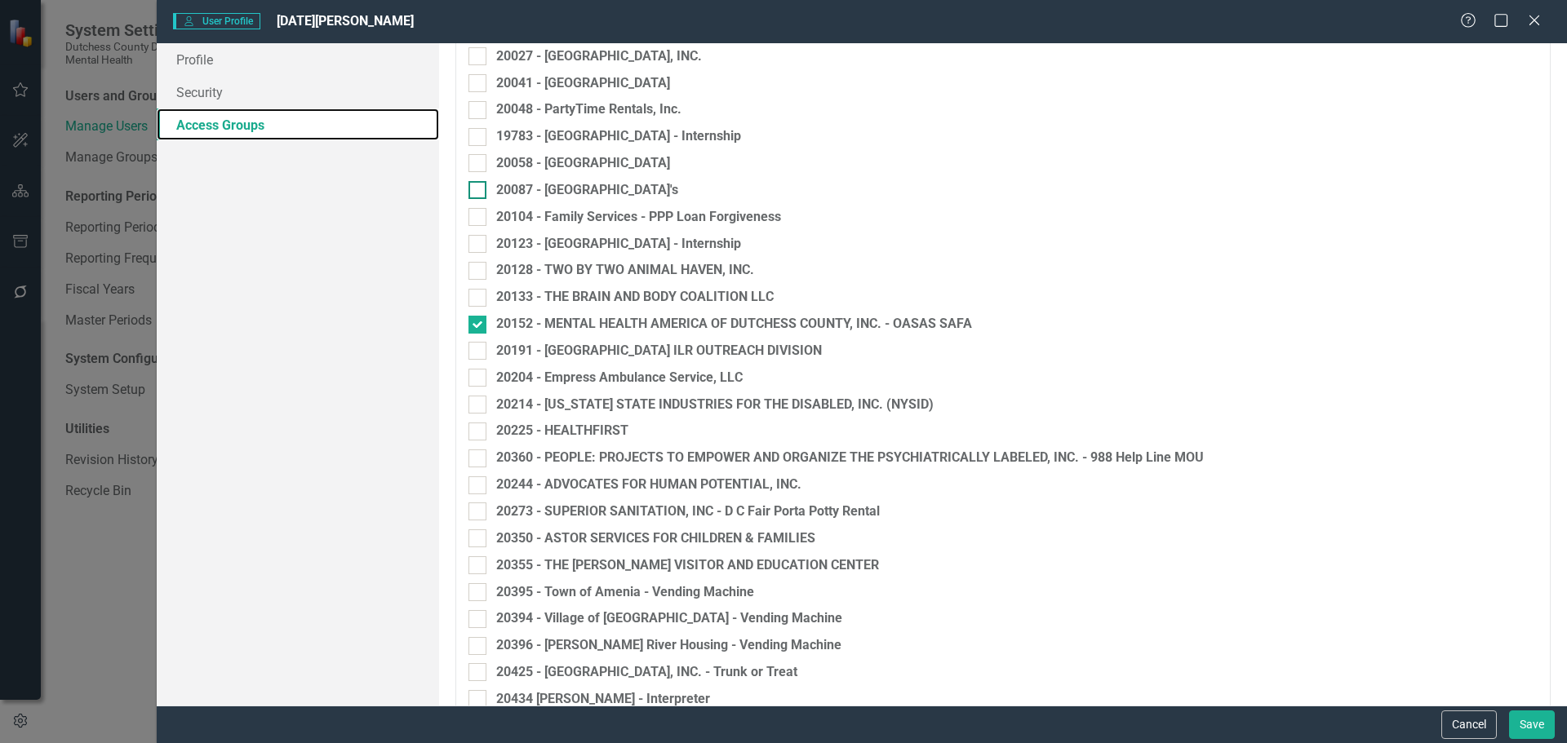
scroll to position [3159, 0]
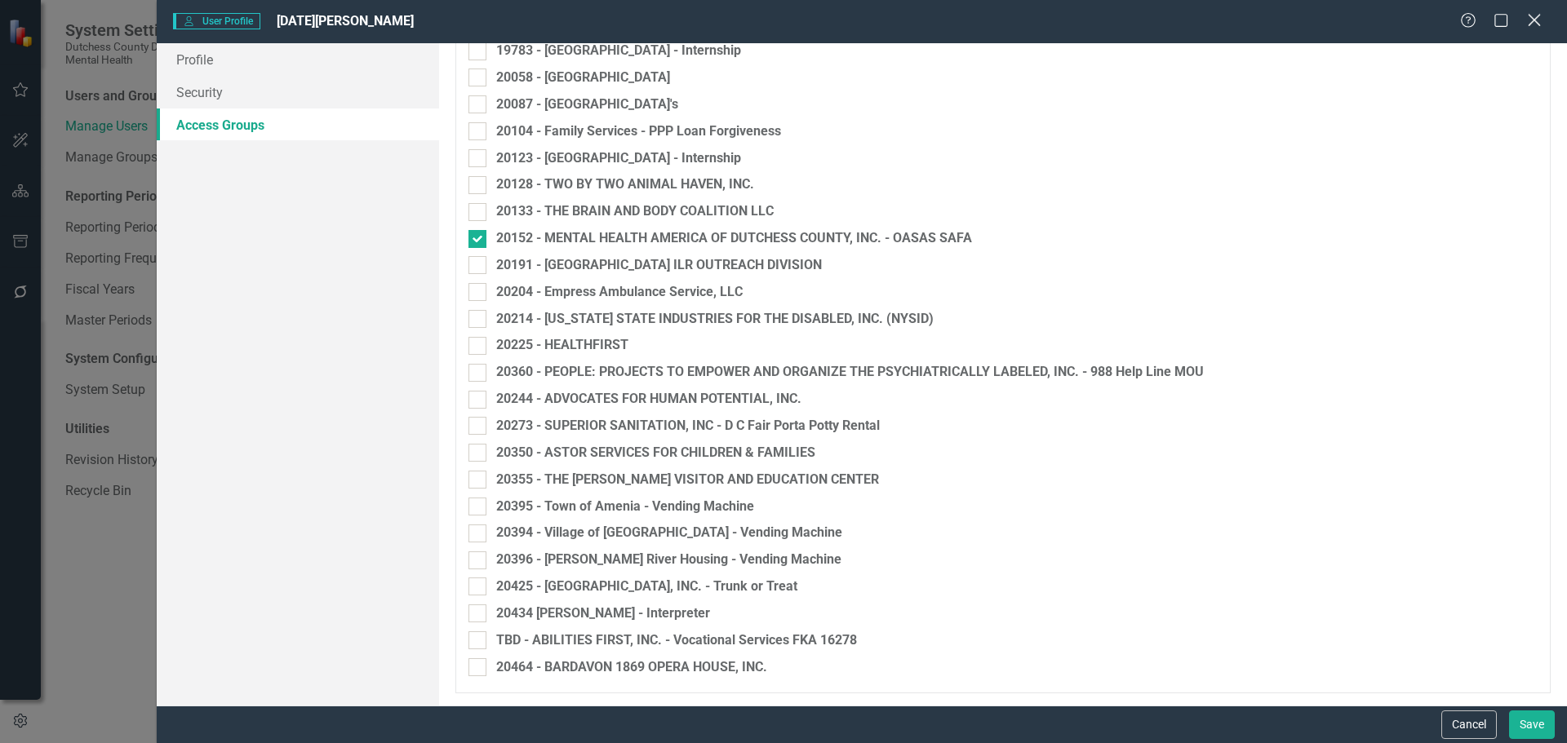
click at [1528, 20] on icon "Close" at bounding box center [1533, 20] width 20 height 16
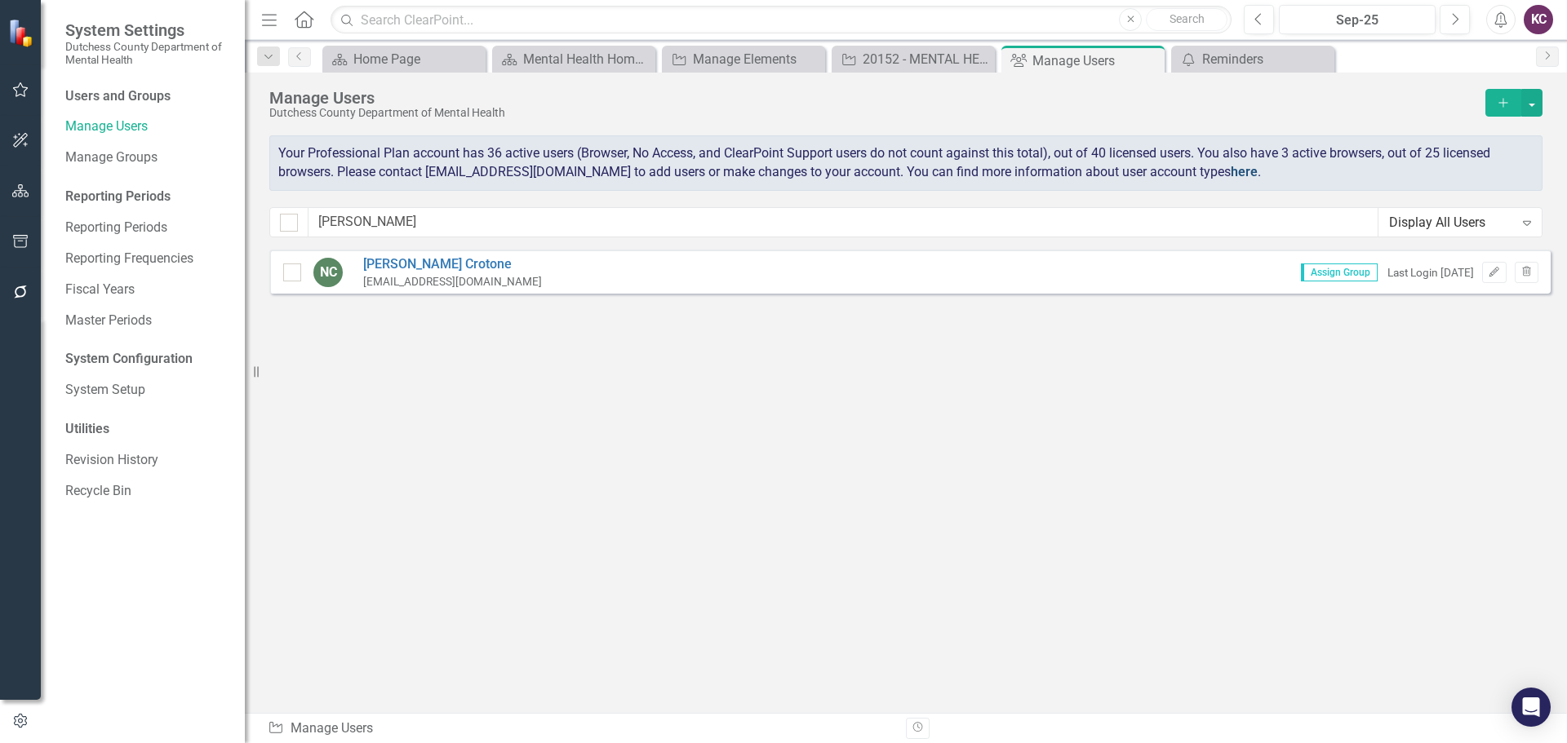
click at [1241, 173] on link "here" at bounding box center [1243, 172] width 27 height 16
